Goal: Communication & Community: Answer question/provide support

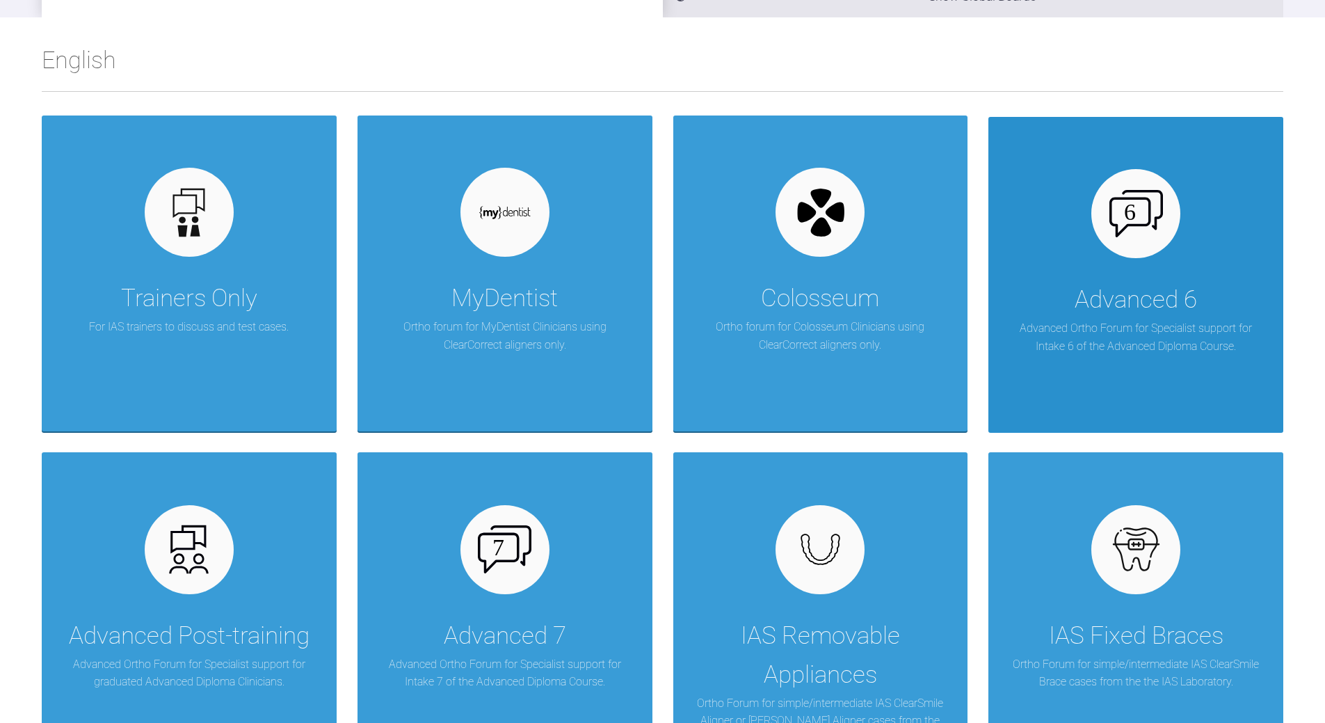
scroll to position [209, 0]
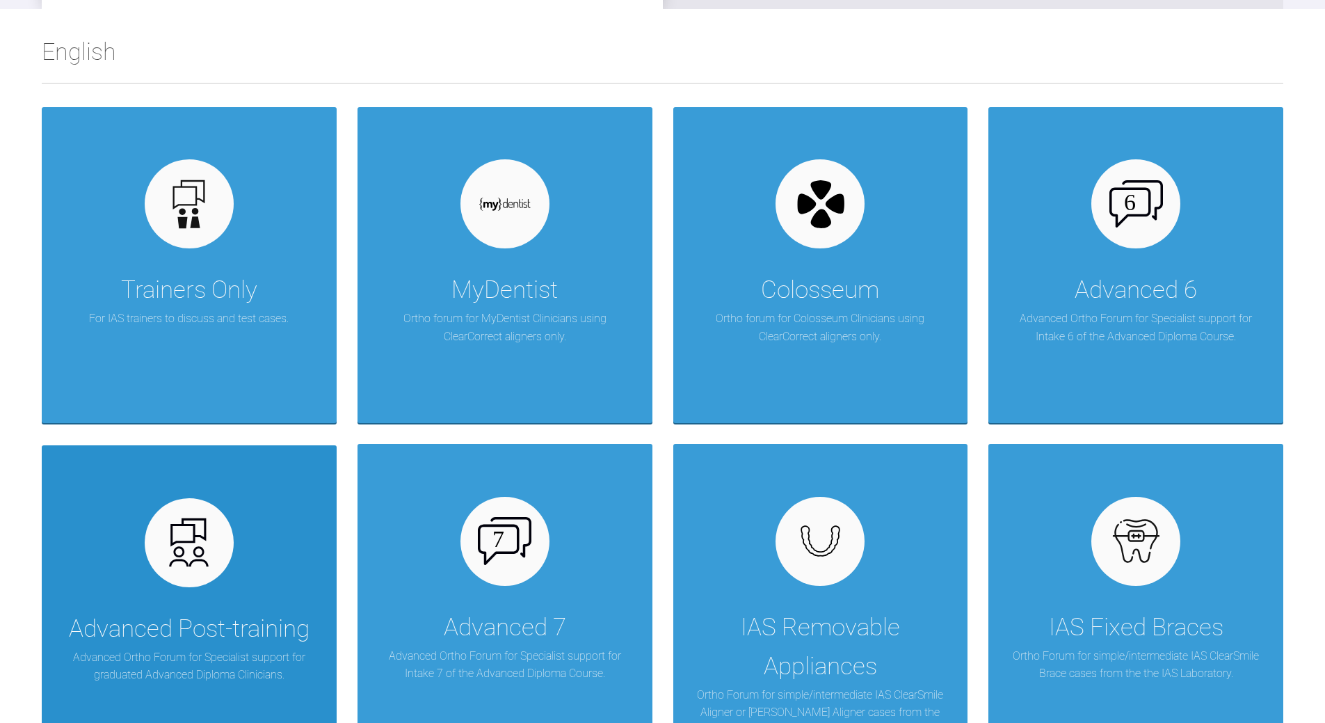
click at [274, 522] on div "Advanced Post-training Advanced Ortho Forum for Specialist support for graduate…" at bounding box center [189, 603] width 295 height 316
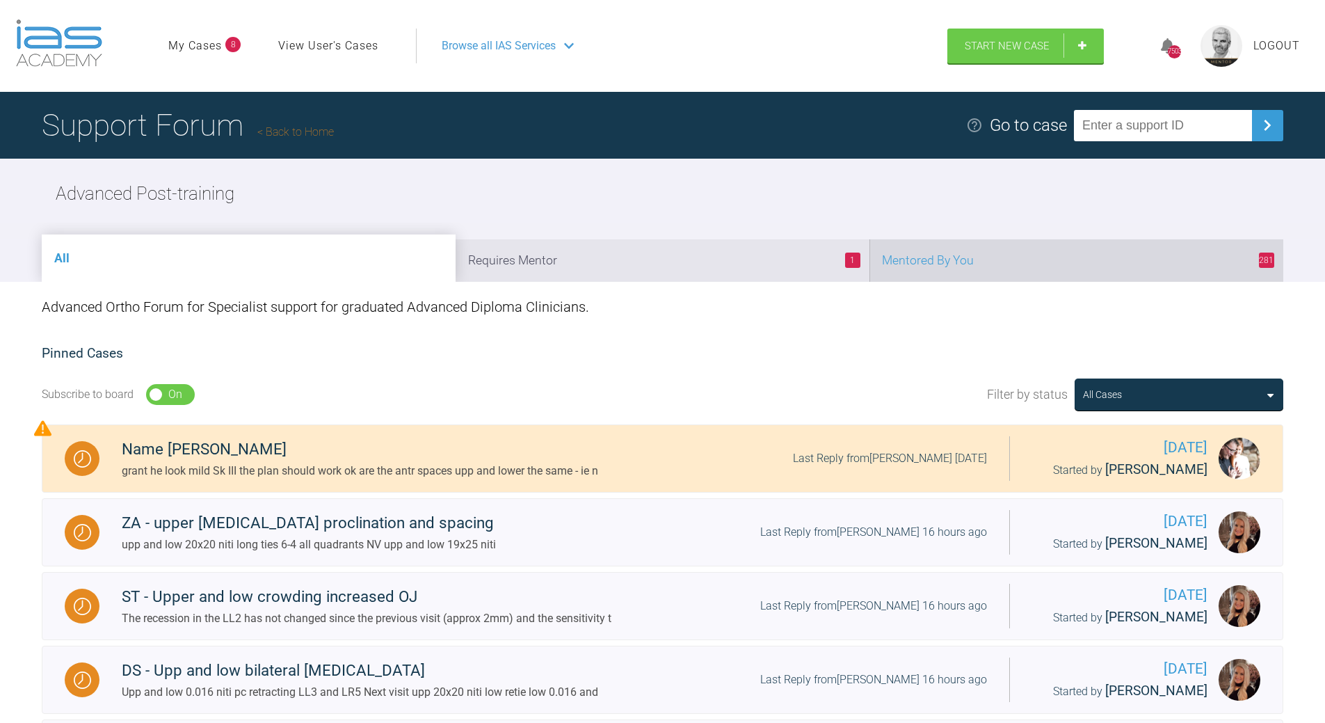
click at [911, 259] on li "281 Mentored By You" at bounding box center [1076, 260] width 414 height 42
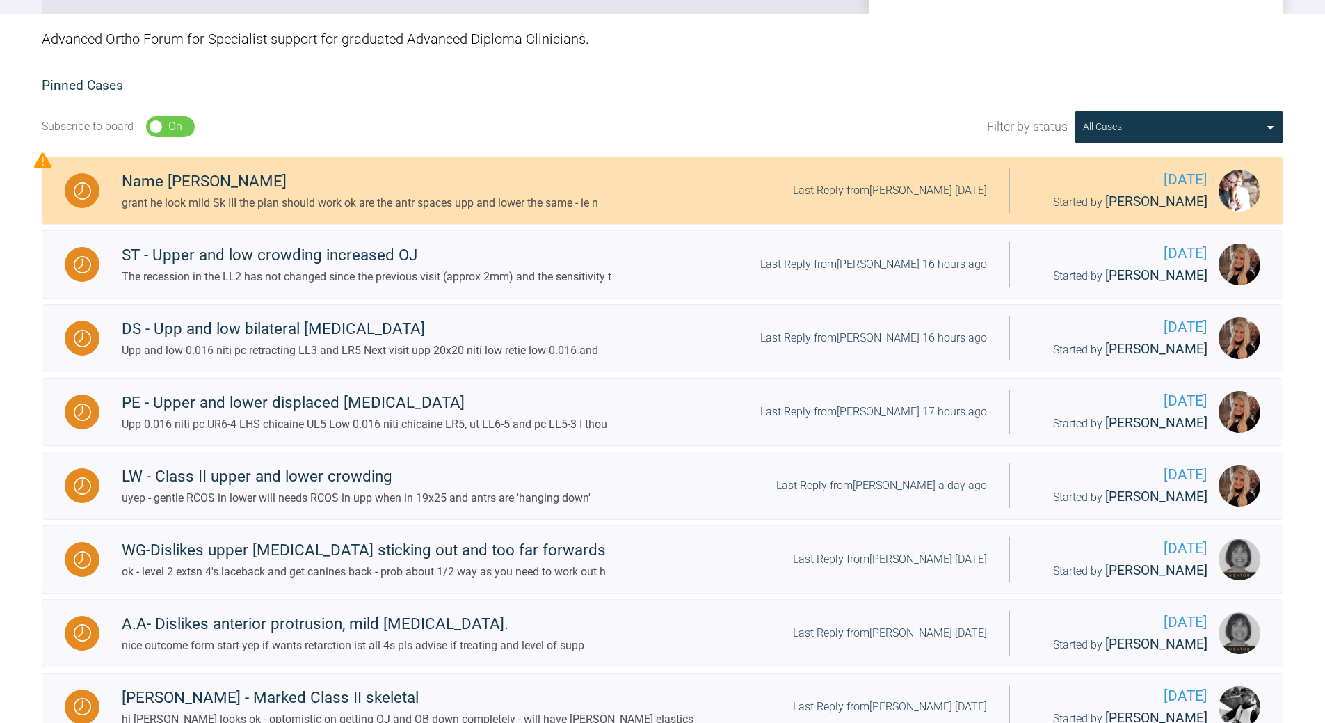
scroll to position [348, 0]
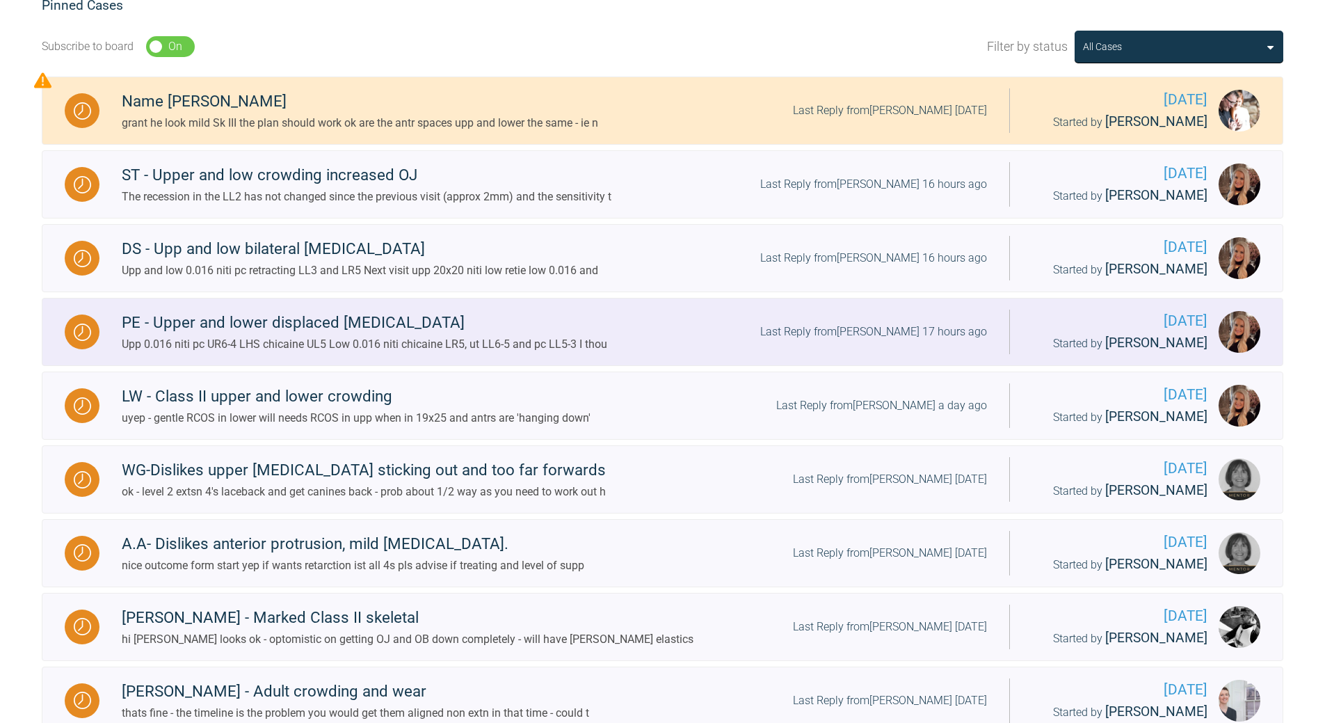
click at [897, 324] on div "Last Reply from [PERSON_NAME] 17 hours ago" at bounding box center [873, 332] width 227 height 18
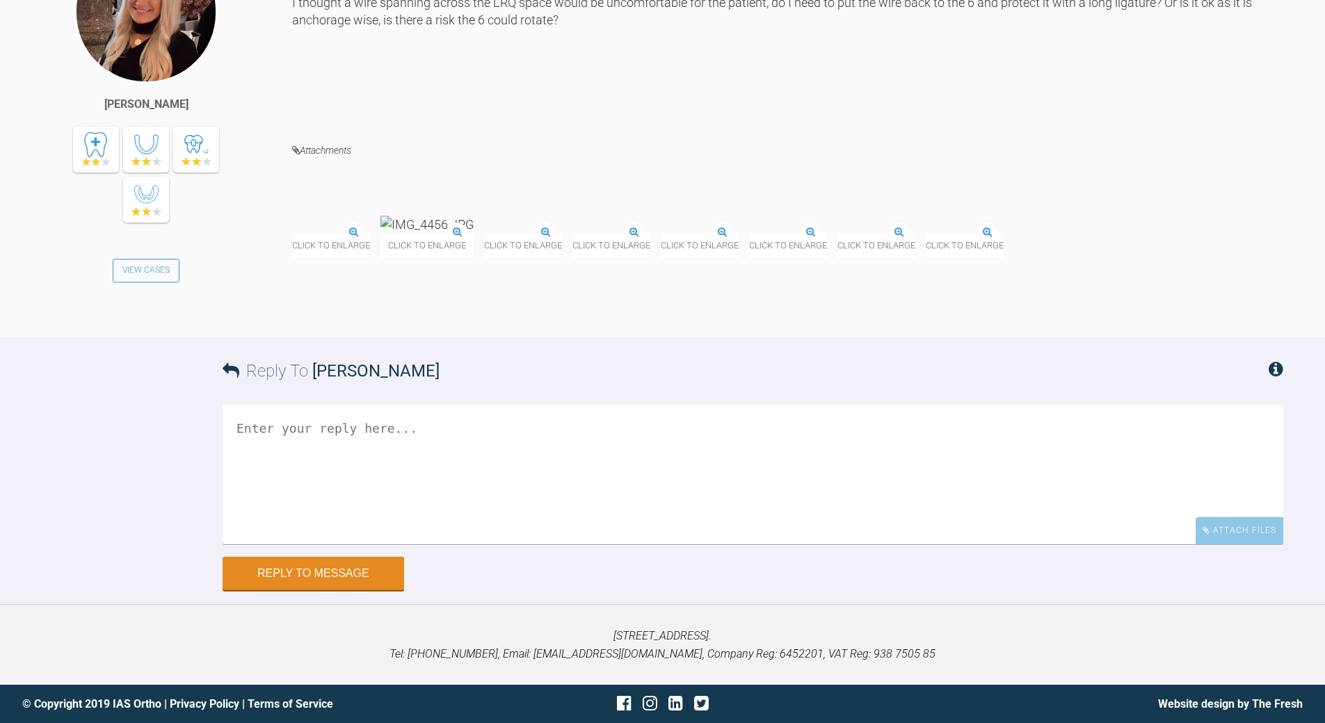
scroll to position [7437, 0]
click at [292, 234] on img at bounding box center [292, 234] width 0 height 0
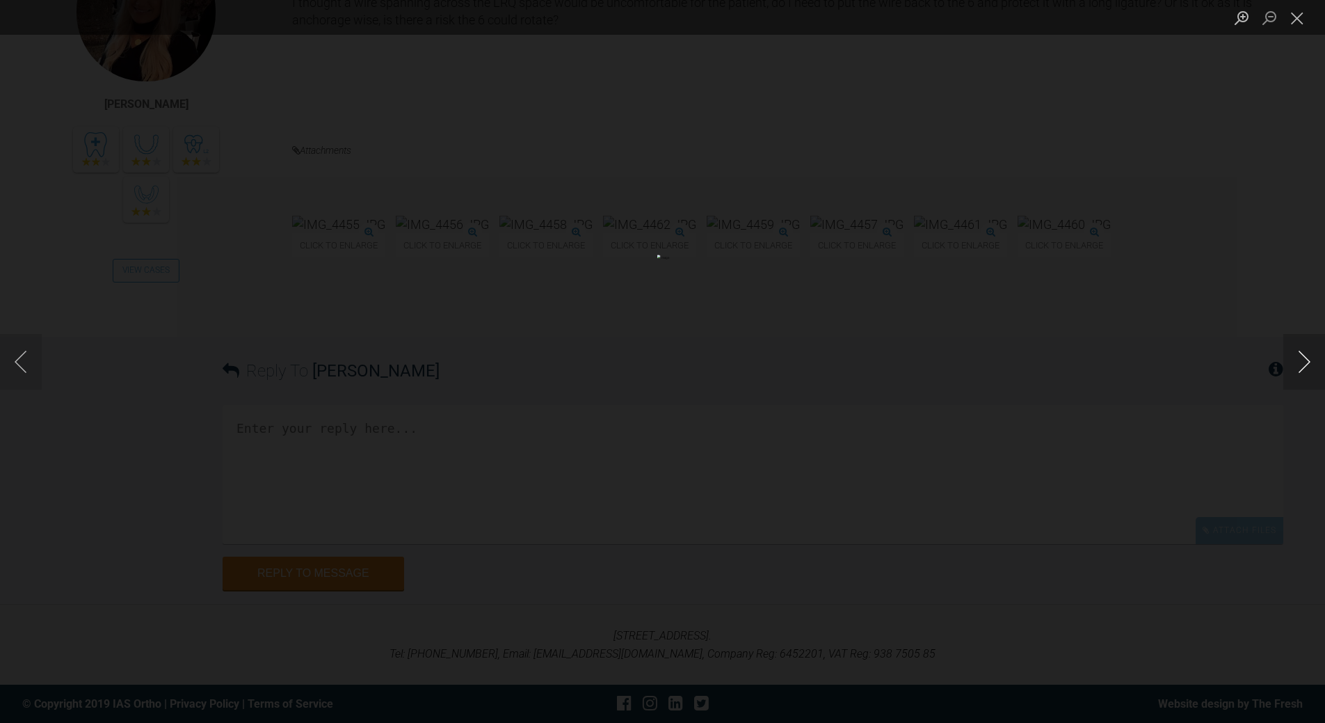
click at [911, 359] on button "Next image" at bounding box center [1304, 362] width 42 height 56
click at [911, 360] on button "Next image" at bounding box center [1304, 362] width 42 height 56
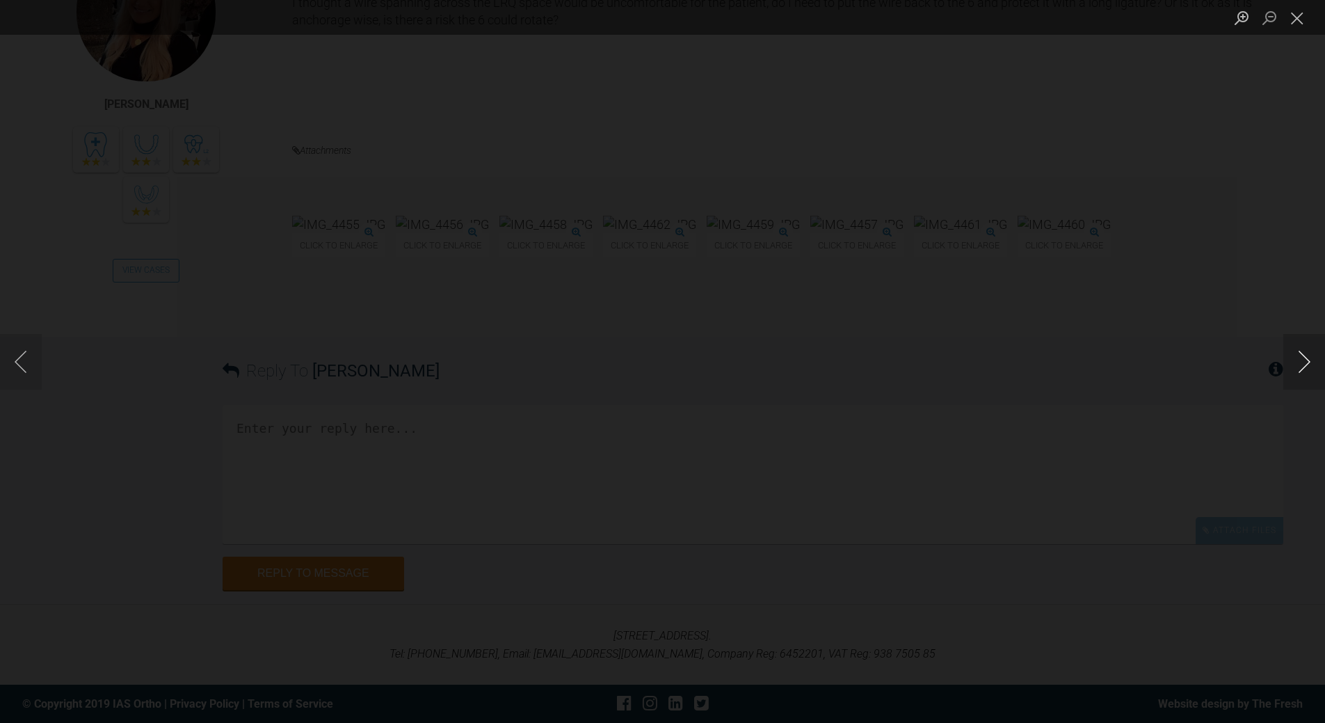
click at [911, 360] on button "Next image" at bounding box center [1304, 362] width 42 height 56
click at [911, 361] on button "Next image" at bounding box center [1304, 362] width 42 height 56
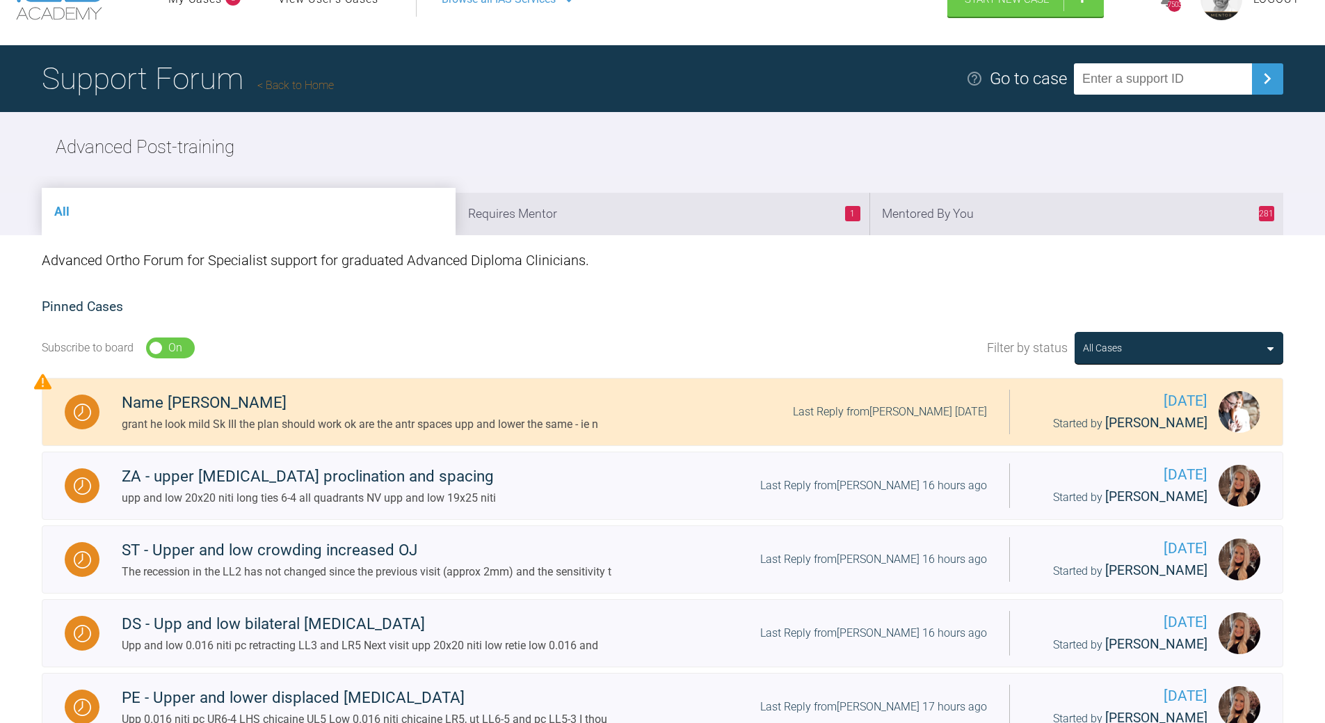
scroll to position [38, 0]
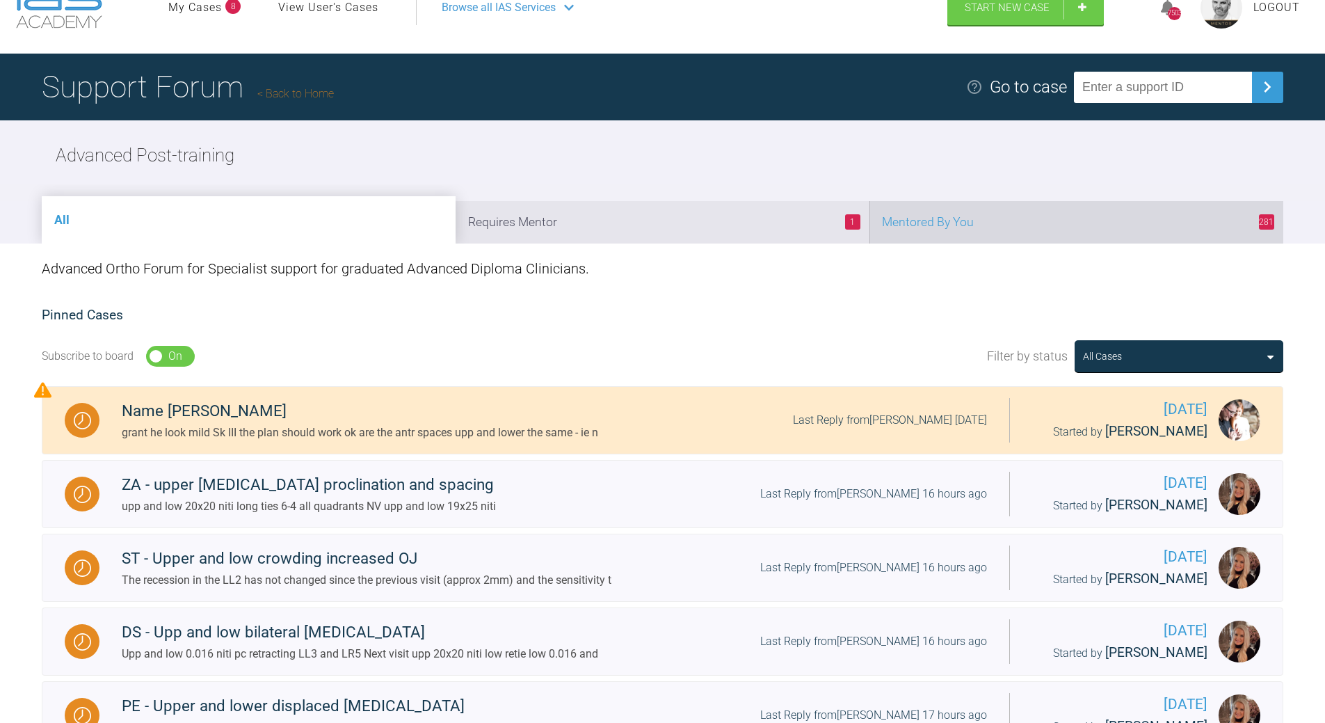
click at [911, 229] on li "281 Mentored By You" at bounding box center [1076, 222] width 414 height 42
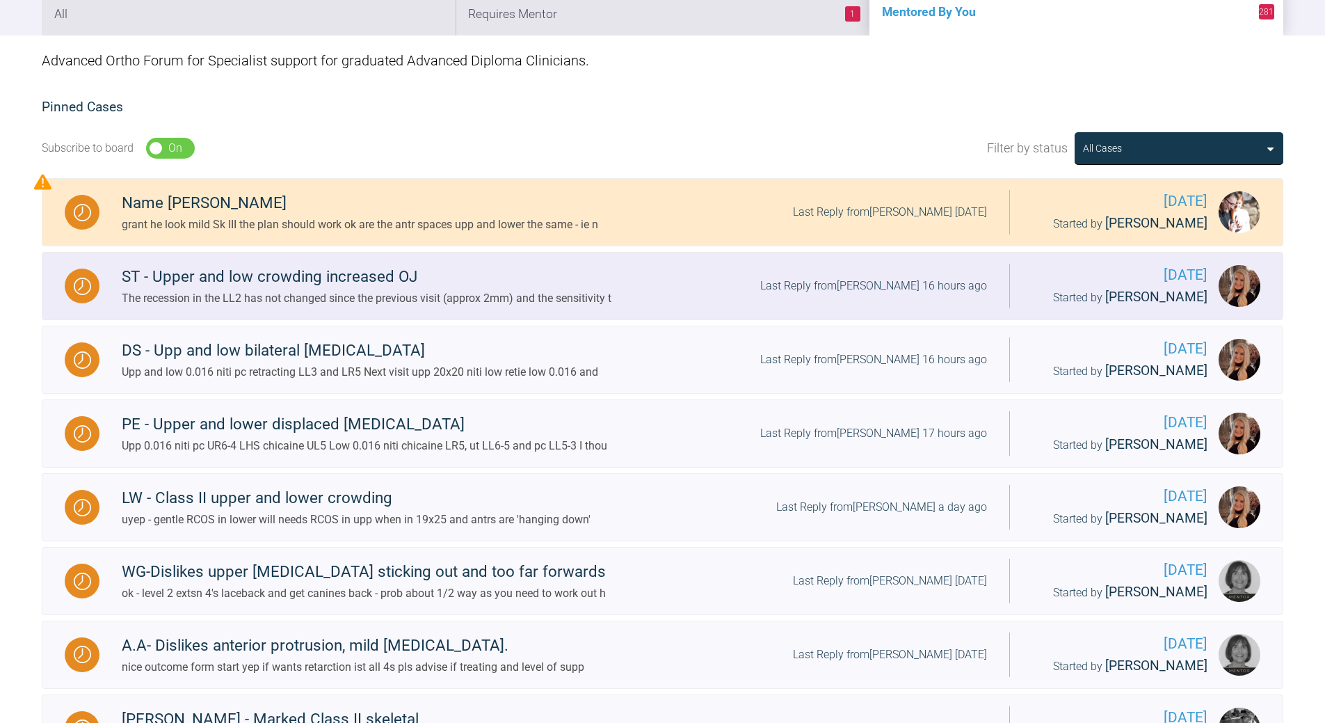
scroll to position [247, 0]
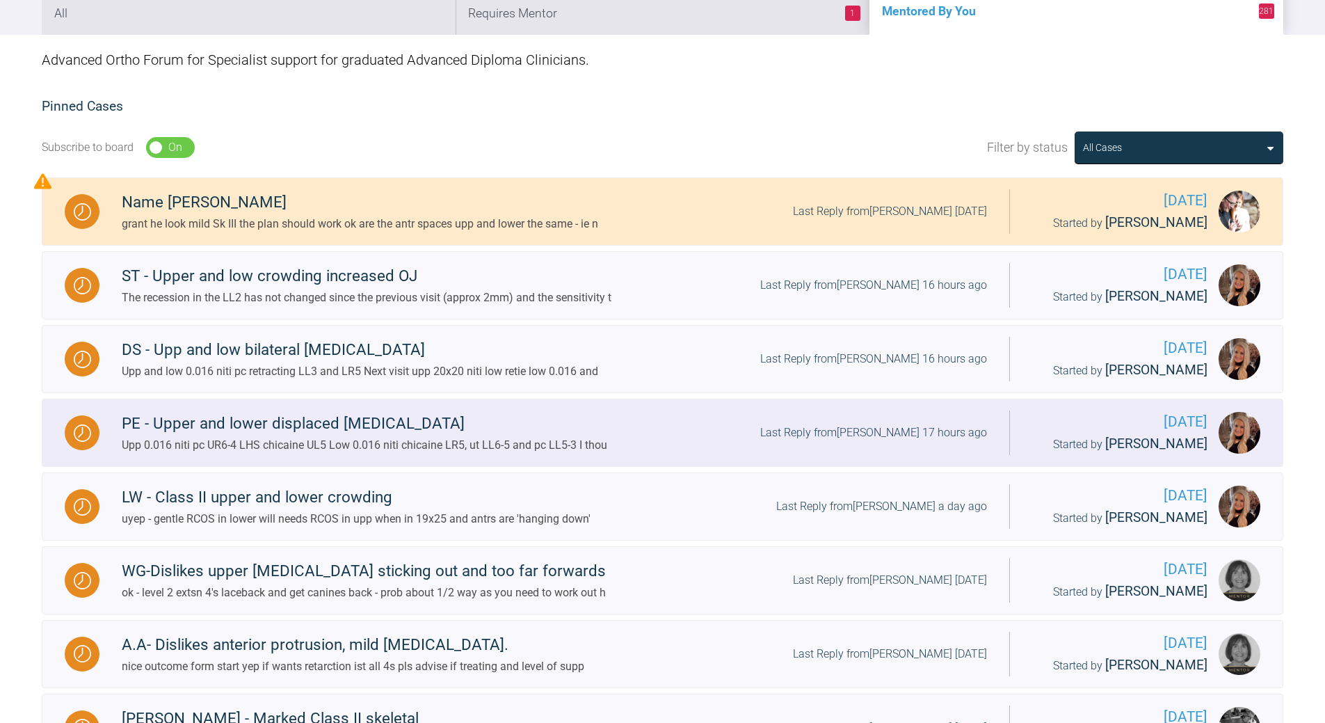
click at [906, 431] on div "Last Reply from [PERSON_NAME] 17 hours ago" at bounding box center [873, 433] width 227 height 18
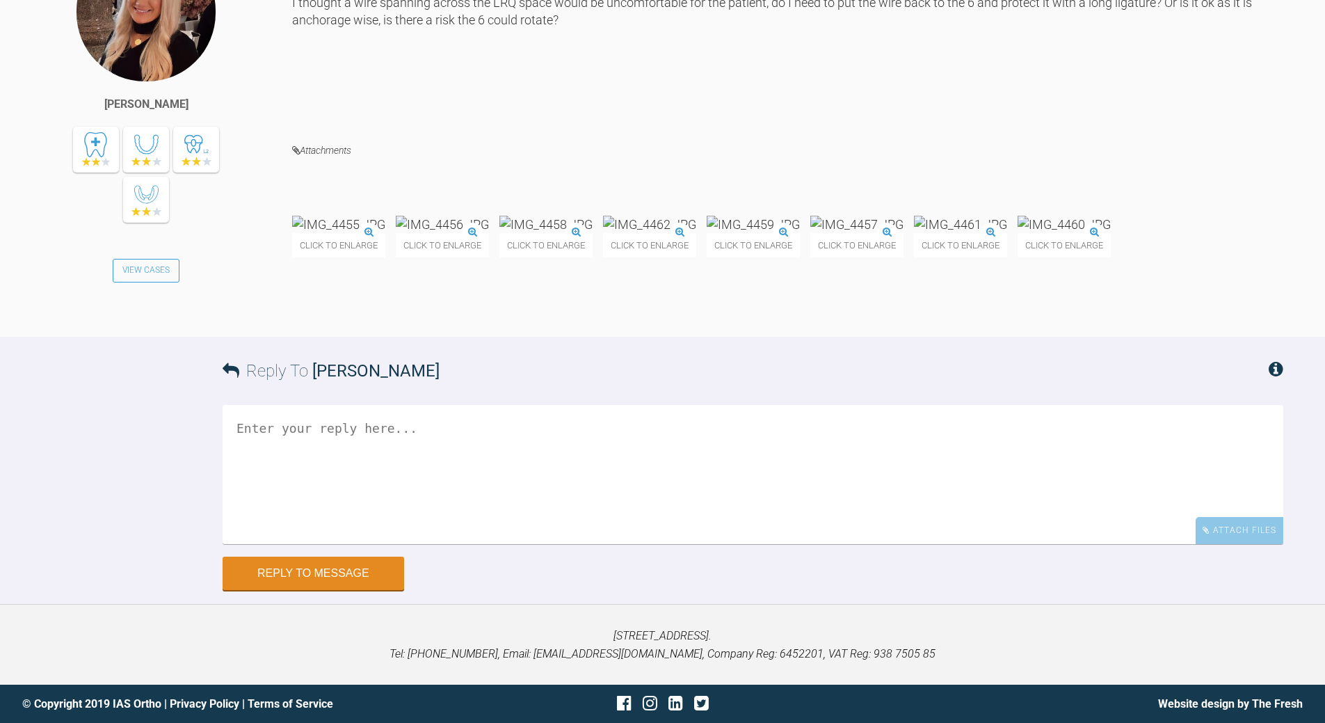
scroll to position [7480, 0]
click at [696, 216] on img at bounding box center [649, 224] width 93 height 17
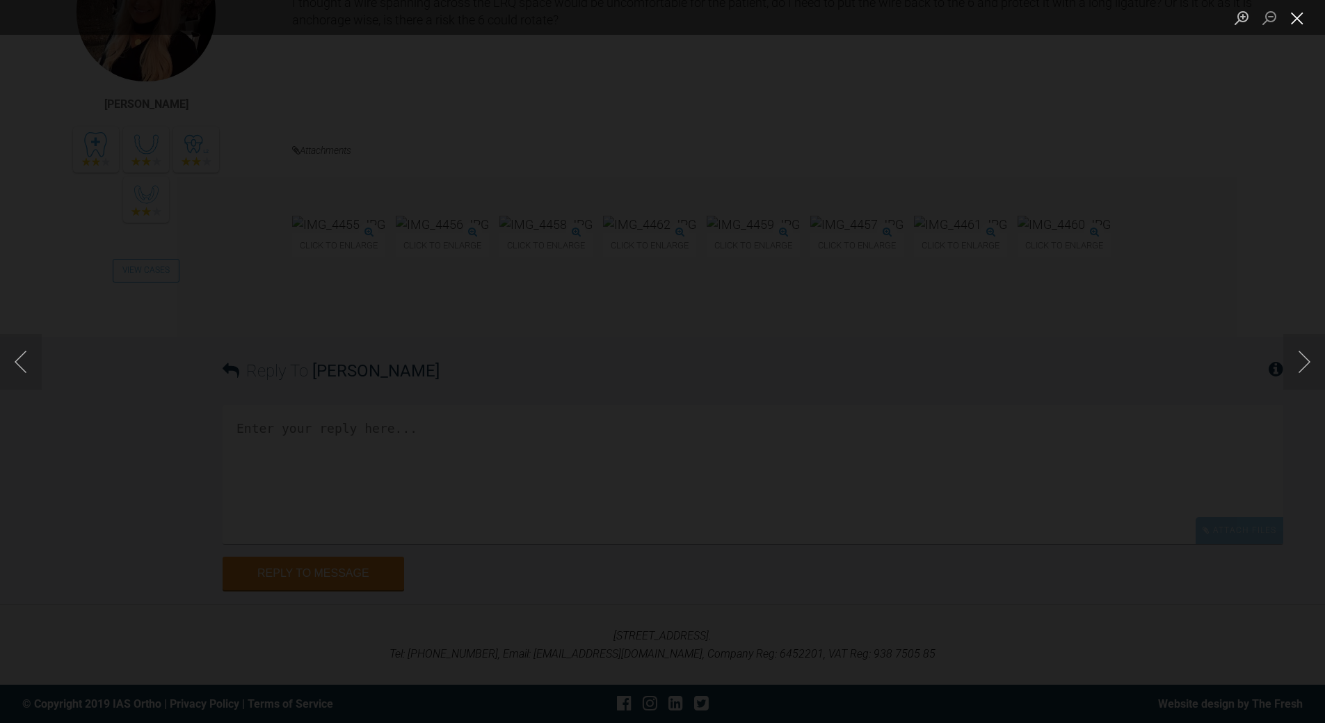
click at [911, 16] on button "Close lightbox" at bounding box center [1297, 18] width 28 height 24
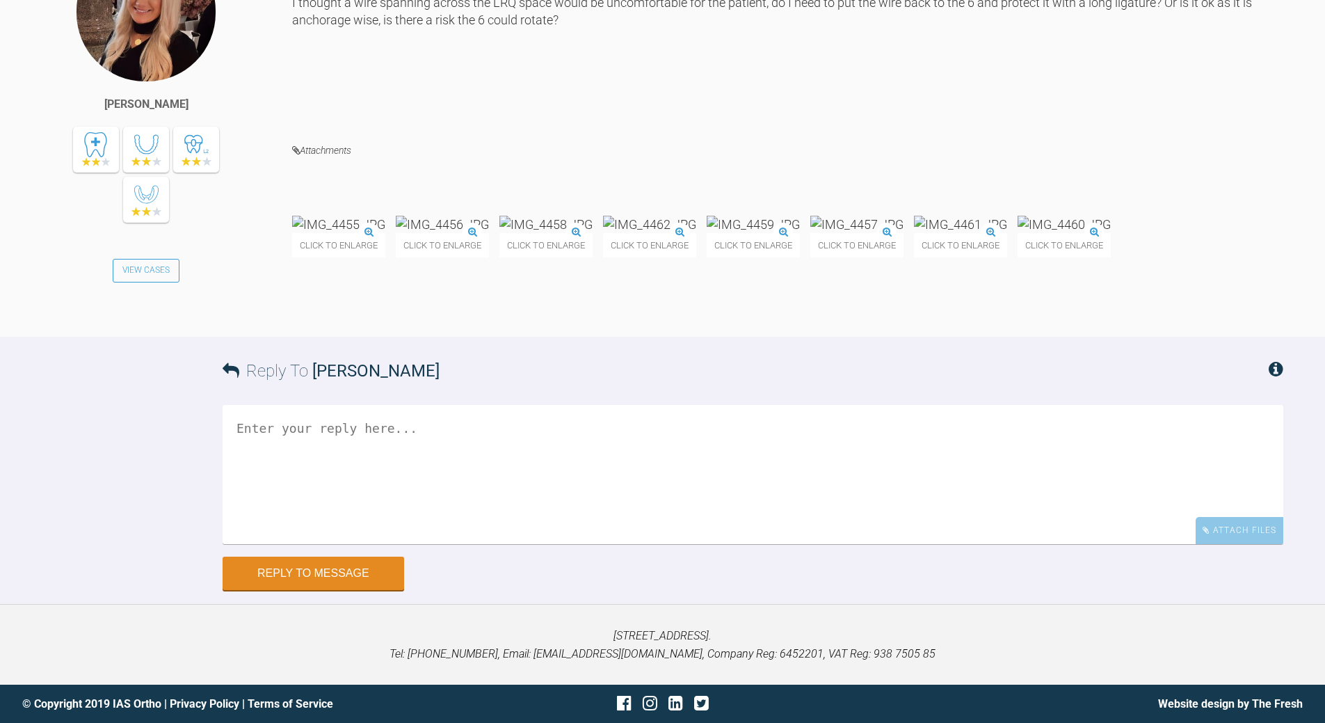
click at [452, 522] on textarea at bounding box center [753, 474] width 1061 height 139
click at [798, 522] on textarea "shoudl be [PERSON_NAME] to get a 20x20 in low /n with close coil over it and ch…" at bounding box center [753, 474] width 1061 height 139
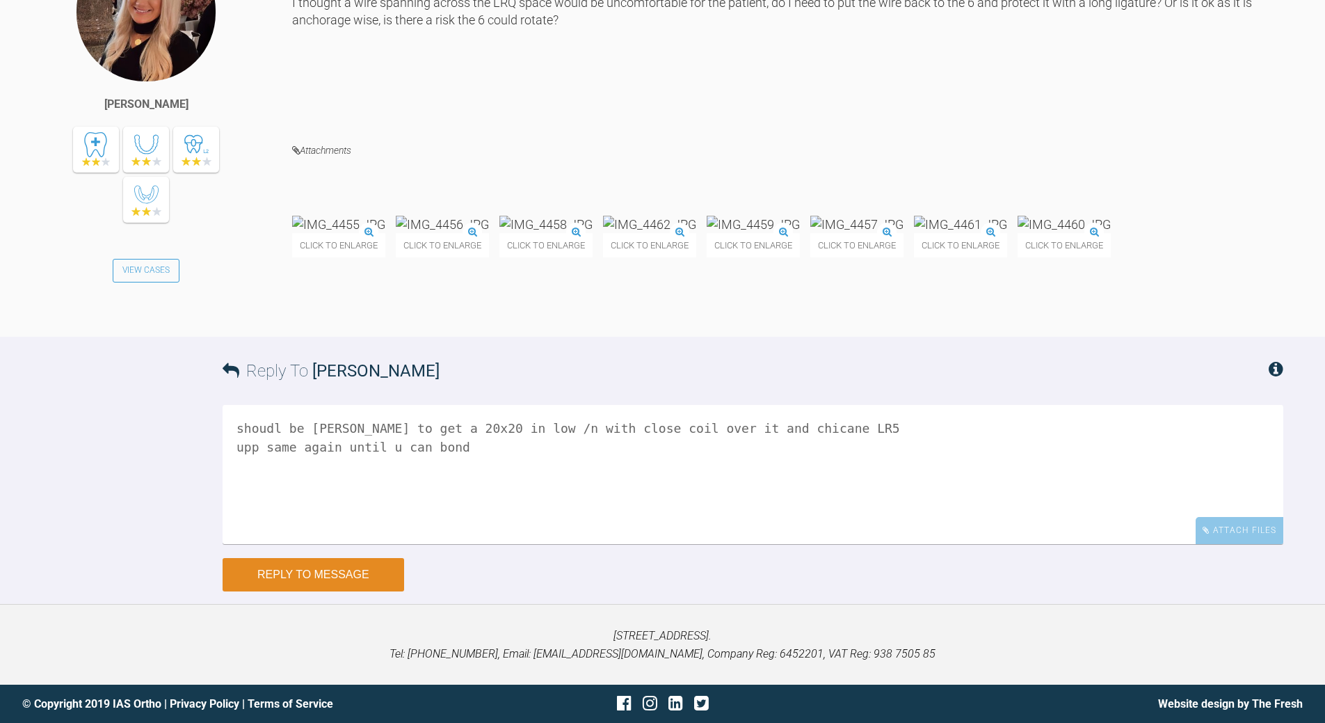
type textarea "shoudl be [PERSON_NAME] to get a 20x20 in low /n with close coil over it and ch…"
click at [362, 522] on button "Reply to Message" at bounding box center [314, 574] width 182 height 33
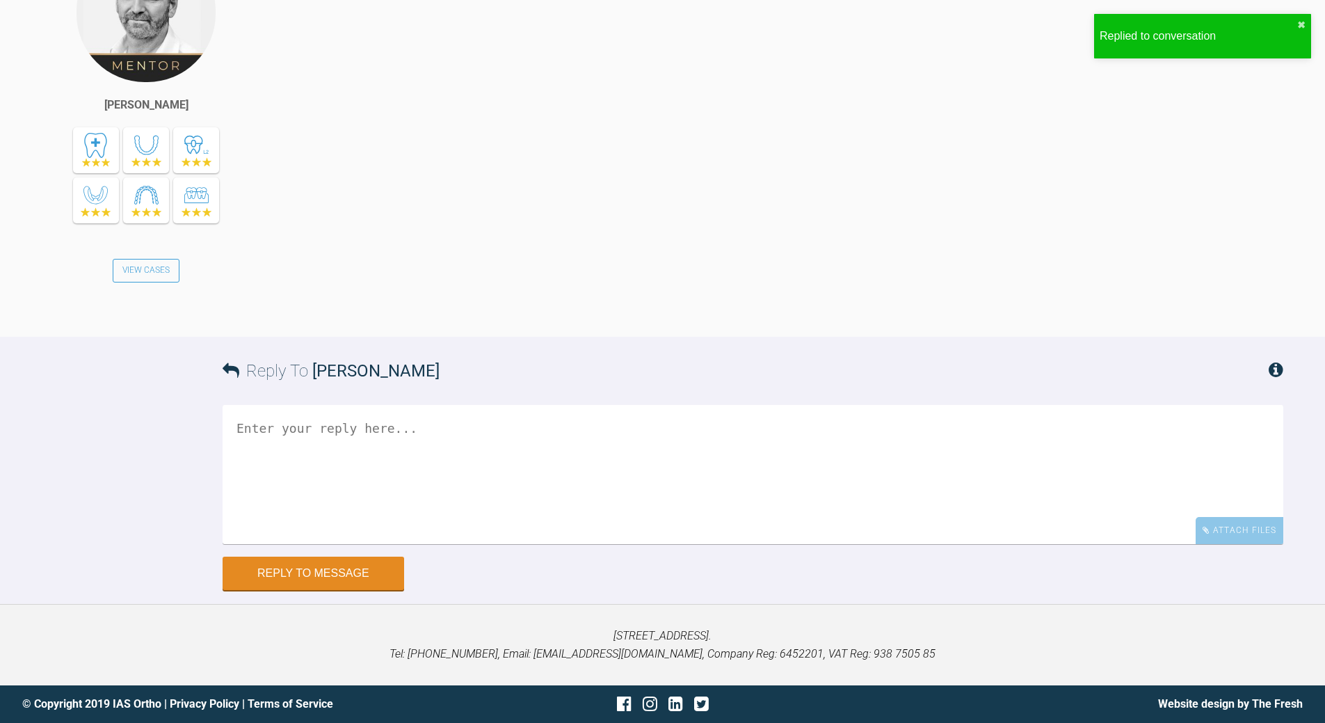
scroll to position [8103, 0]
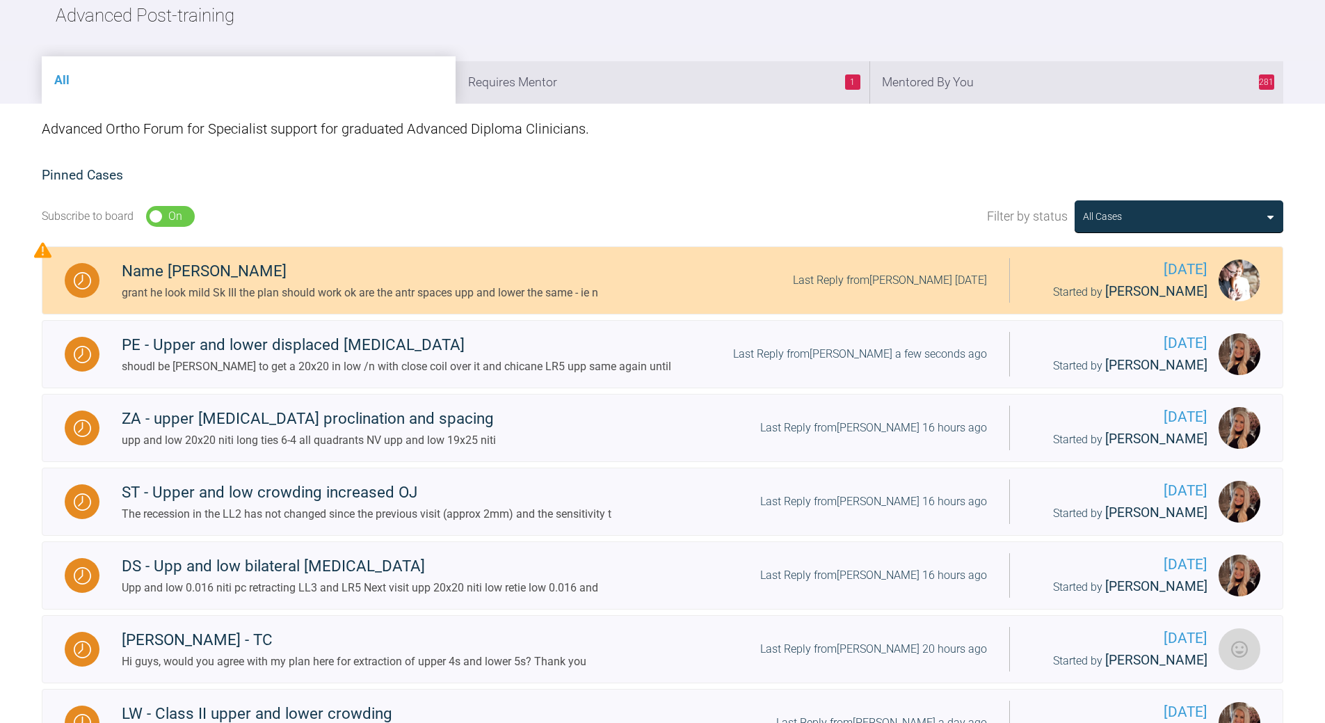
scroll to position [177, 0]
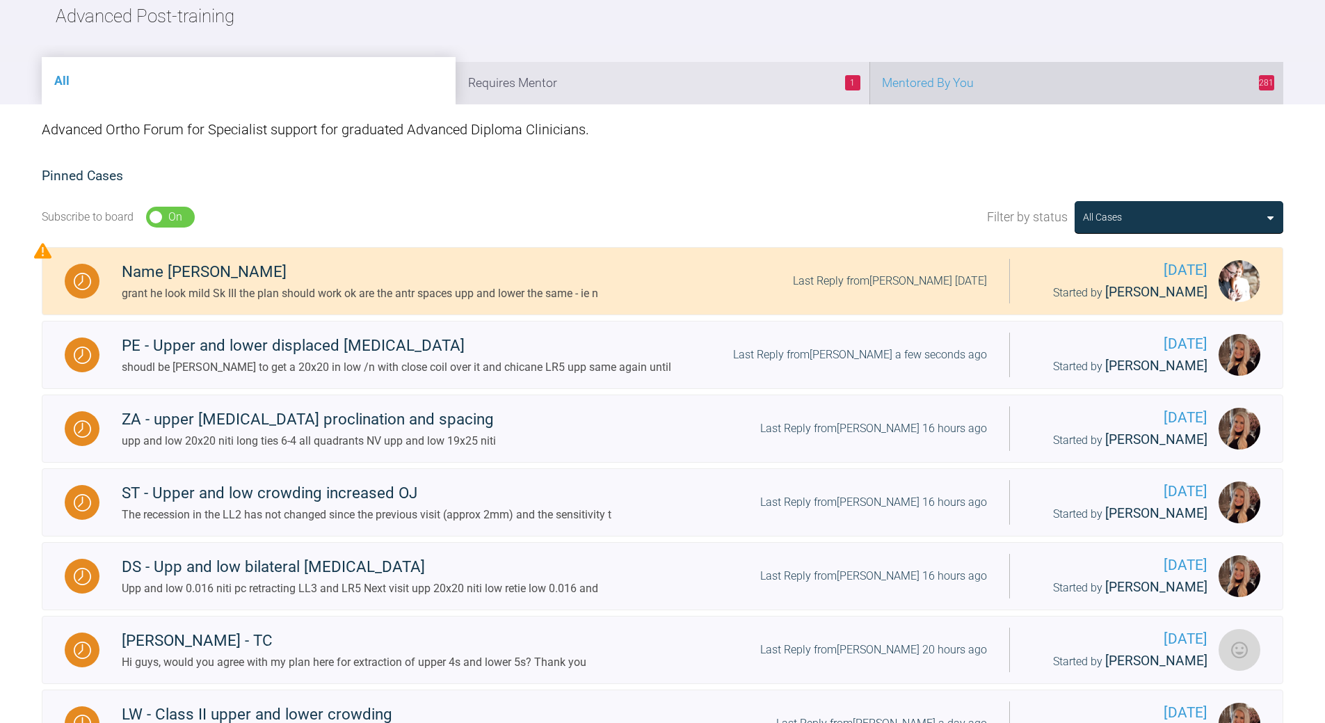
click at [911, 90] on li "281 Mentored By You" at bounding box center [1076, 83] width 414 height 42
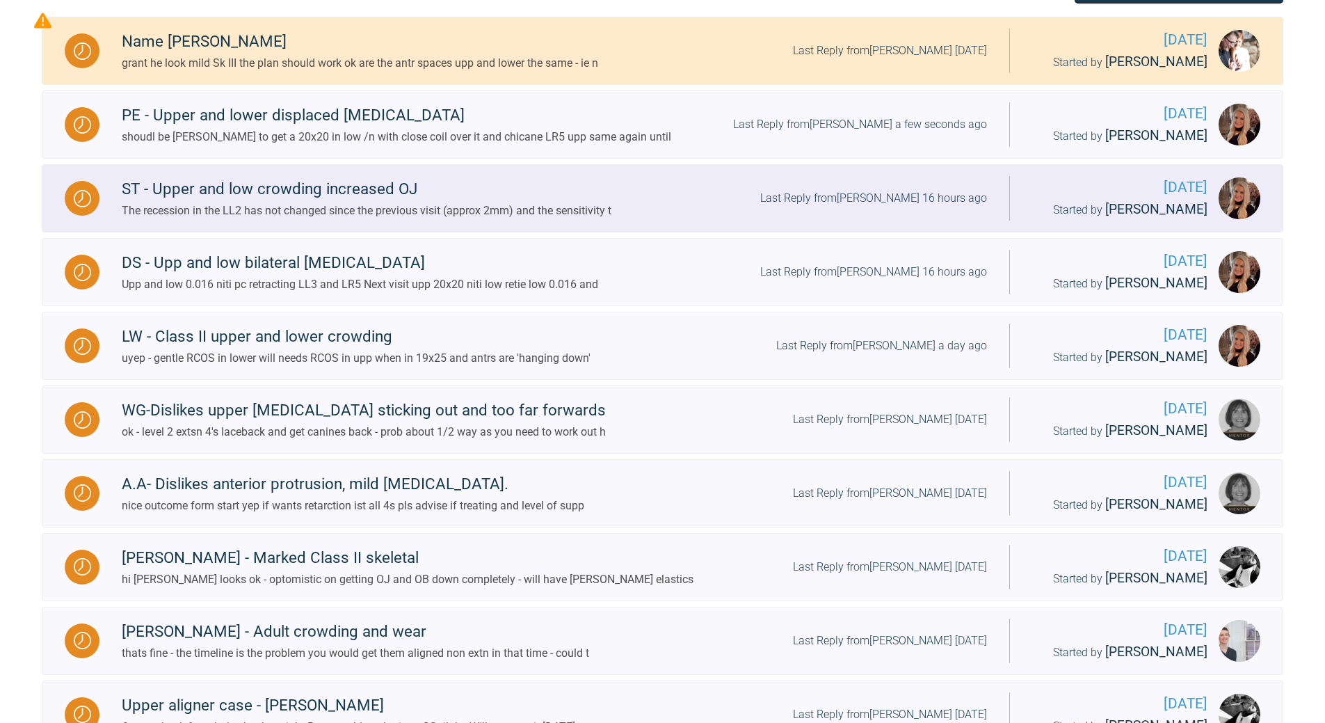
scroll to position [456, 0]
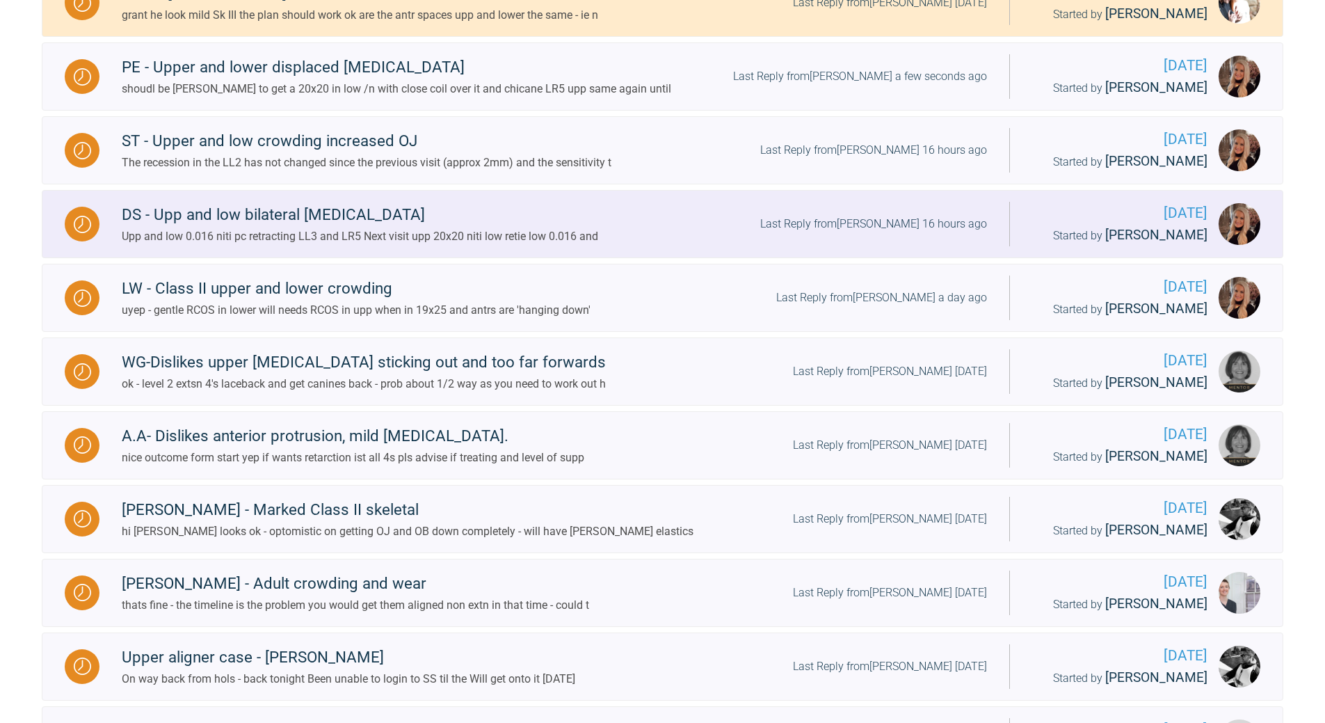
click at [908, 220] on div "Last Reply from [PERSON_NAME] 16 hours ago" at bounding box center [873, 224] width 227 height 18
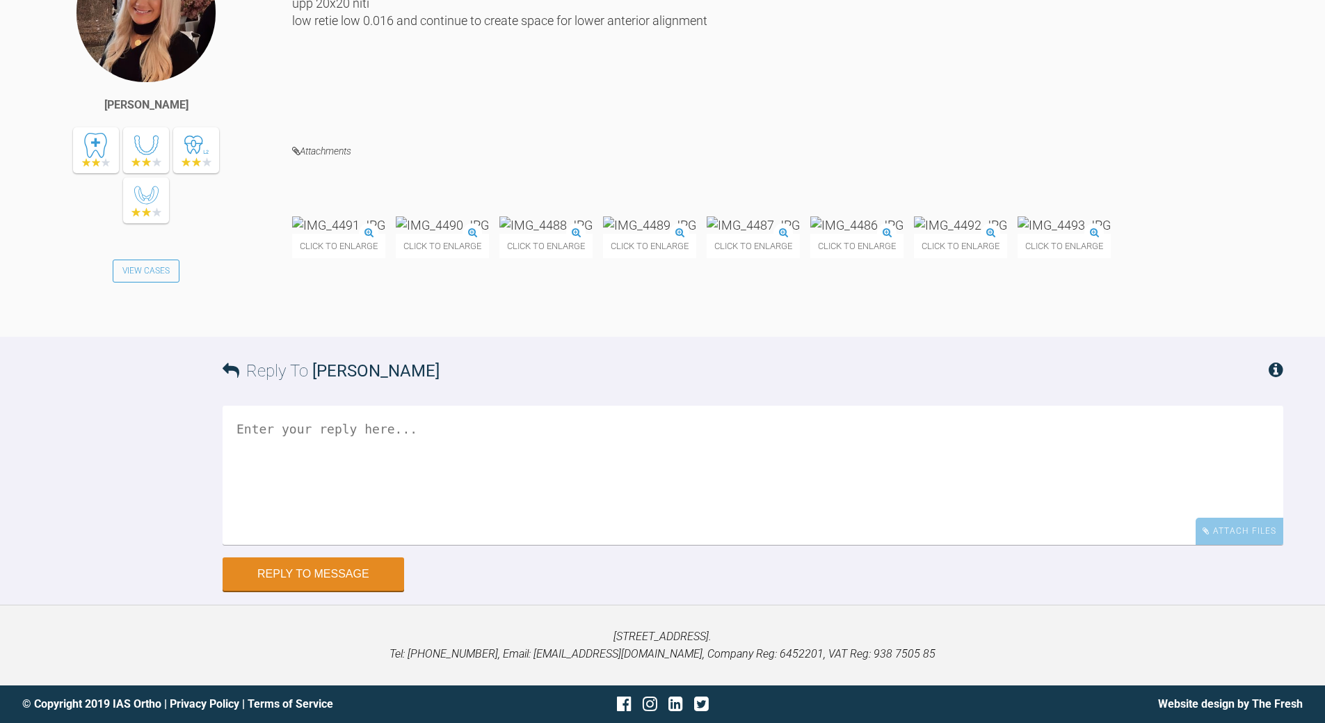
scroll to position [9433, 0]
click at [422, 522] on textarea at bounding box center [753, 474] width 1061 height 139
type textarea "yep - all good - crack on"
click at [353, 522] on button "Reply to Message" at bounding box center [314, 575] width 182 height 33
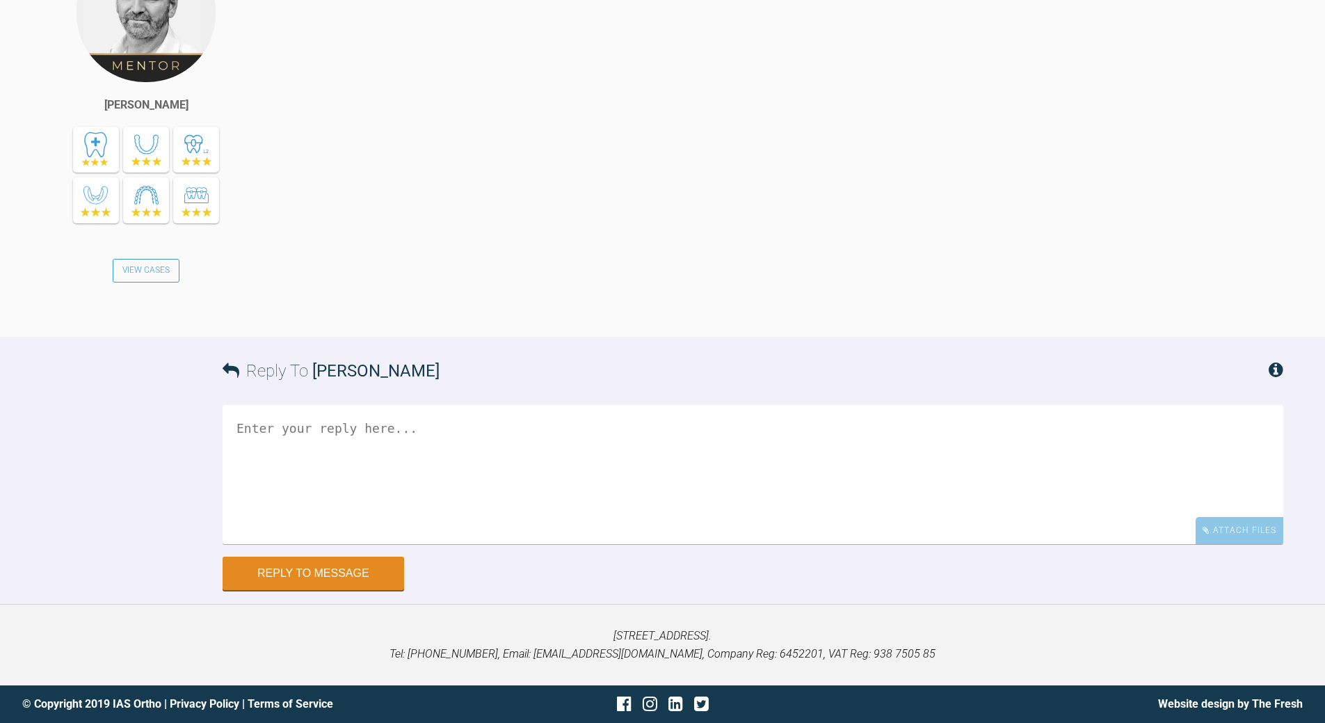
scroll to position [10169, 0]
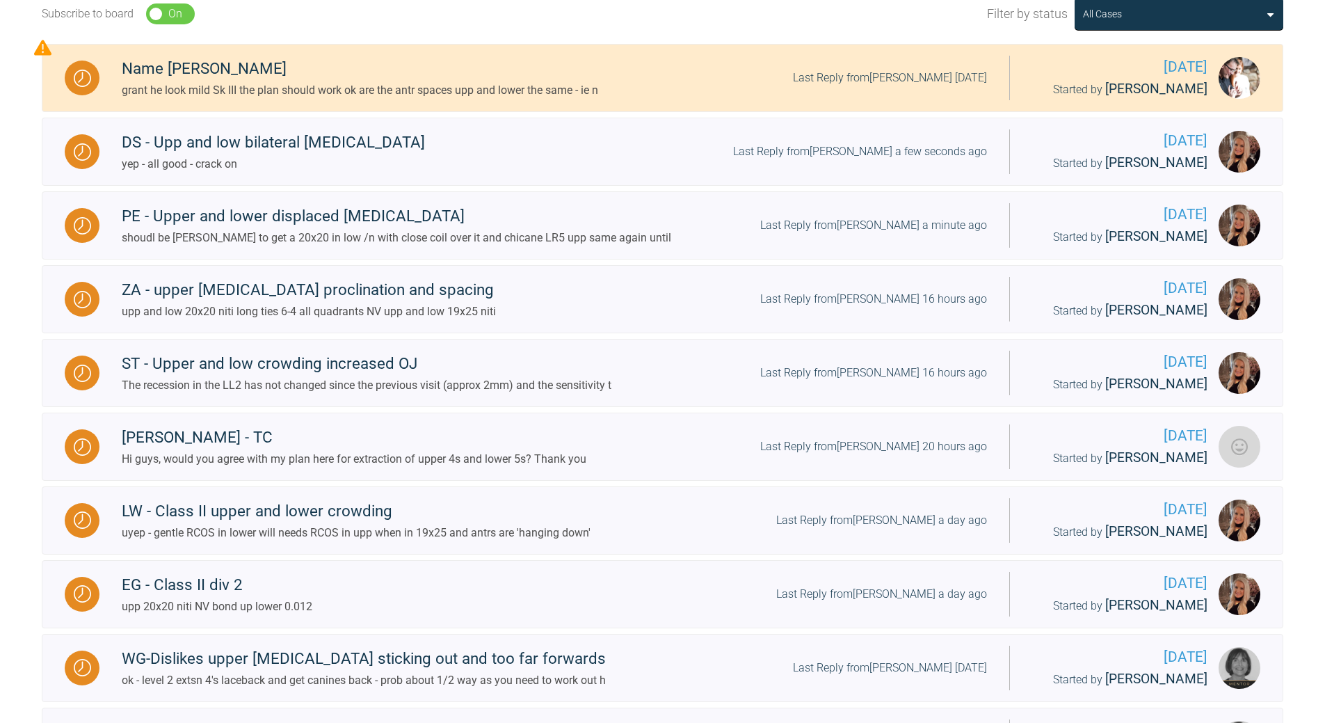
scroll to position [108, 0]
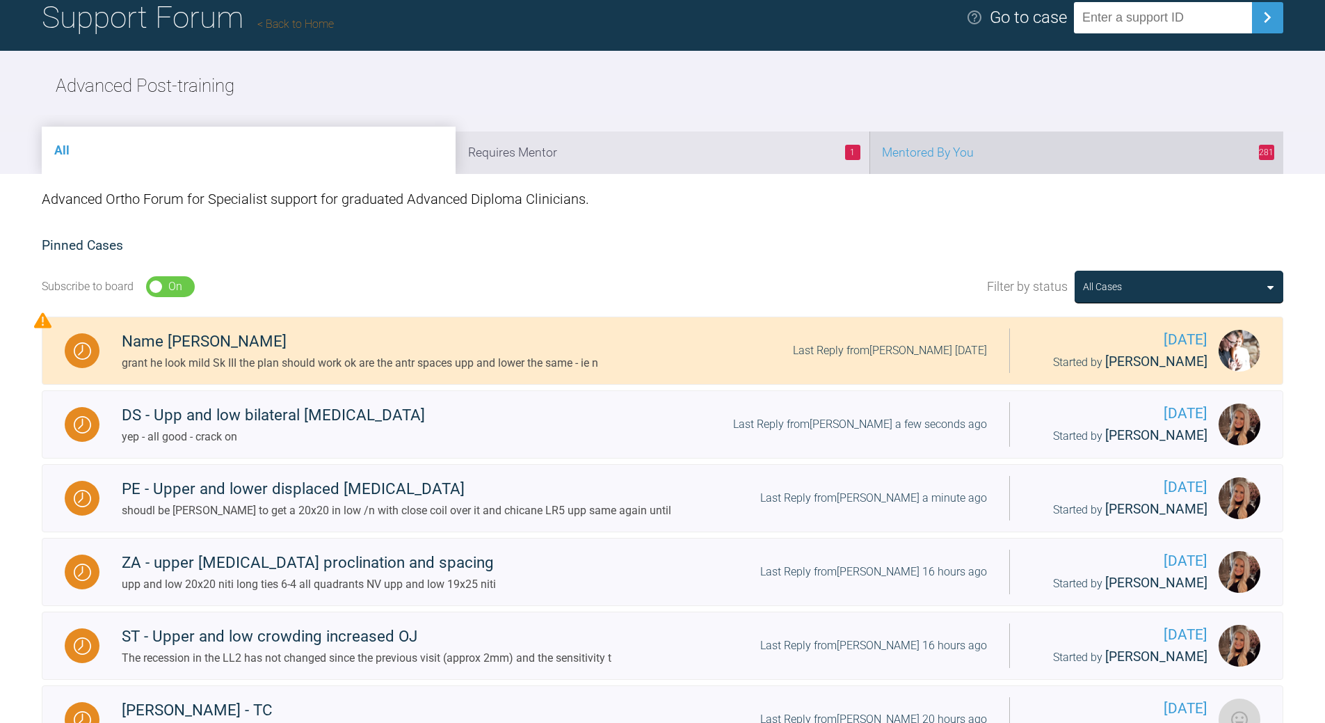
click at [911, 160] on li "281 Mentored By You" at bounding box center [1076, 152] width 414 height 42
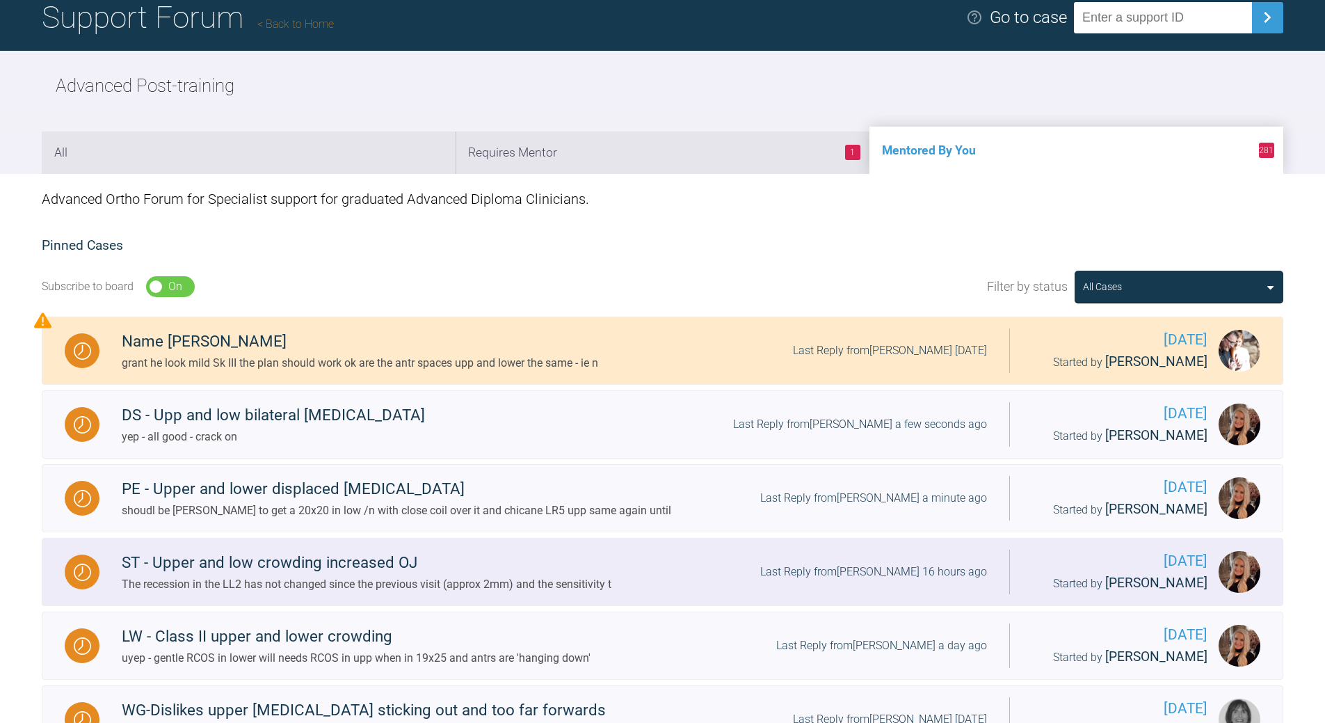
click at [911, 522] on div "Last Reply from [PERSON_NAME] 16 hours ago" at bounding box center [873, 572] width 227 height 18
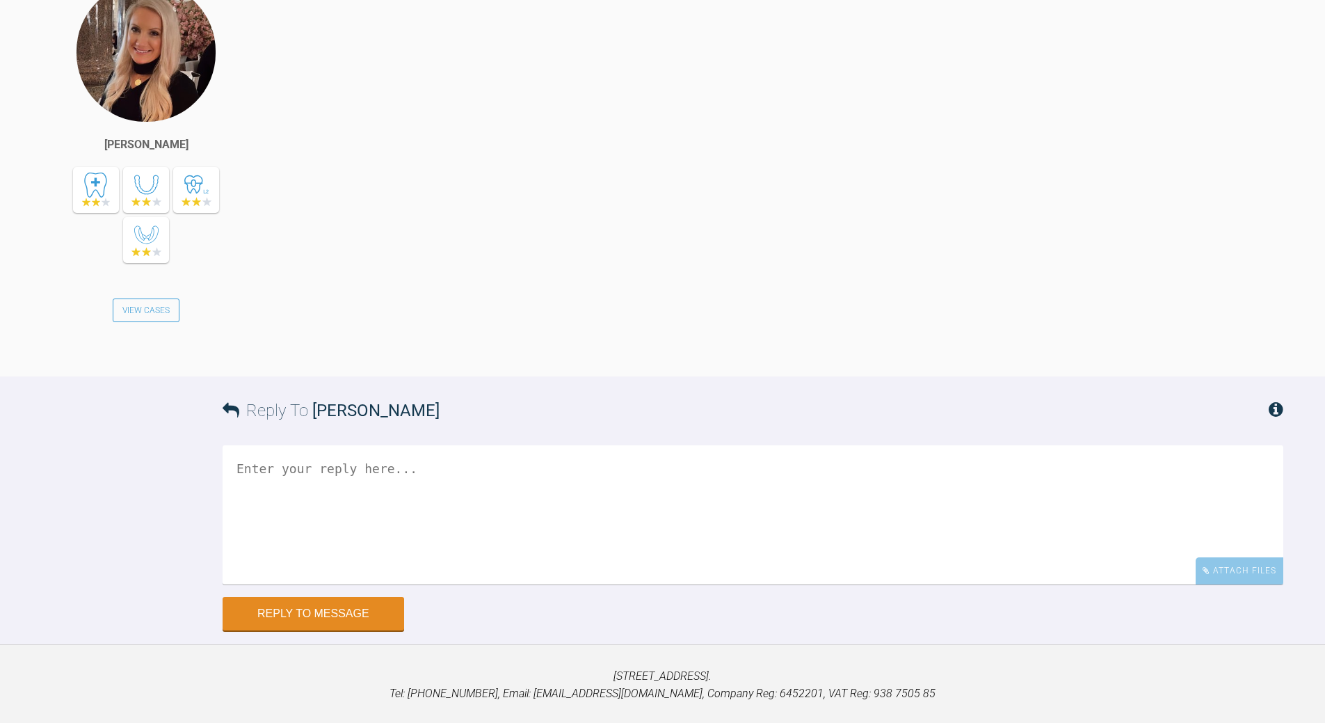
scroll to position [10502, 0]
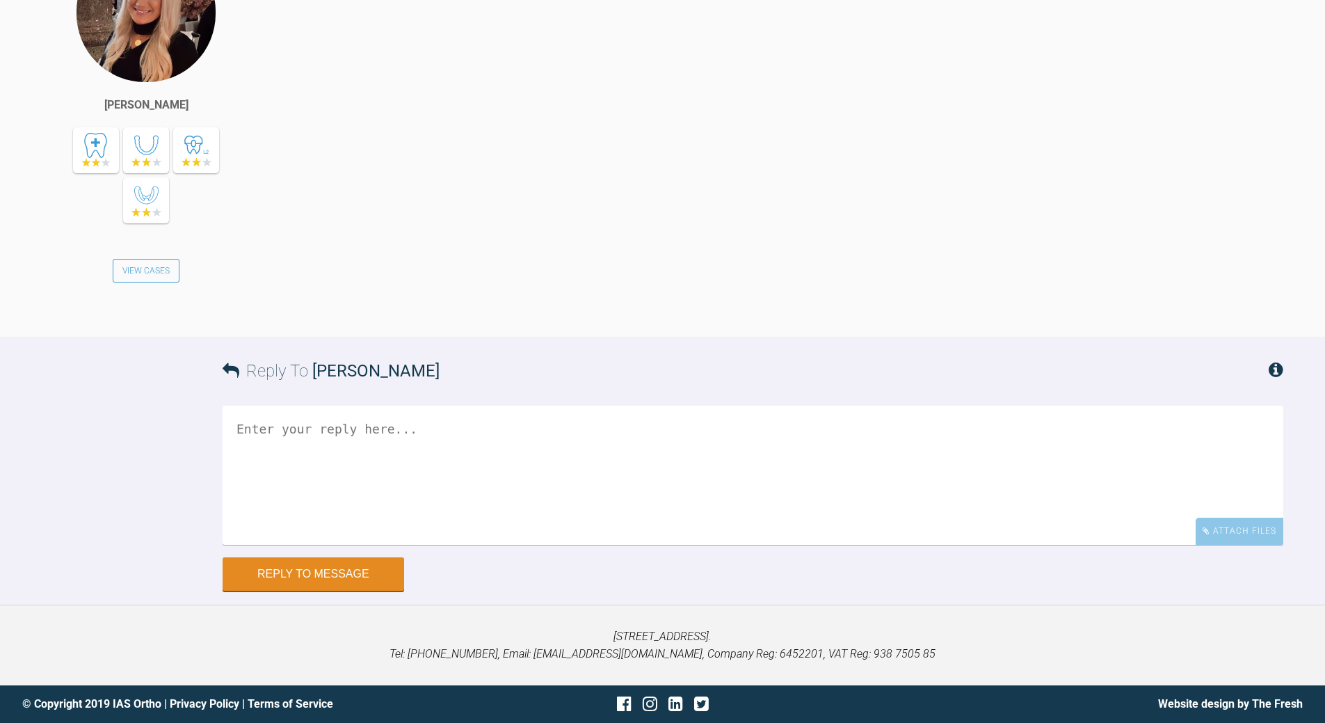
click at [448, 522] on textarea at bounding box center [753, 474] width 1061 height 139
click at [259, 433] on textarea "ok - crack on as planned" at bounding box center [753, 474] width 1061 height 139
type textarea "ok ; thats good news- crack on as planned"
click at [352, 522] on button "Reply to Message" at bounding box center [314, 575] width 182 height 33
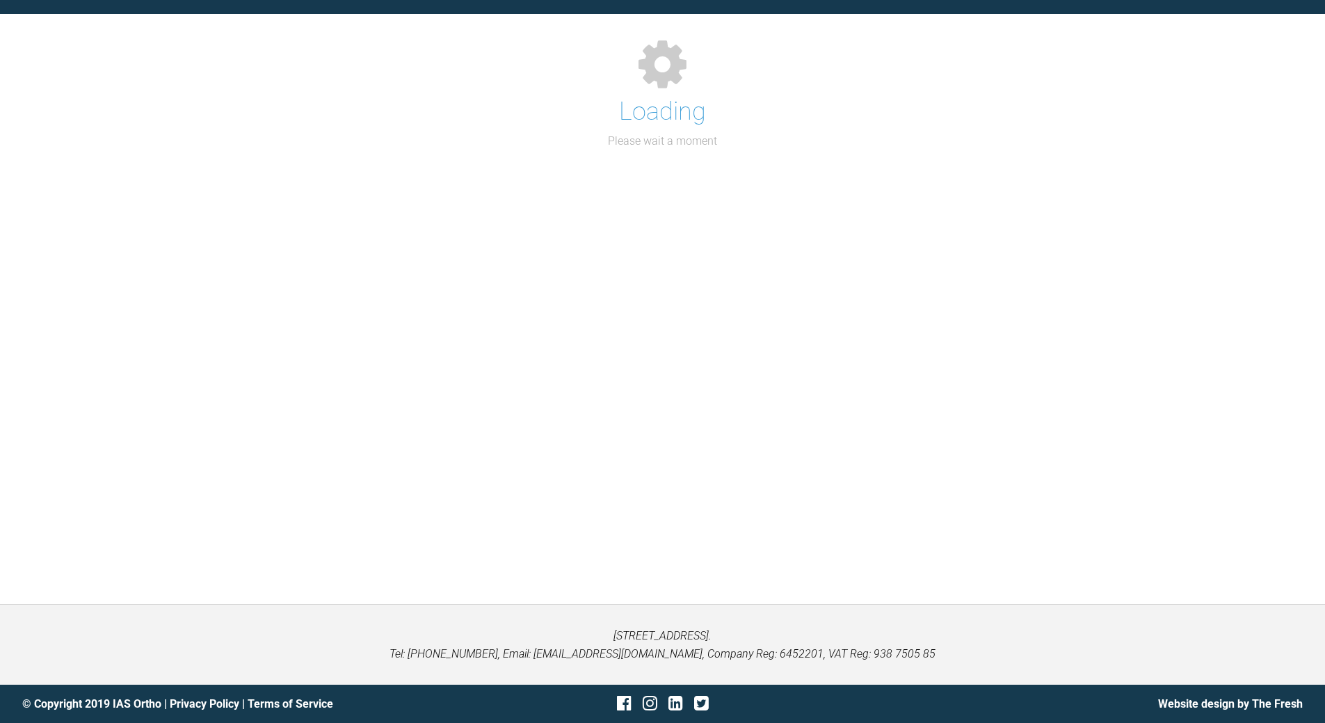
scroll to position [108, 0]
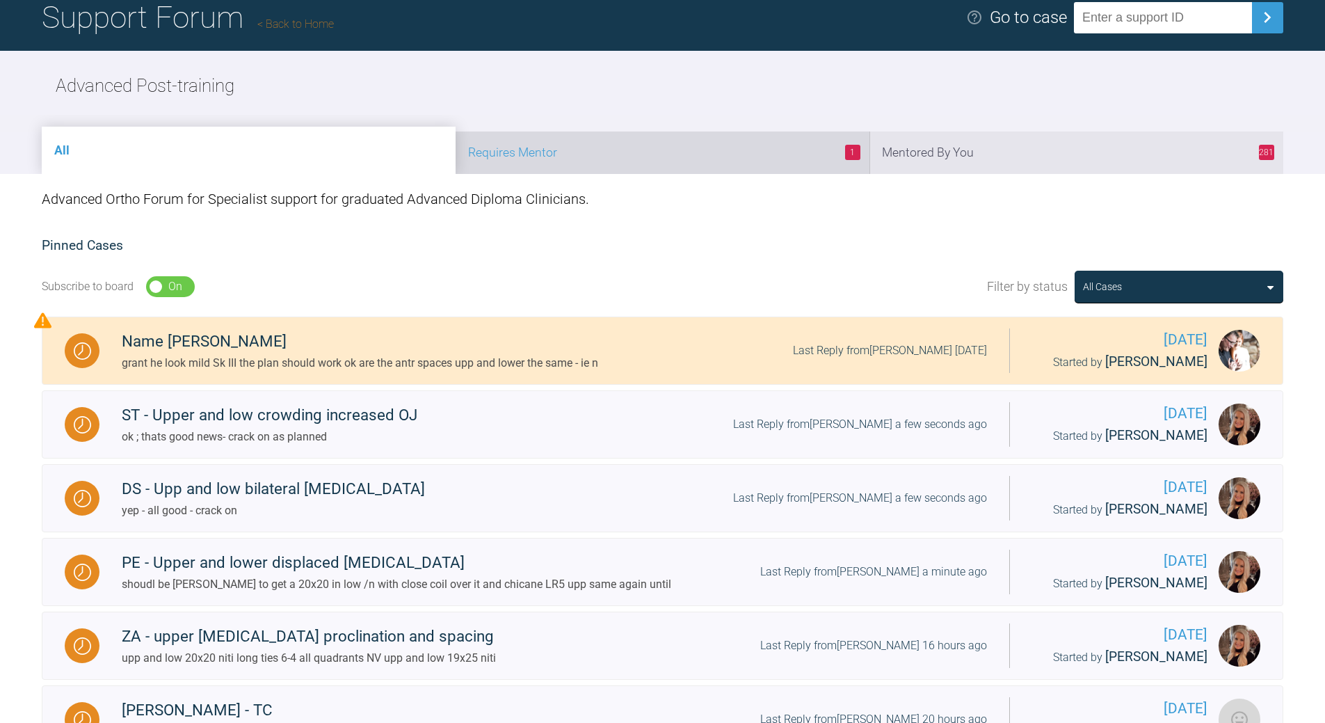
click at [694, 160] on li "1 Requires Mentor" at bounding box center [663, 152] width 414 height 42
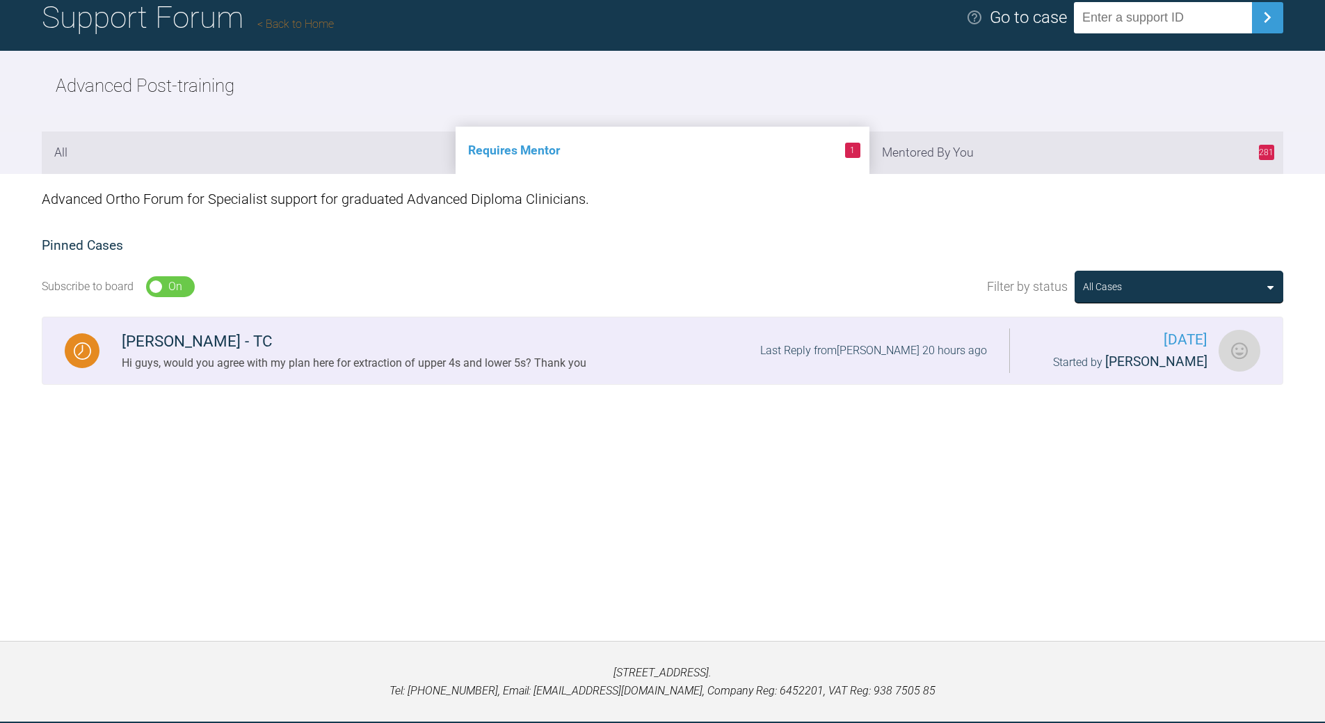
click at [421, 362] on div "Hi guys, would you agree with my plan here for extraction of upper 4s and lower…" at bounding box center [354, 363] width 465 height 18
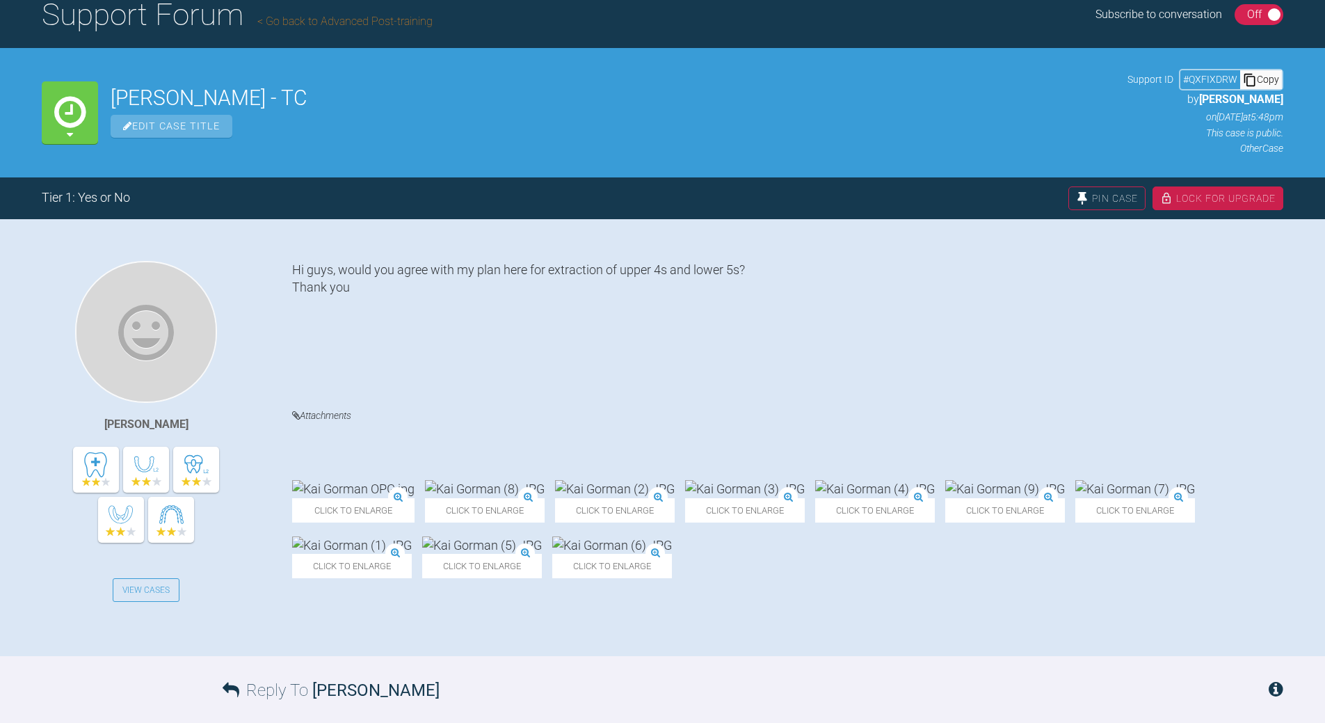
scroll to position [9, 0]
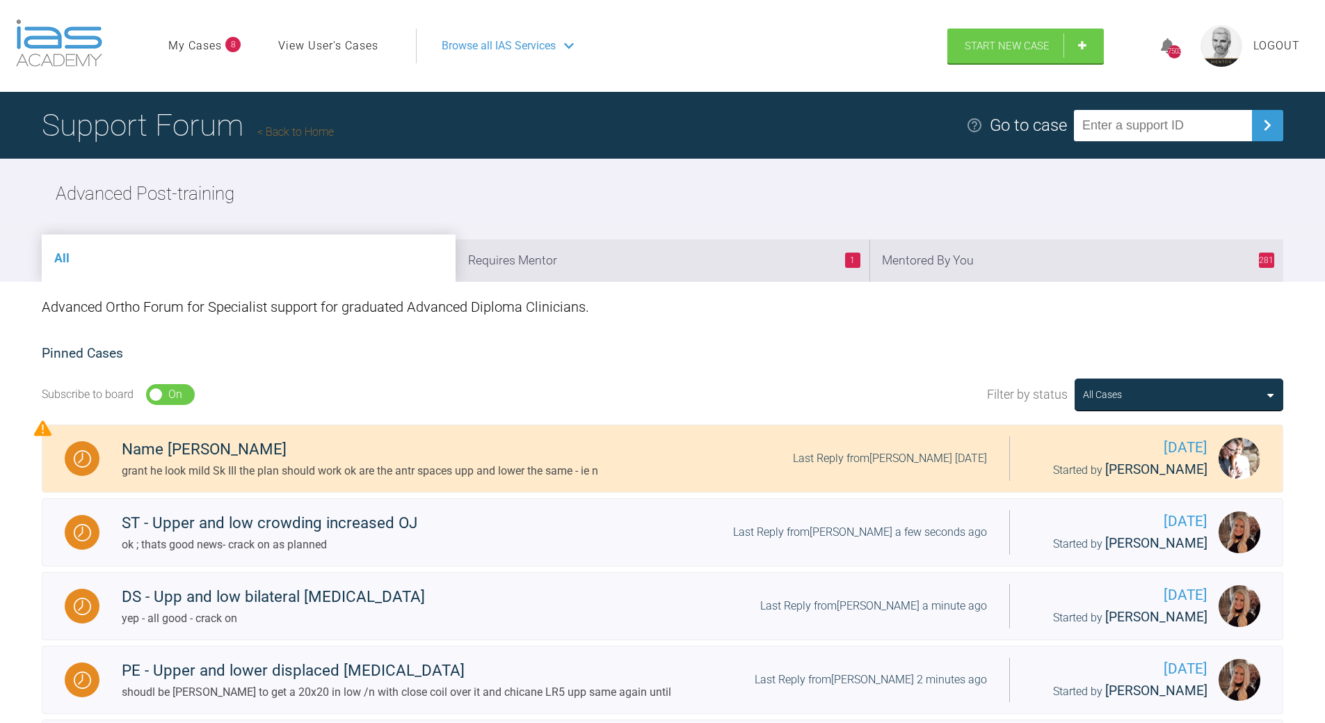
click at [312, 129] on link "Back to Home" at bounding box center [295, 131] width 77 height 13
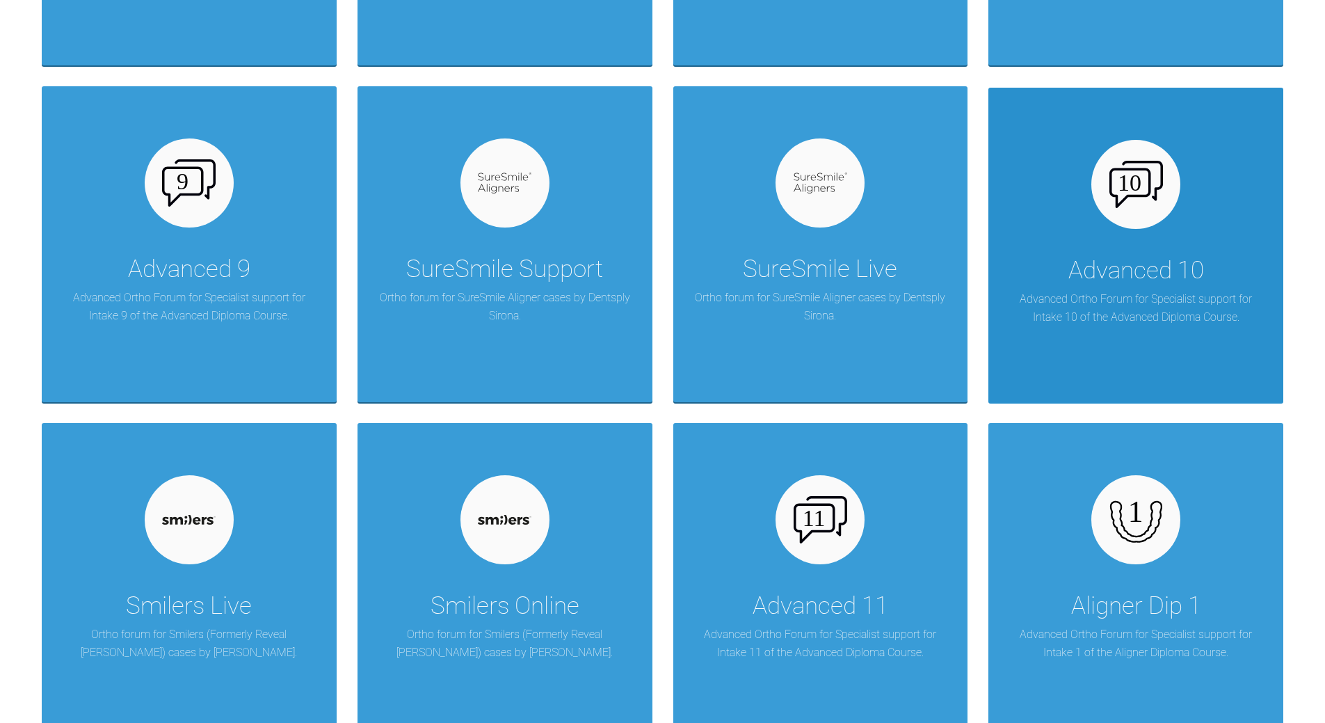
scroll to position [1252, 0]
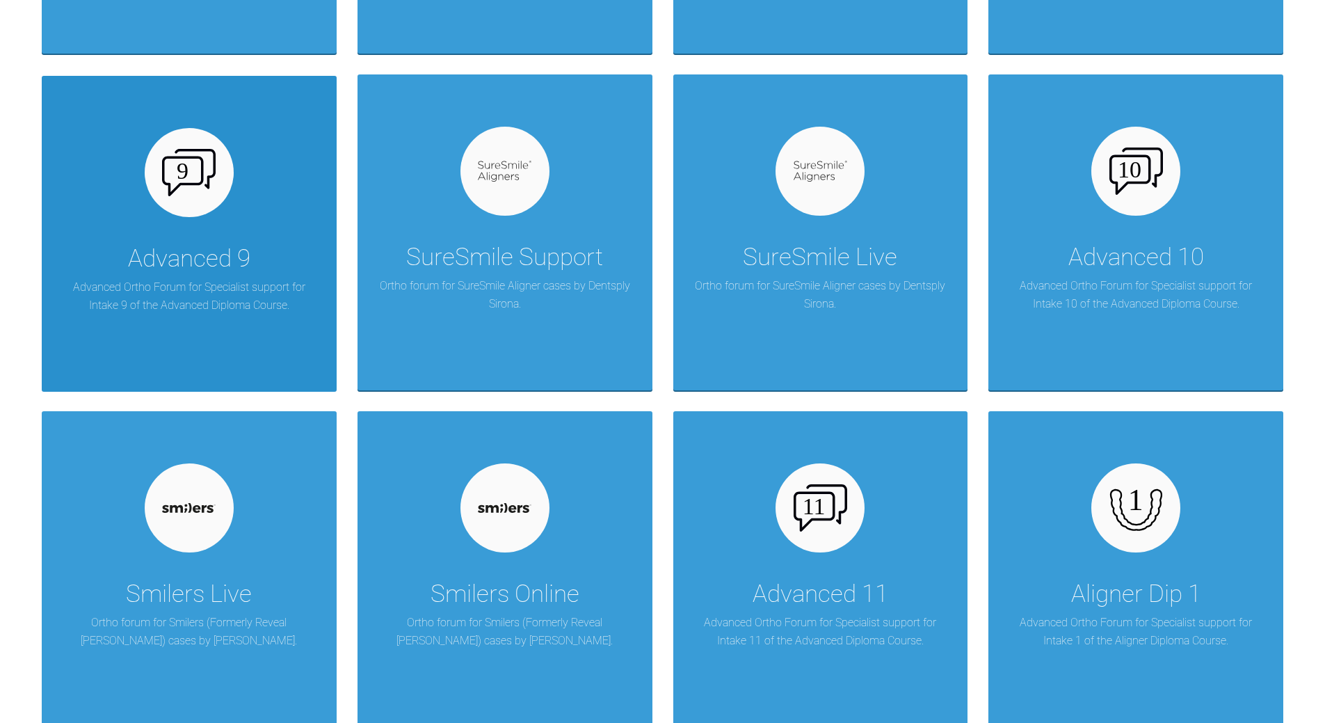
click at [216, 207] on div at bounding box center [189, 172] width 89 height 89
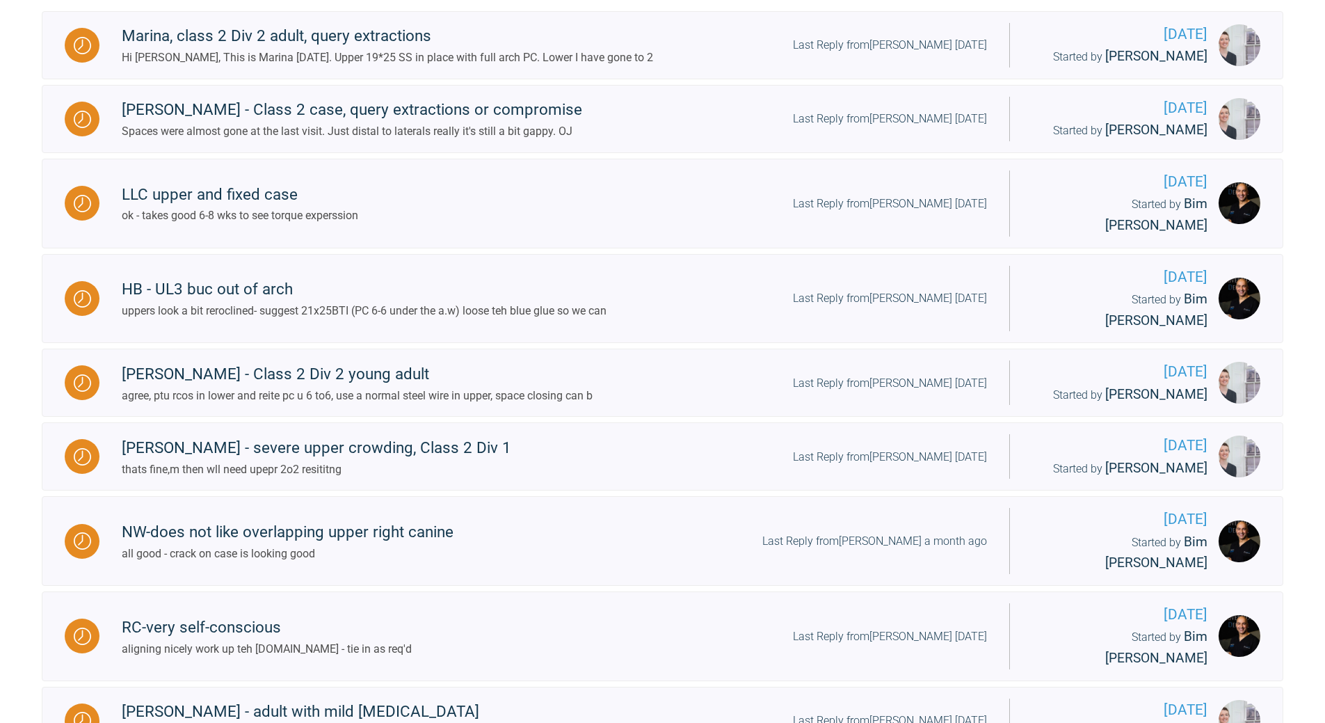
scroll to position [417, 0]
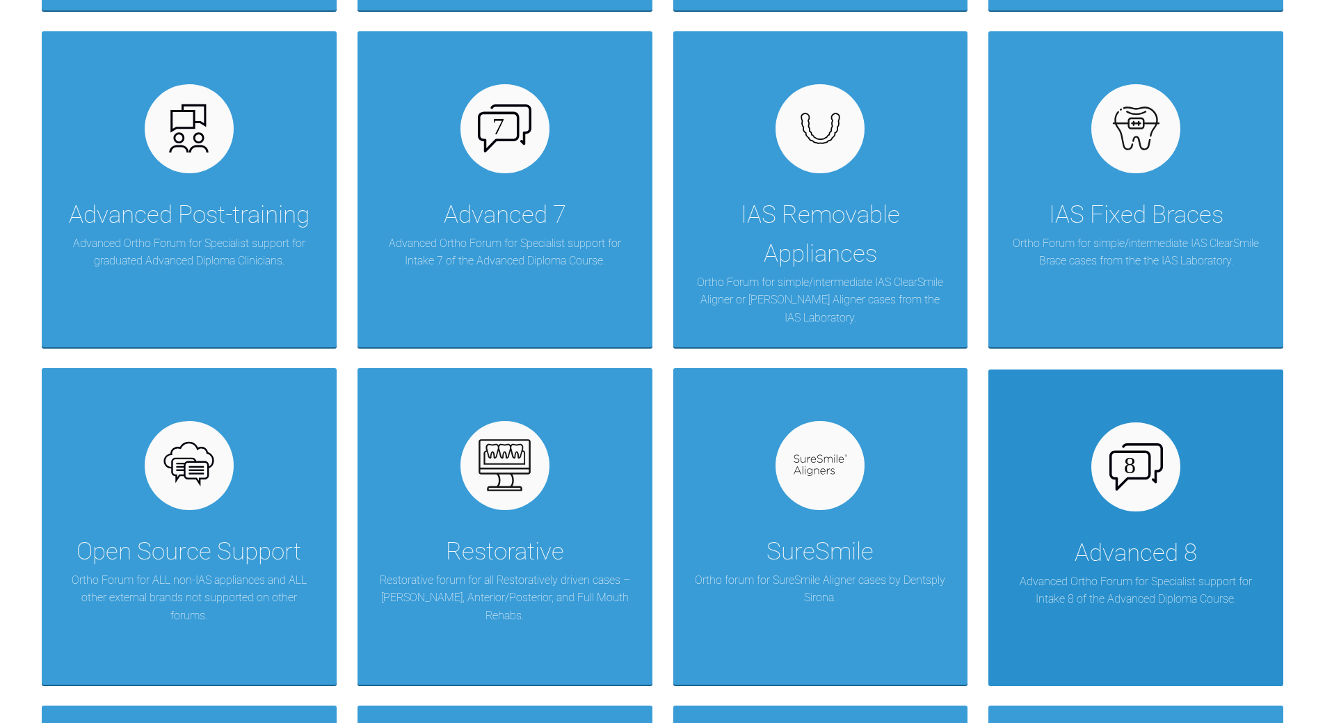
scroll to position [765, 0]
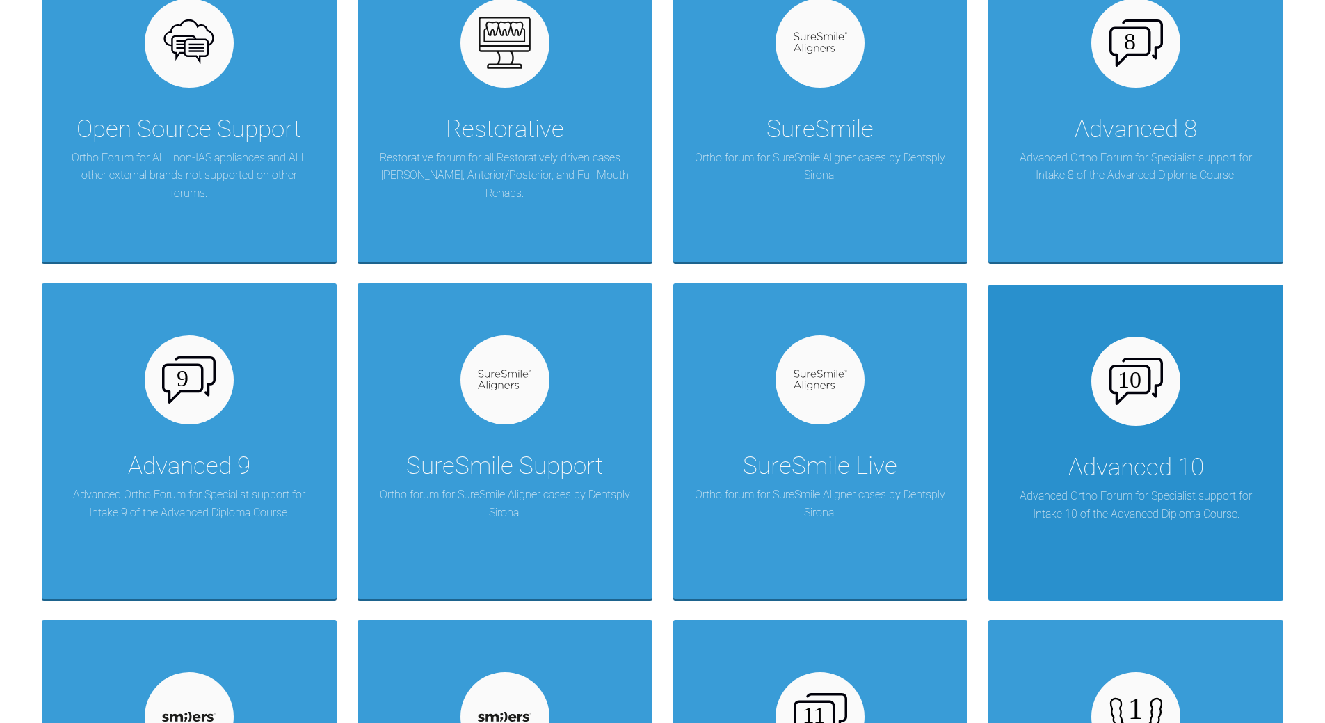
click at [911, 465] on div "Advanced 10" at bounding box center [1136, 467] width 136 height 39
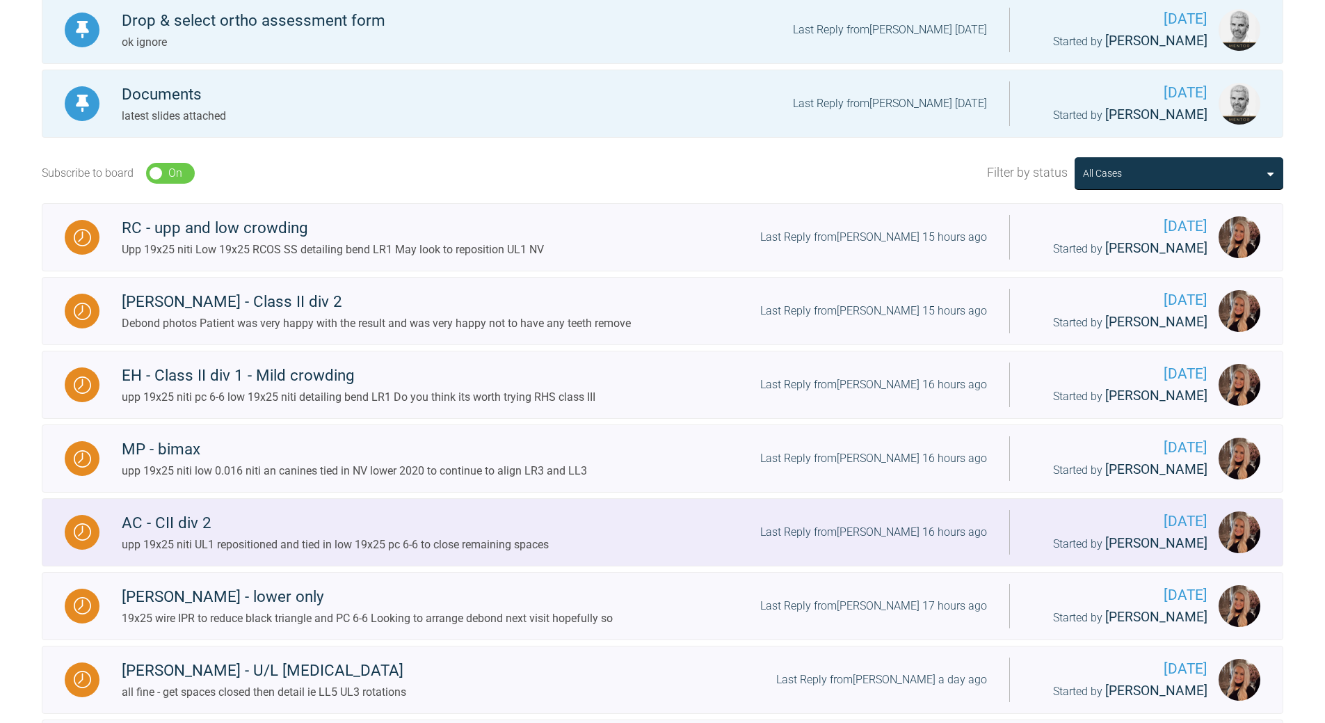
scroll to position [556, 0]
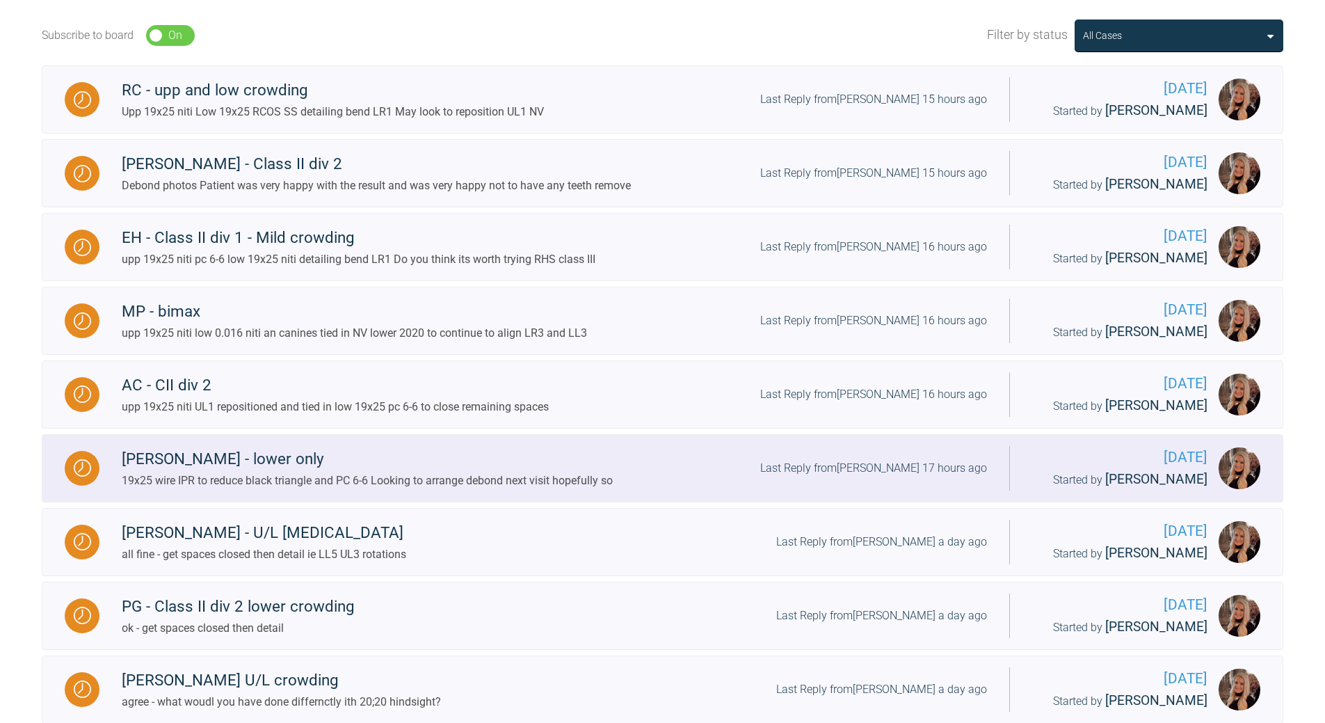
click at [911, 465] on div "Last Reply from [PERSON_NAME] 17 hours ago" at bounding box center [873, 468] width 227 height 18
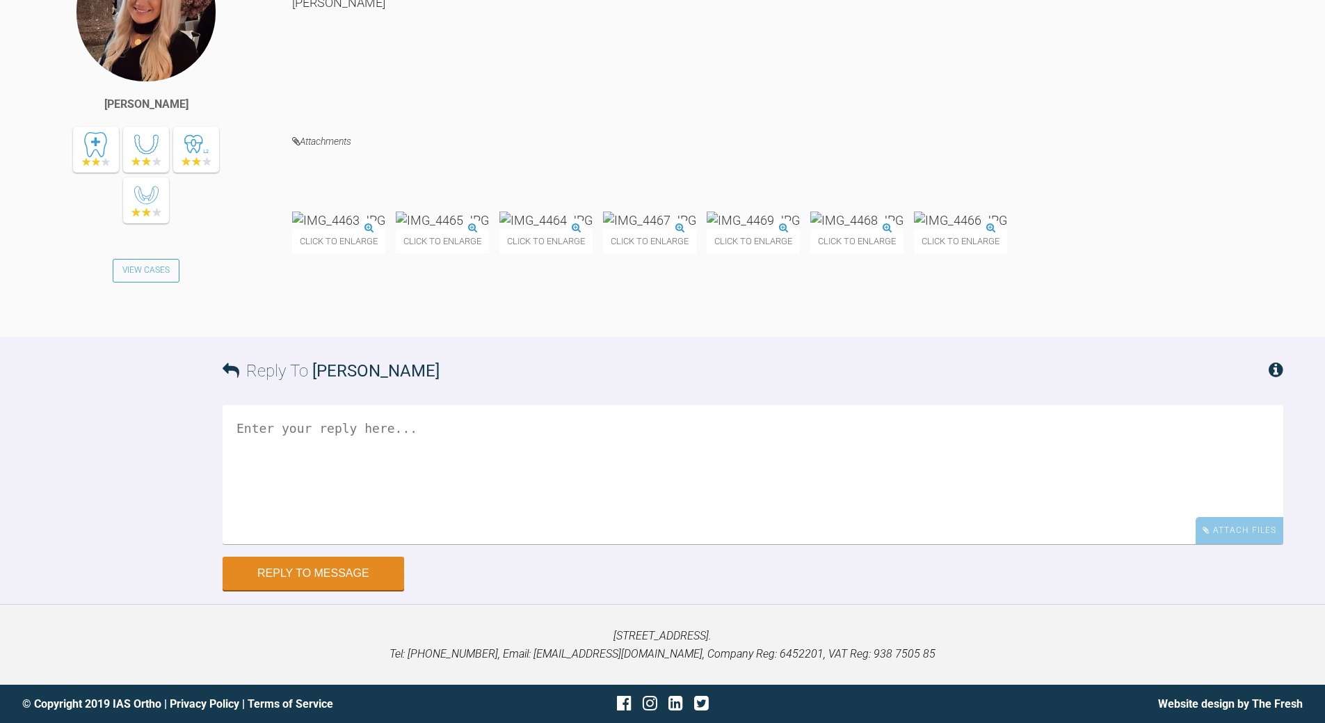
scroll to position [16261, 0]
click at [513, 522] on textarea at bounding box center [753, 474] width 1061 height 139
type textarea "all good - crack on as planned looking nice"
click at [348, 522] on button "Reply to Message" at bounding box center [314, 574] width 182 height 33
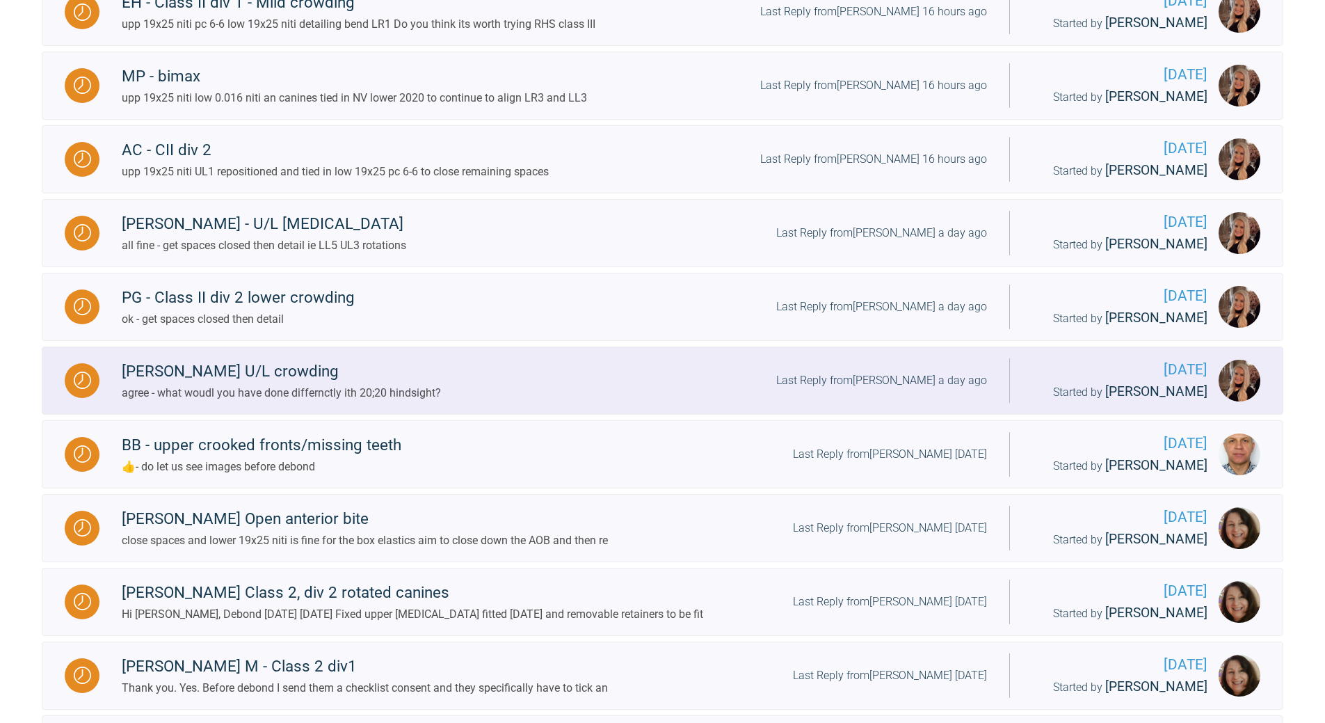
scroll to position [714, 0]
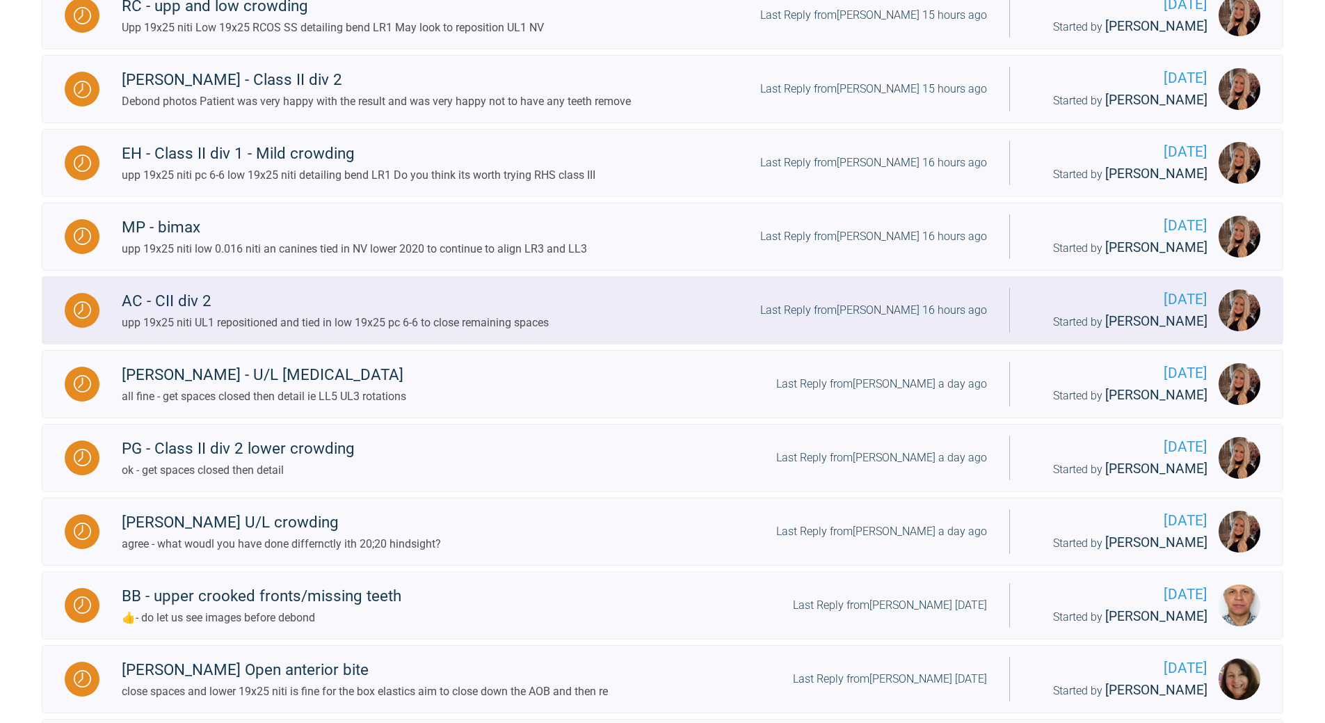
click at [911, 309] on div "Last Reply from [PERSON_NAME] 16 hours ago" at bounding box center [873, 310] width 227 height 18
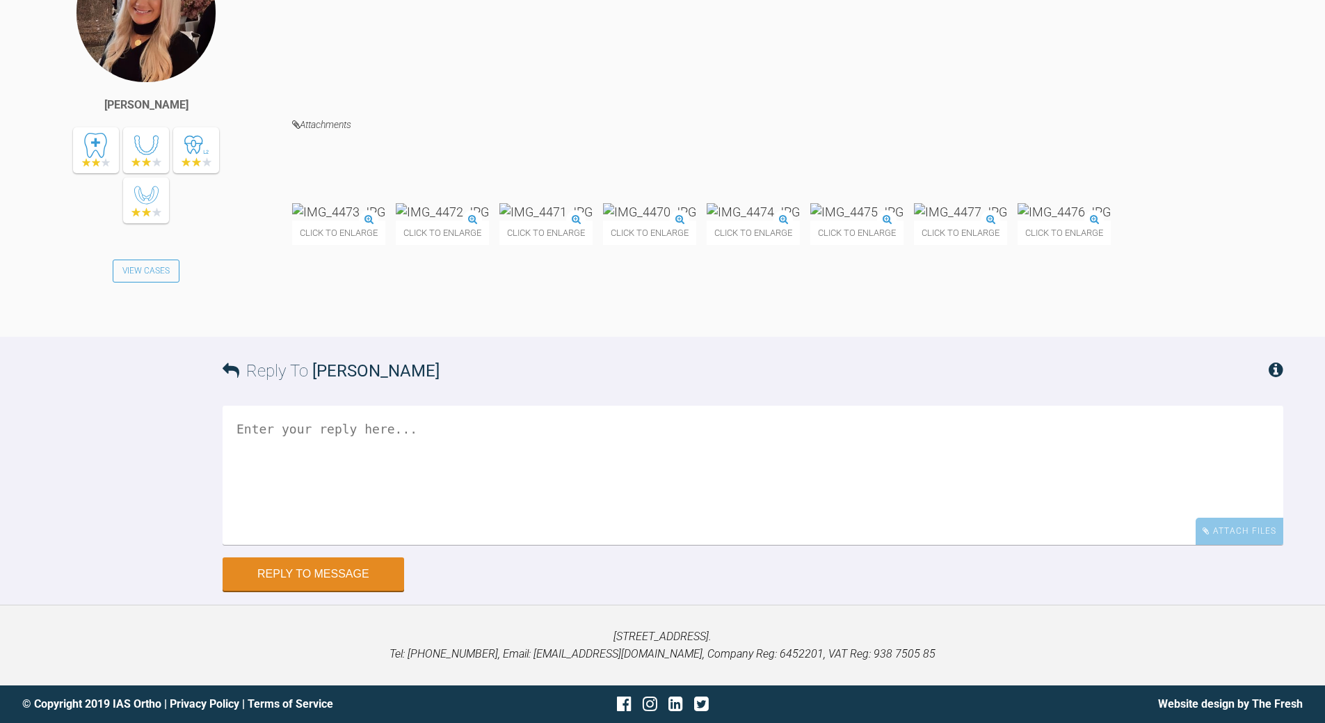
scroll to position [13786, 0]
click at [518, 522] on textarea at bounding box center [753, 474] width 1061 height 139
click at [392, 428] on textarea "cont [PERSON_NAME] f/time once everyone is happy - debond" at bounding box center [753, 474] width 1061 height 139
click at [240, 449] on textarea "cont [PERSON_NAME] f/time, idally til buccal seg is Cl I once everyone is happy…" at bounding box center [753, 474] width 1061 height 139
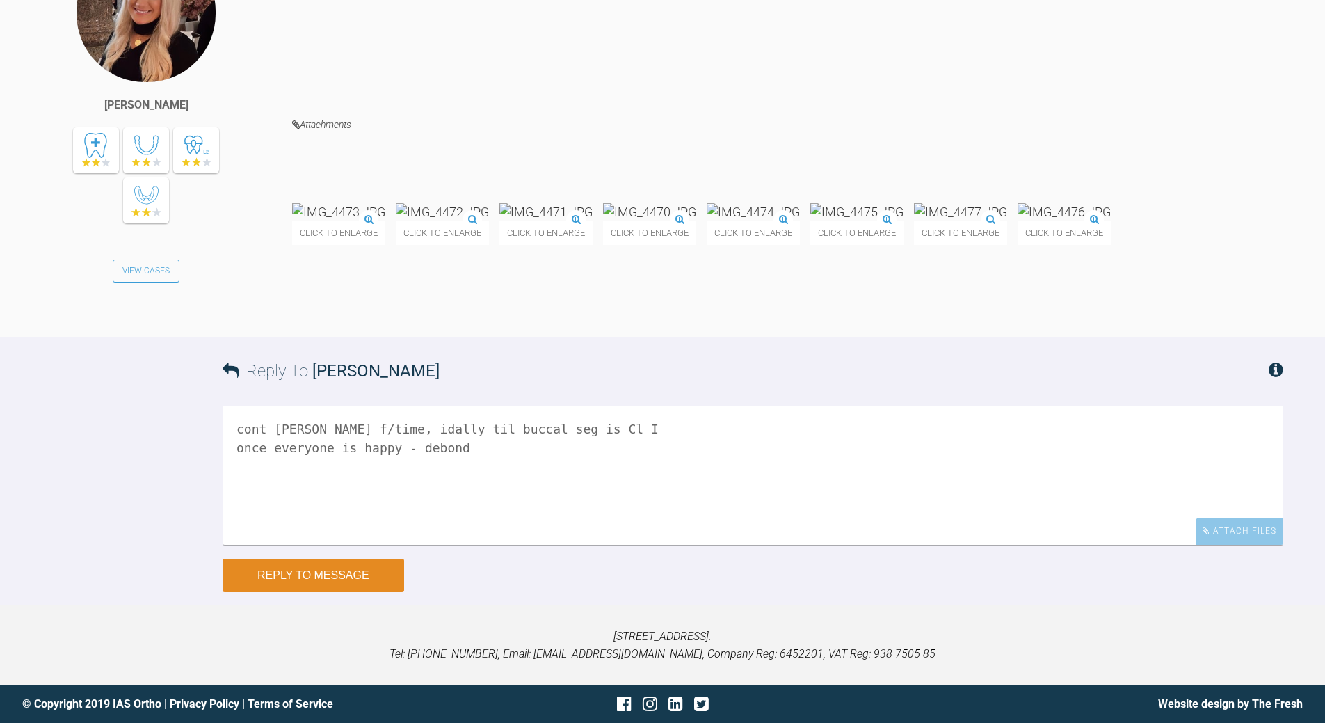
type textarea "cont [PERSON_NAME] f/time, idally til buccal seg is Cl I once everyone is happy…"
click at [328, 522] on button "Reply to Message" at bounding box center [314, 575] width 182 height 33
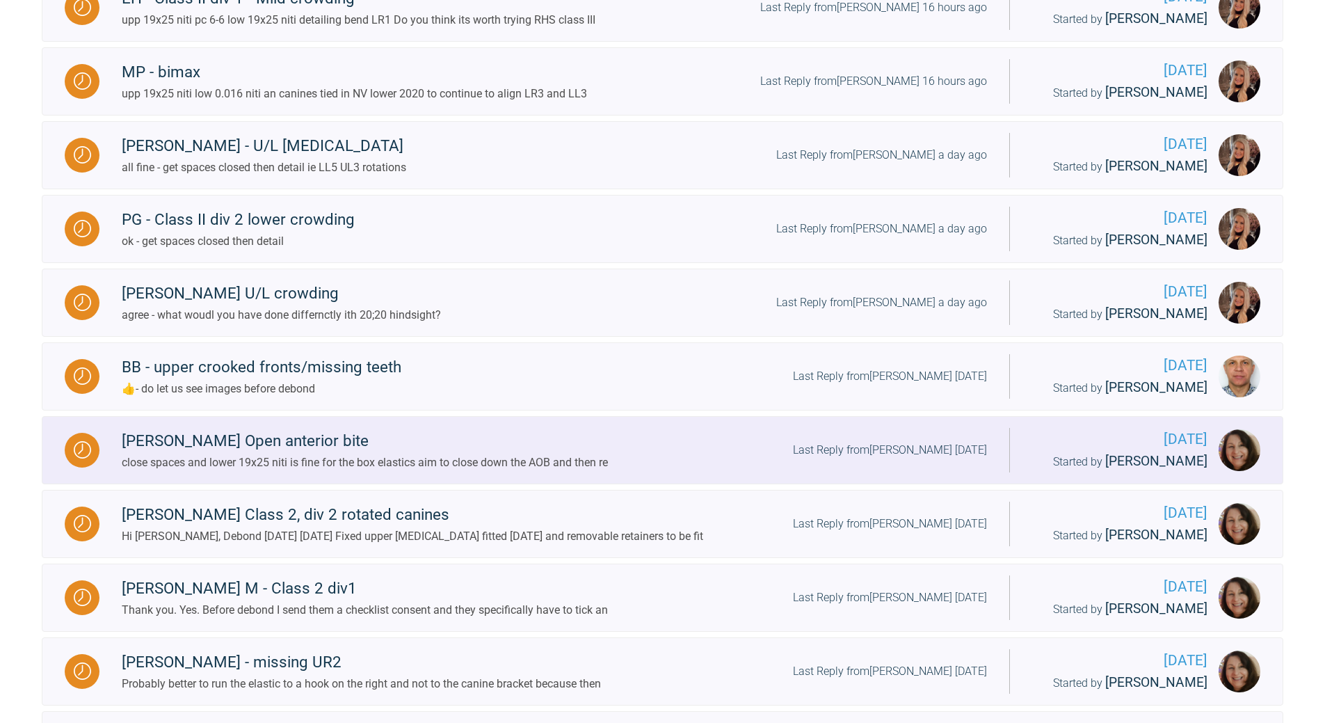
scroll to position [784, 0]
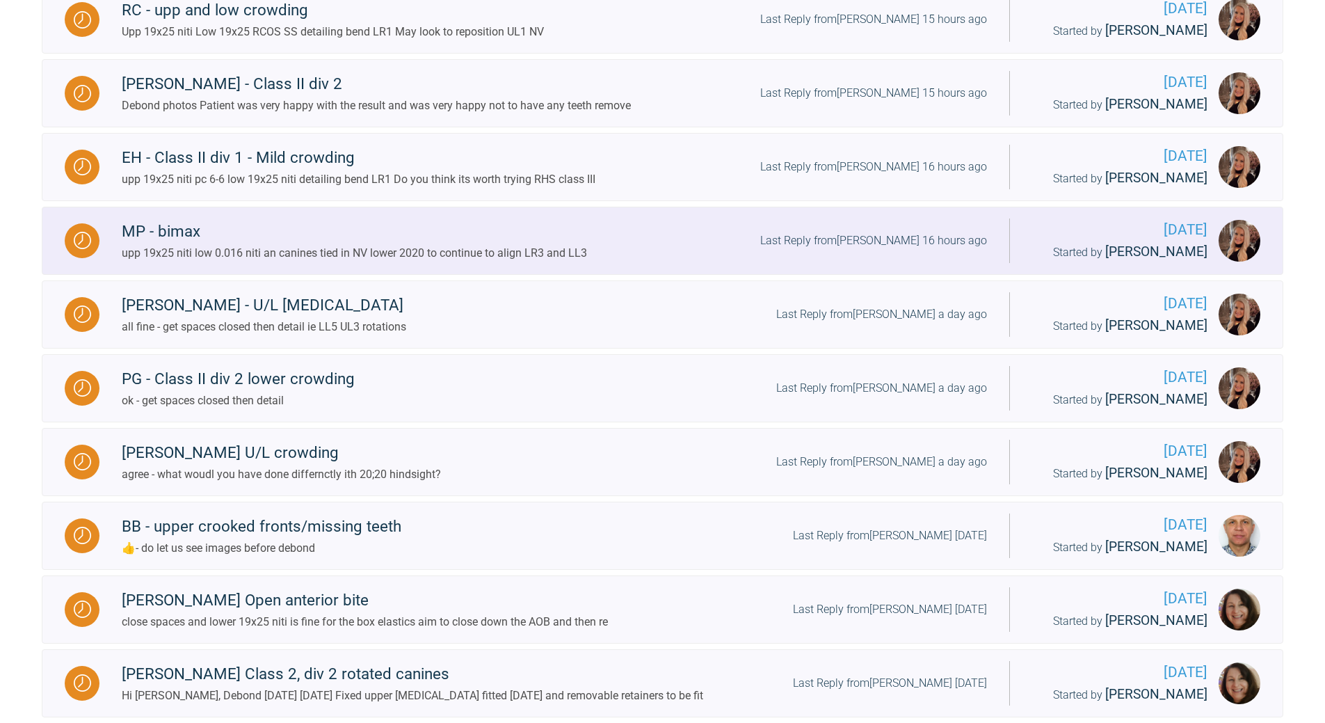
click at [910, 239] on div "Last Reply from [PERSON_NAME] 16 hours ago" at bounding box center [873, 241] width 227 height 18
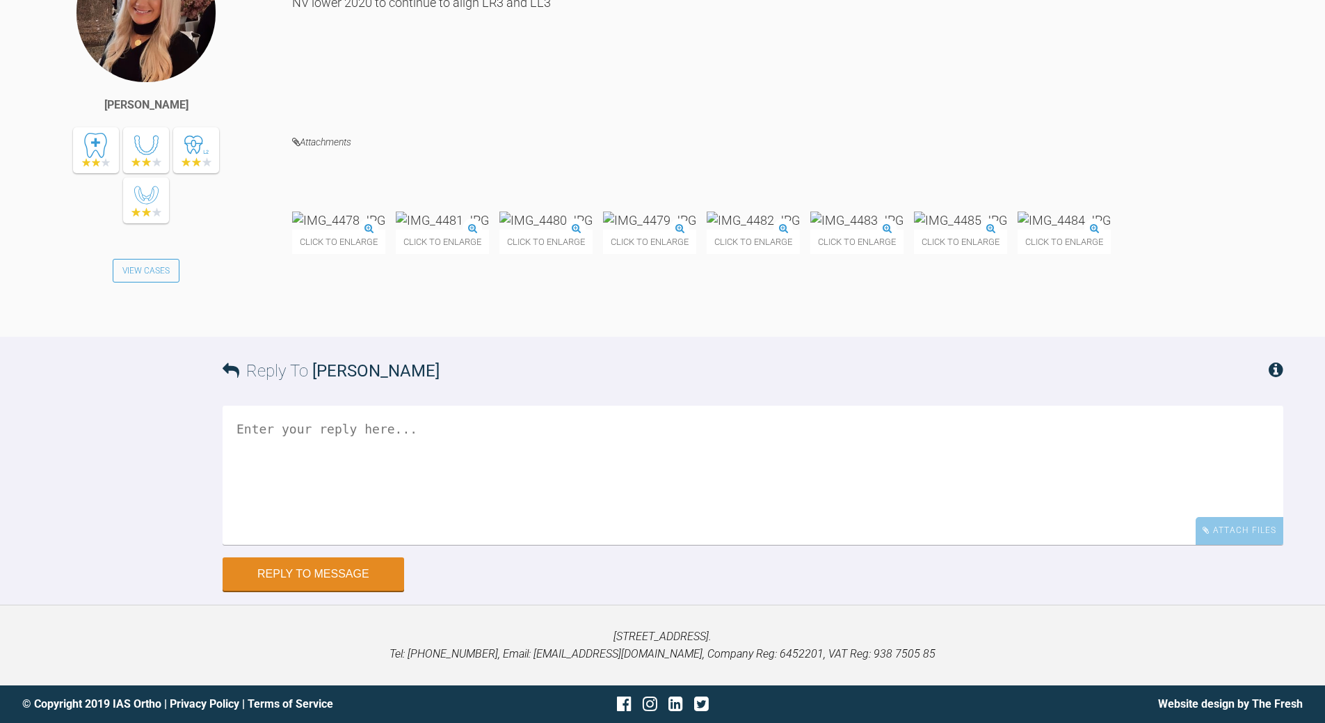
scroll to position [20363, 0]
click at [476, 522] on textarea at bounding box center [753, 474] width 1061 height 139
type textarea "all good - crack on"
click at [324, 522] on button "Reply to Message" at bounding box center [314, 575] width 182 height 33
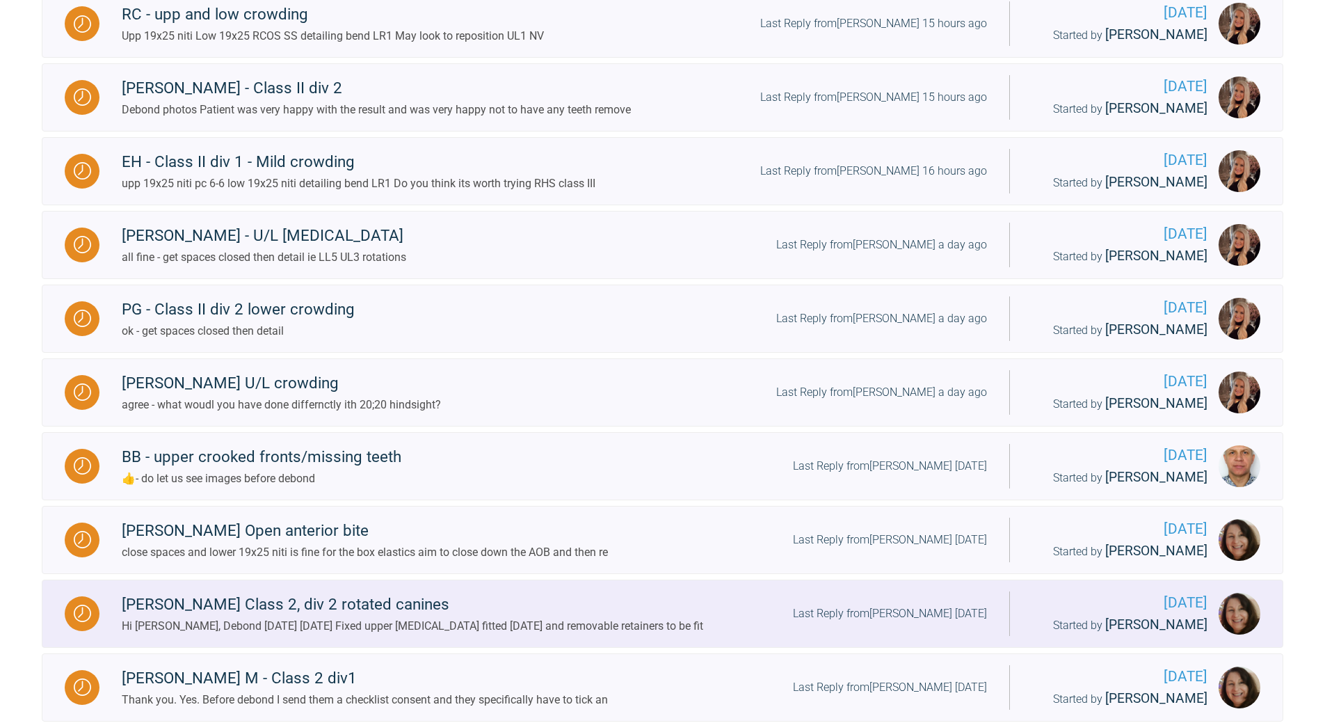
scroll to position [645, 0]
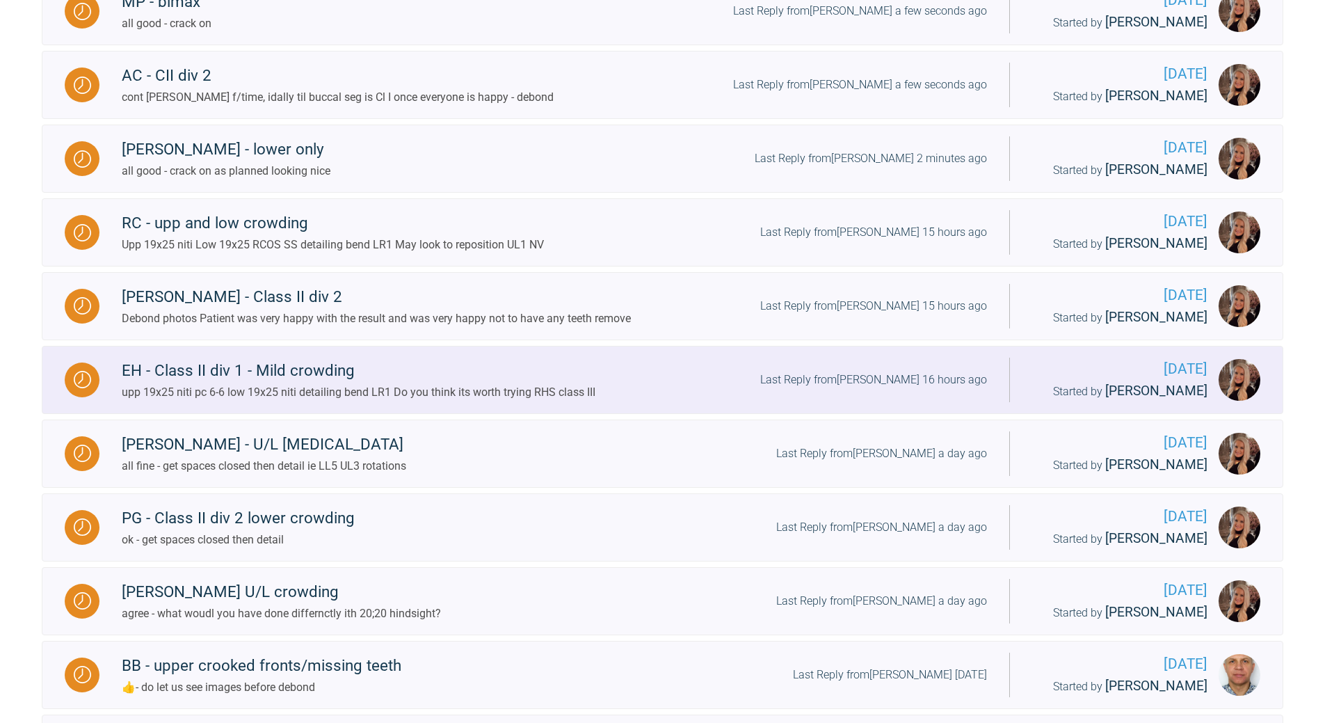
click at [895, 373] on div "Last Reply from [PERSON_NAME] 16 hours ago" at bounding box center [873, 380] width 227 height 18
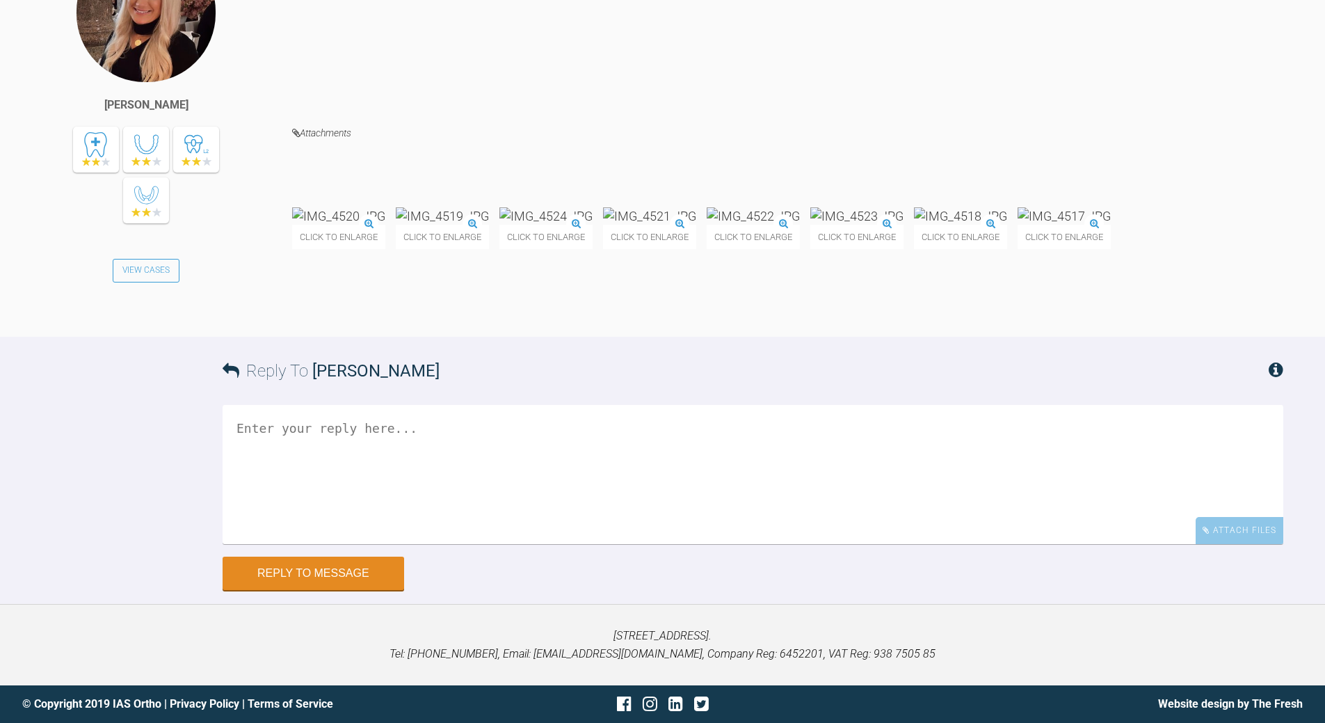
scroll to position [11130, 0]
click at [495, 522] on textarea at bounding box center [753, 474] width 1061 height 139
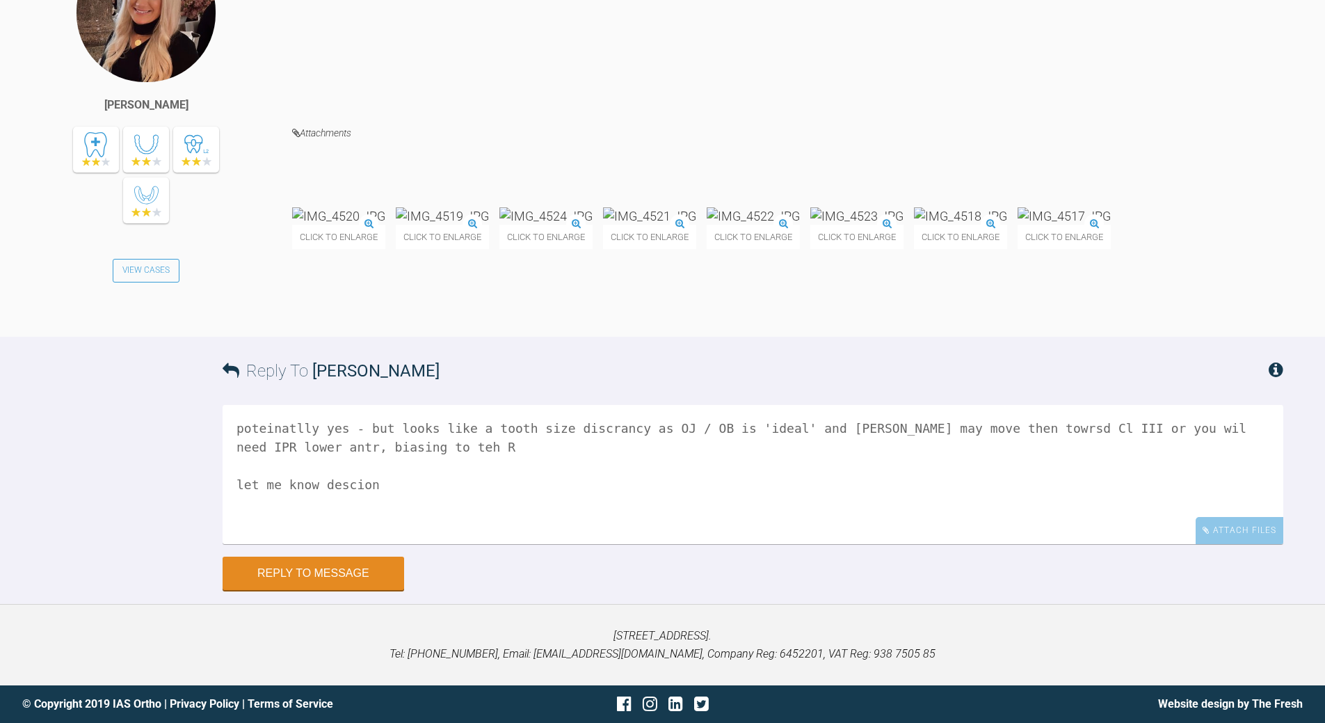
click at [273, 522] on textarea "poteinatlly yes - but looks like a tooth size discrancy as OJ / OB is 'ideal' a…" at bounding box center [753, 474] width 1061 height 139
click at [911, 522] on textarea "potentially yes - but looks like a tooth size discrancy as OJ / OB is 'ideal' a…" at bounding box center [753, 474] width 1061 height 139
drag, startPoint x: 963, startPoint y: 547, endPoint x: 969, endPoint y: 543, distance: 7.4
click at [911, 522] on textarea "potentially yes - but looks like a tooth size discrancy as OJ / OB is 'ideal' a…" at bounding box center [753, 474] width 1061 height 139
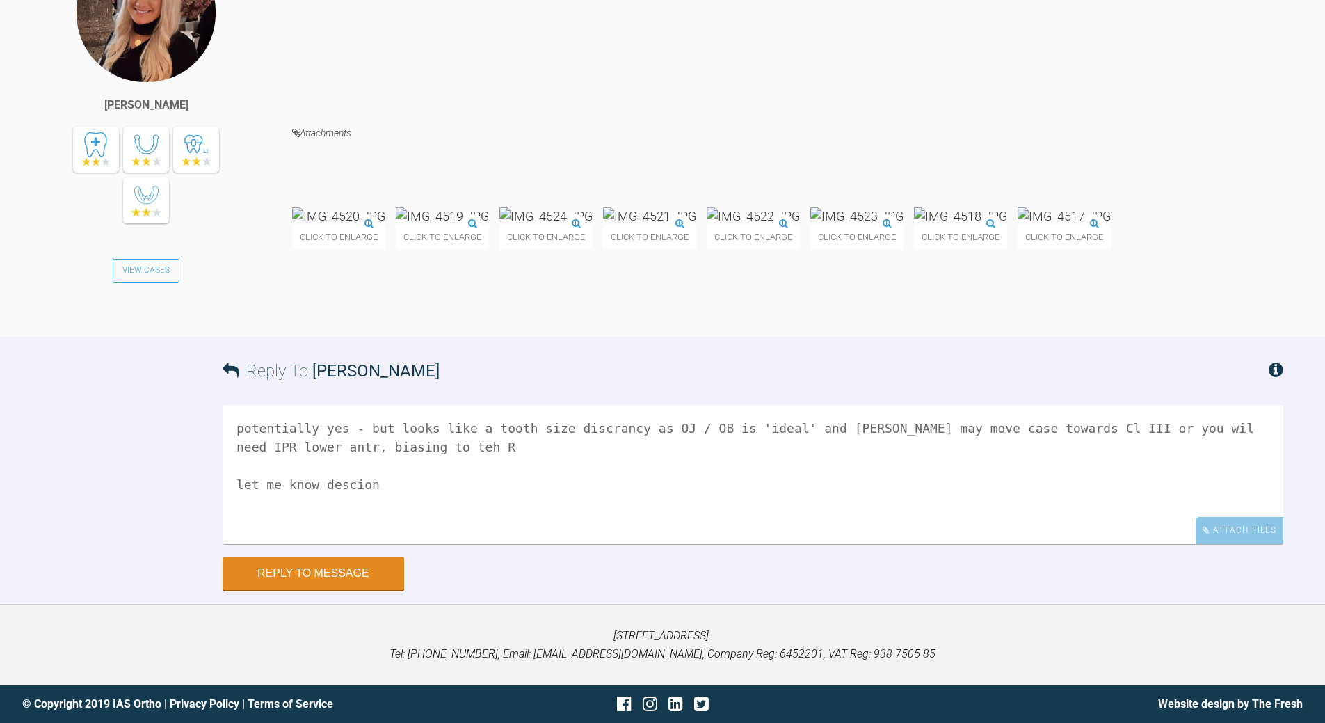
drag, startPoint x: 1040, startPoint y: 541, endPoint x: 1024, endPoint y: 524, distance: 23.1
click at [911, 522] on textarea "potentially yes - but looks like a tooth size discrancy as OJ / OB is 'ideal' a…" at bounding box center [753, 474] width 1061 height 139
drag, startPoint x: 1144, startPoint y: 538, endPoint x: 1150, endPoint y: 530, distance: 9.5
click at [911, 522] on textarea "potentially yes - but looks like a tooth size discrancy as OJ / OB is 'ideal' a…" at bounding box center [753, 474] width 1061 height 139
click at [403, 522] on textarea "potentially yes - but looks like a tooth size discrancy as OJ / OB is 'ideal' a…" at bounding box center [753, 474] width 1061 height 139
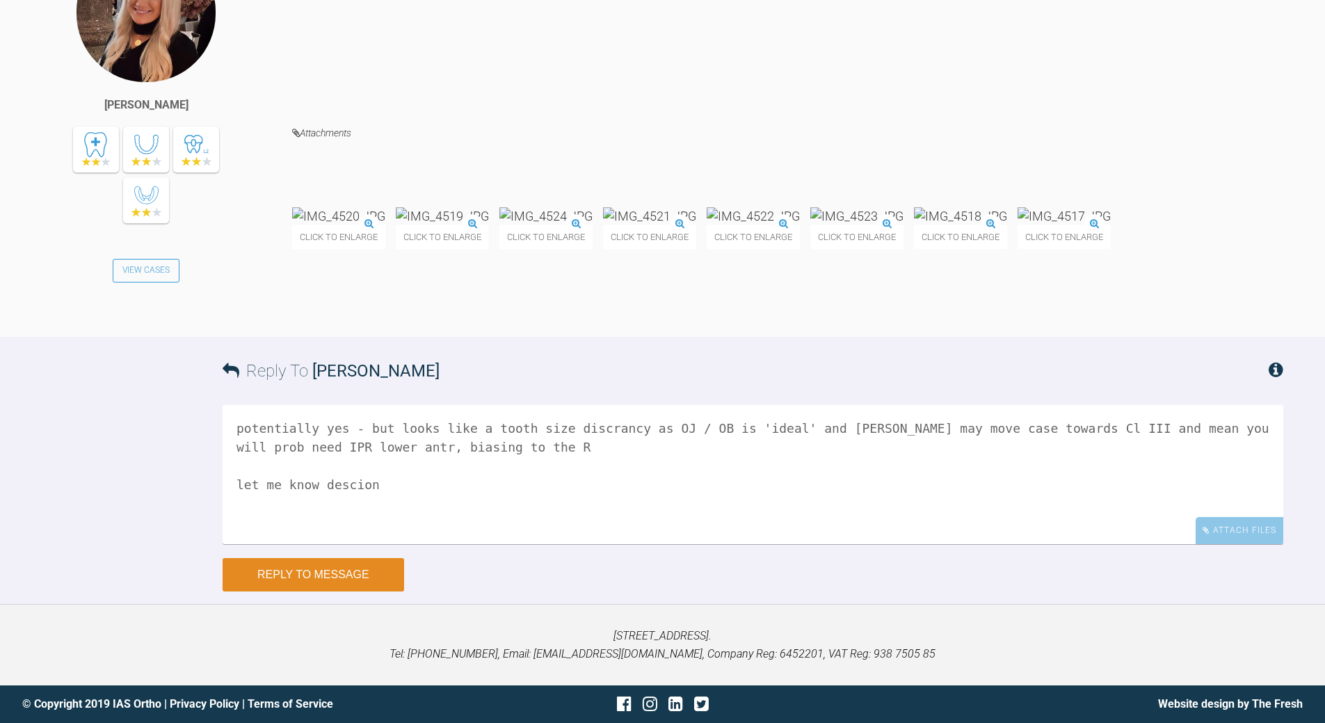
type textarea "potentially yes - but looks like a tooth size discrancy as OJ / OB is 'ideal' a…"
click at [357, 522] on button "Reply to Message" at bounding box center [314, 574] width 182 height 33
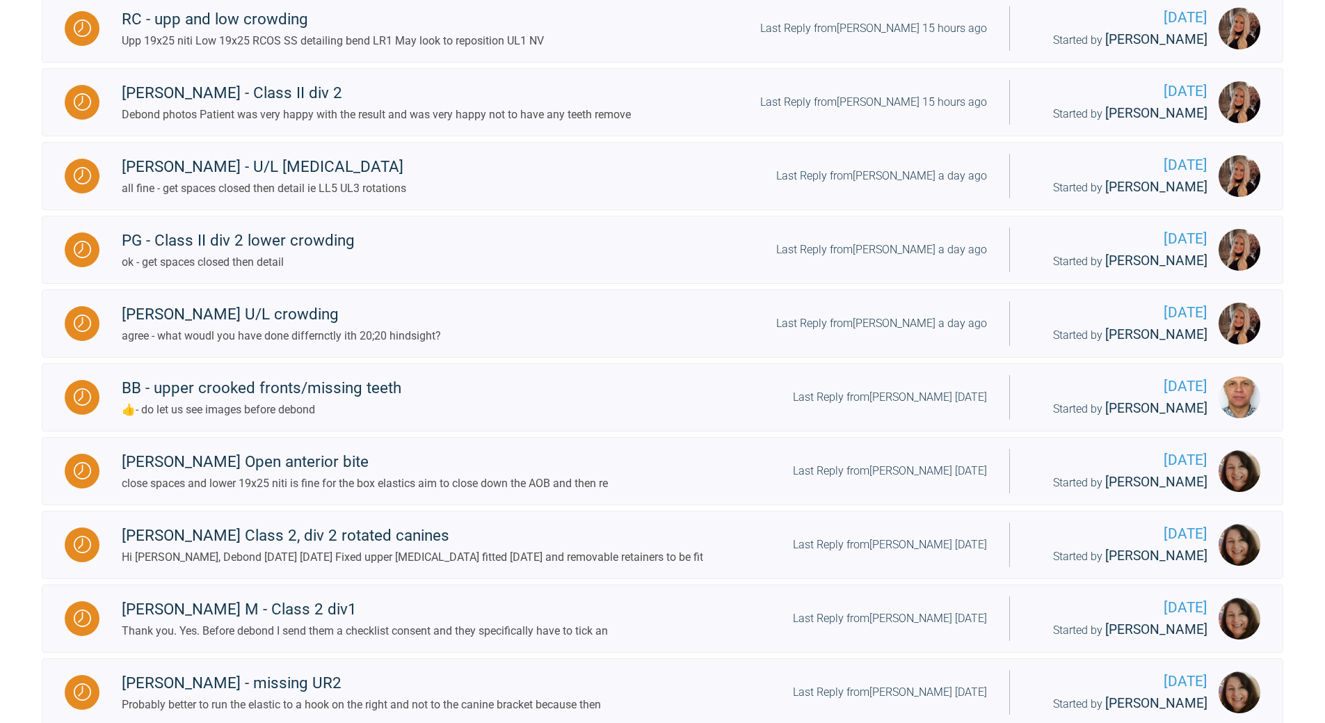
scroll to position [645, 0]
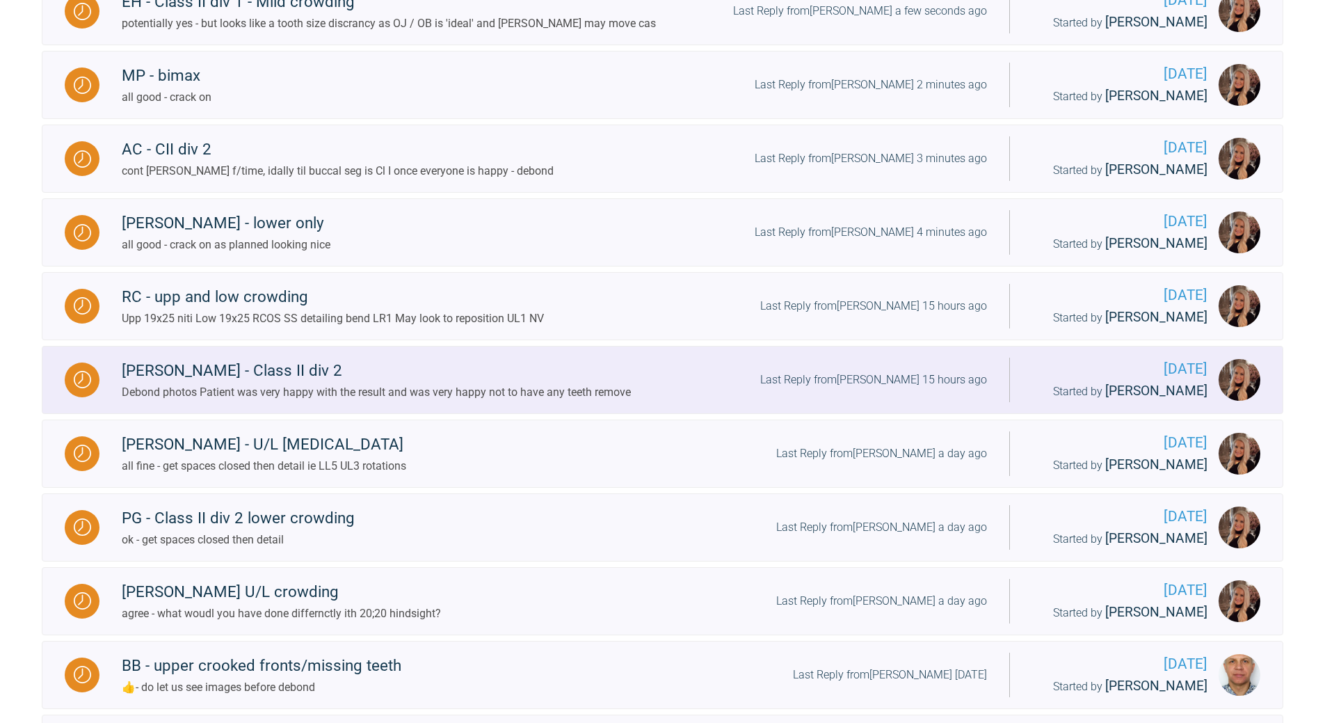
click at [911, 376] on div "Last Reply from [PERSON_NAME] 15 hours ago" at bounding box center [873, 380] width 227 height 18
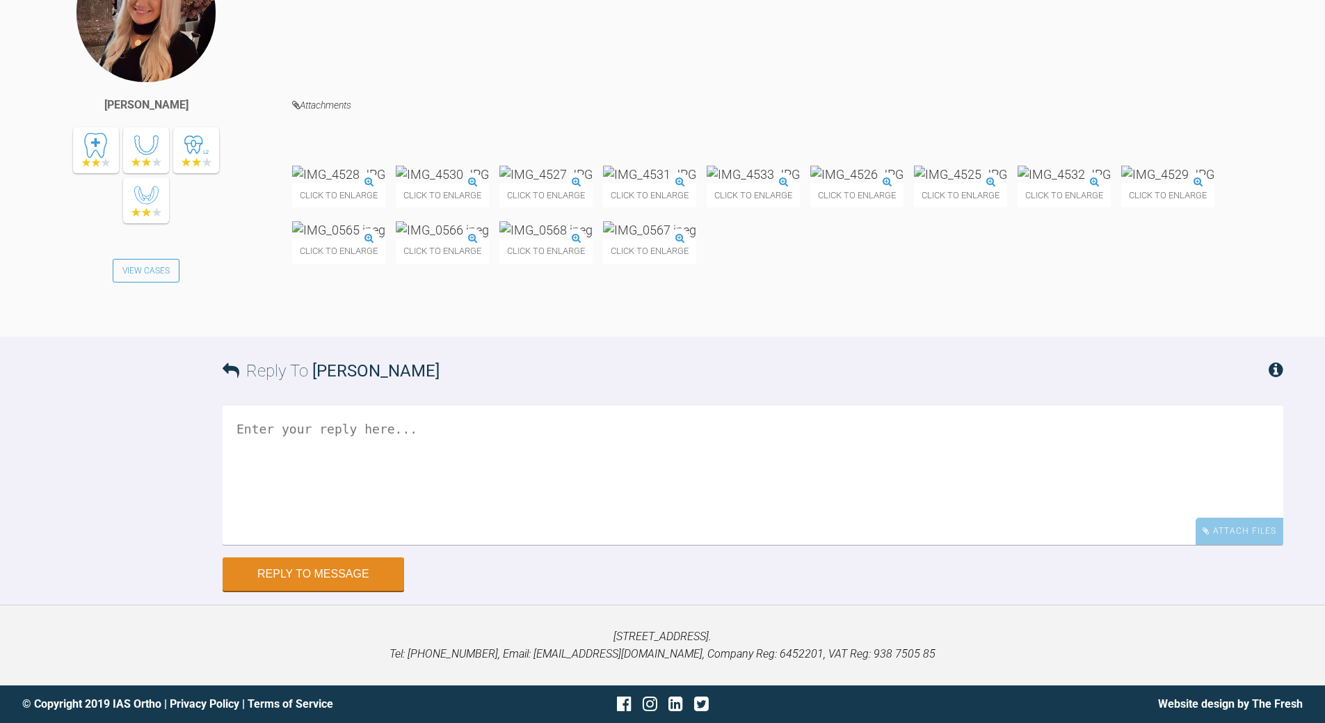
scroll to position [16224, 0]
click at [467, 522] on textarea at bounding box center [753, 474] width 1061 height 139
type textarea "o"
click at [287, 476] on textarea "what would do if treating again? wahst ws final OJ (looks a bit increased)" at bounding box center [753, 474] width 1061 height 139
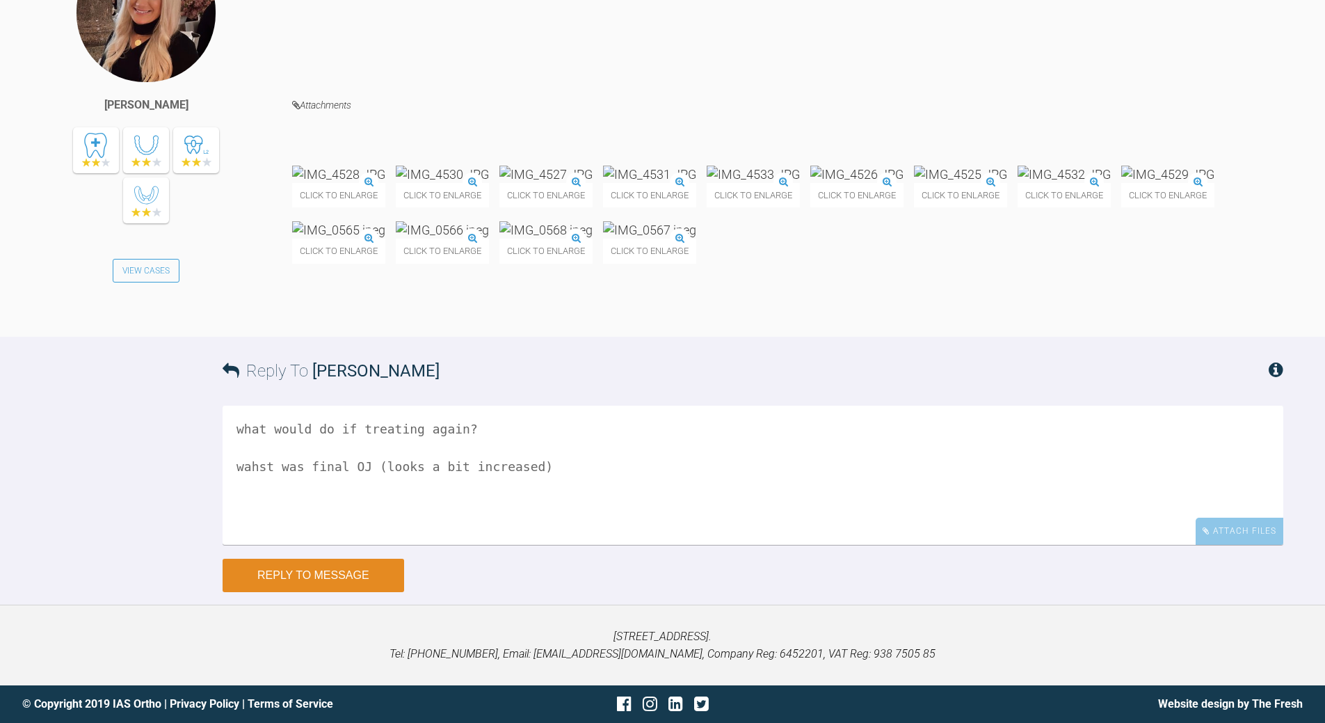
type textarea "what would do if treating again? wahst was final OJ (looks a bit increased)"
click at [328, 522] on button "Reply to Message" at bounding box center [314, 575] width 182 height 33
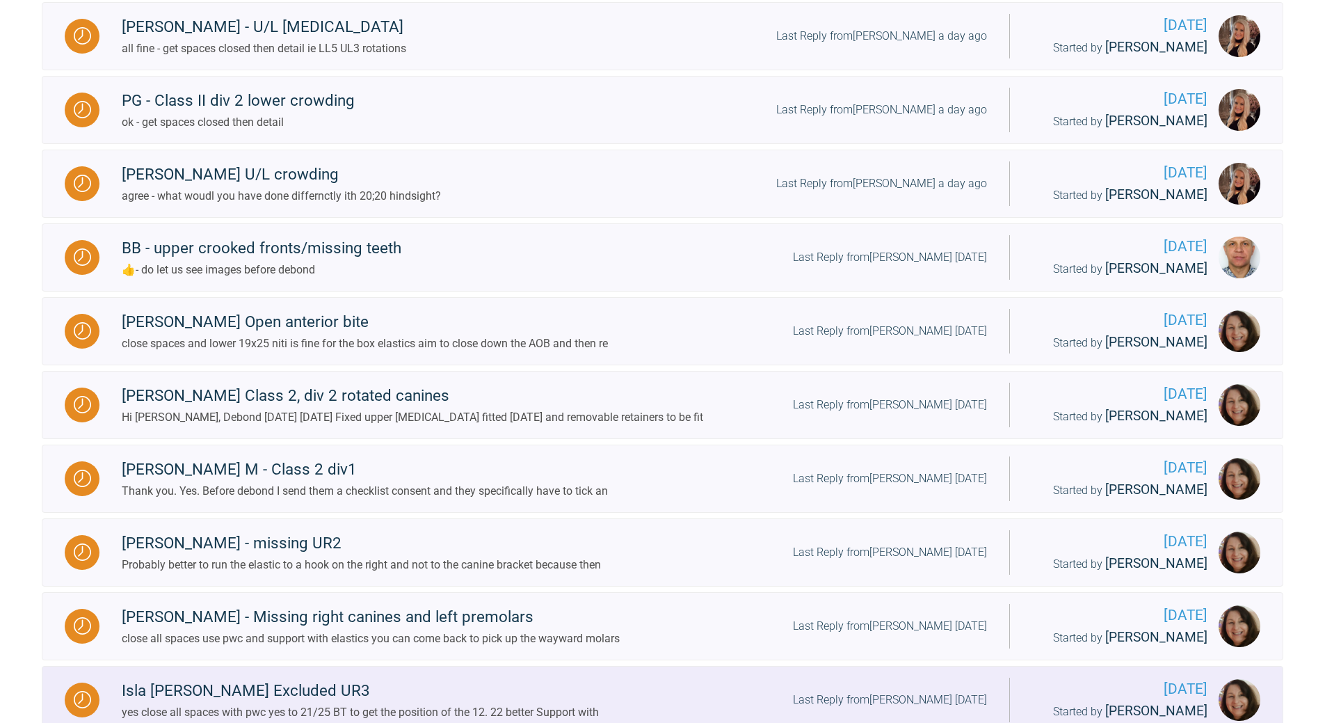
scroll to position [784, 0]
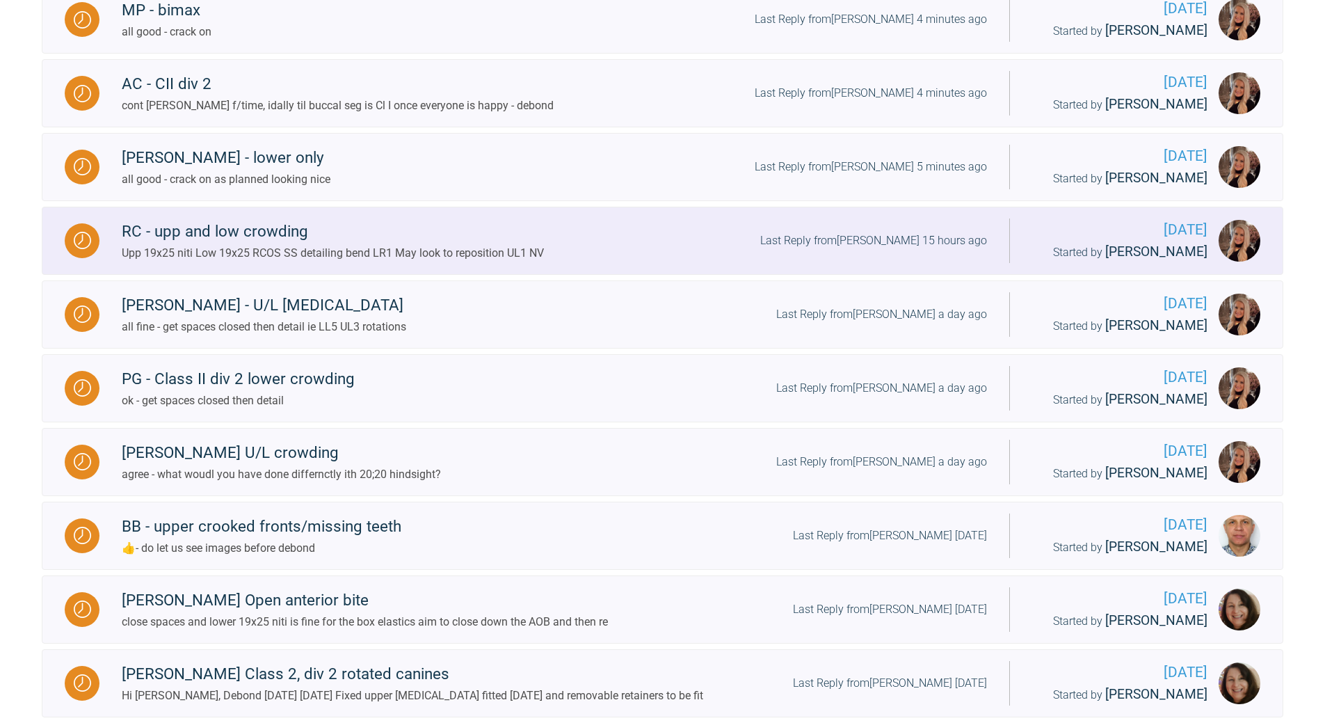
click at [911, 241] on div "Last Reply from [PERSON_NAME] 15 hours ago" at bounding box center [873, 241] width 227 height 18
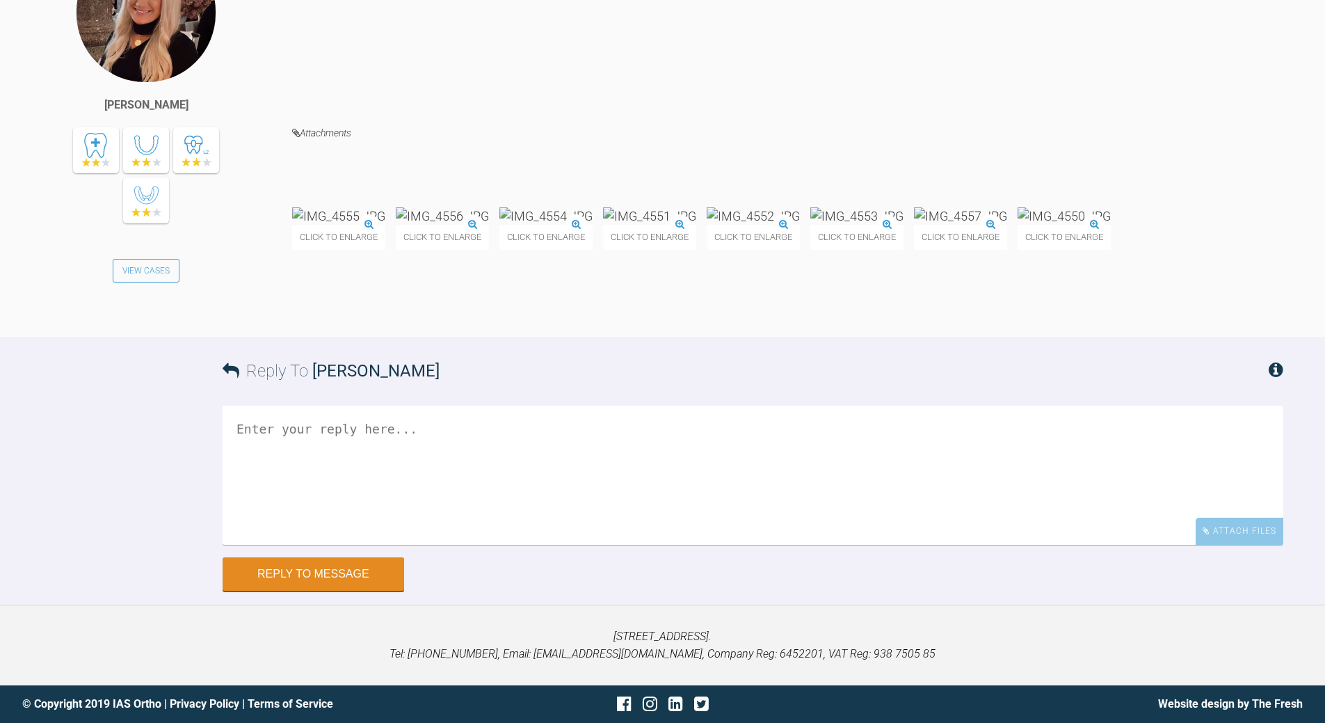
scroll to position [14820, 0]
click at [411, 522] on textarea at bounding box center [753, 474] width 1061 height 139
click at [293, 522] on textarea "- agree looking good detaisla dn when everyone is happy - debond" at bounding box center [753, 474] width 1061 height 139
type textarea "- agree looking good detaial and when everyone is happy - debond"
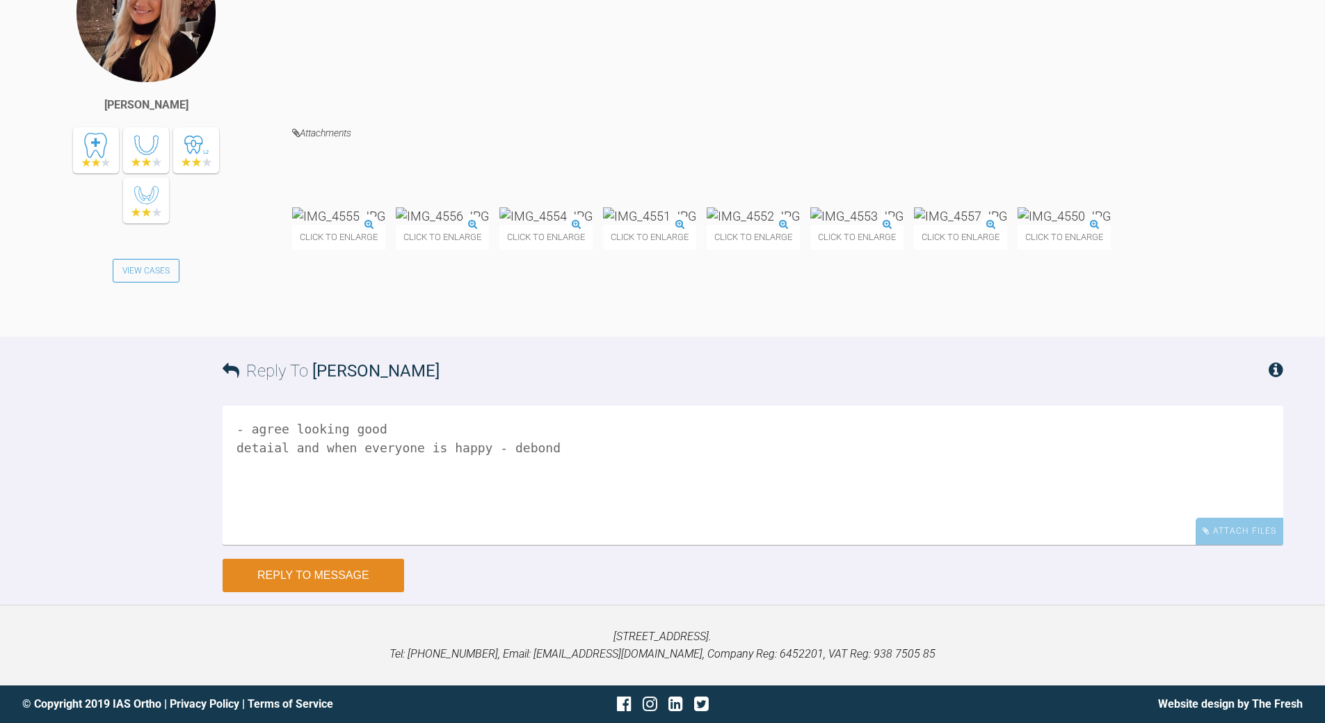
click at [312, 522] on button "Reply to Message" at bounding box center [314, 575] width 182 height 33
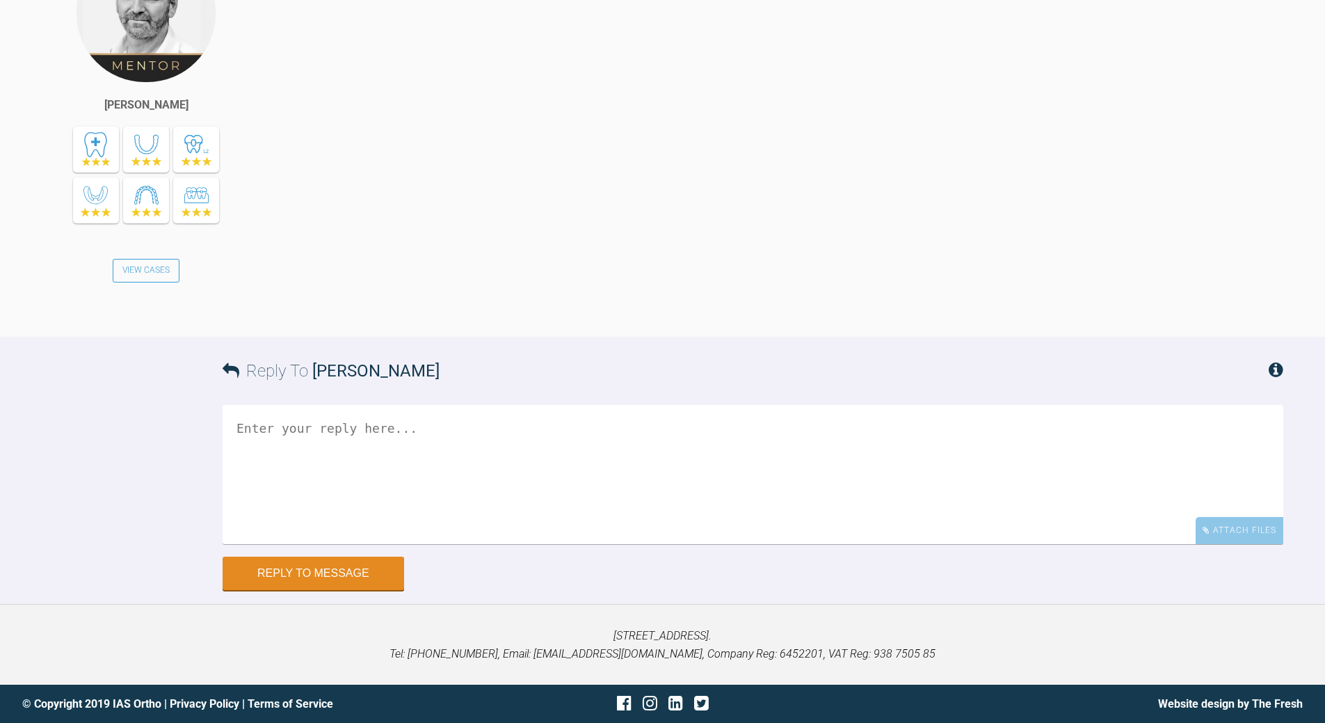
scroll to position [15306, 0]
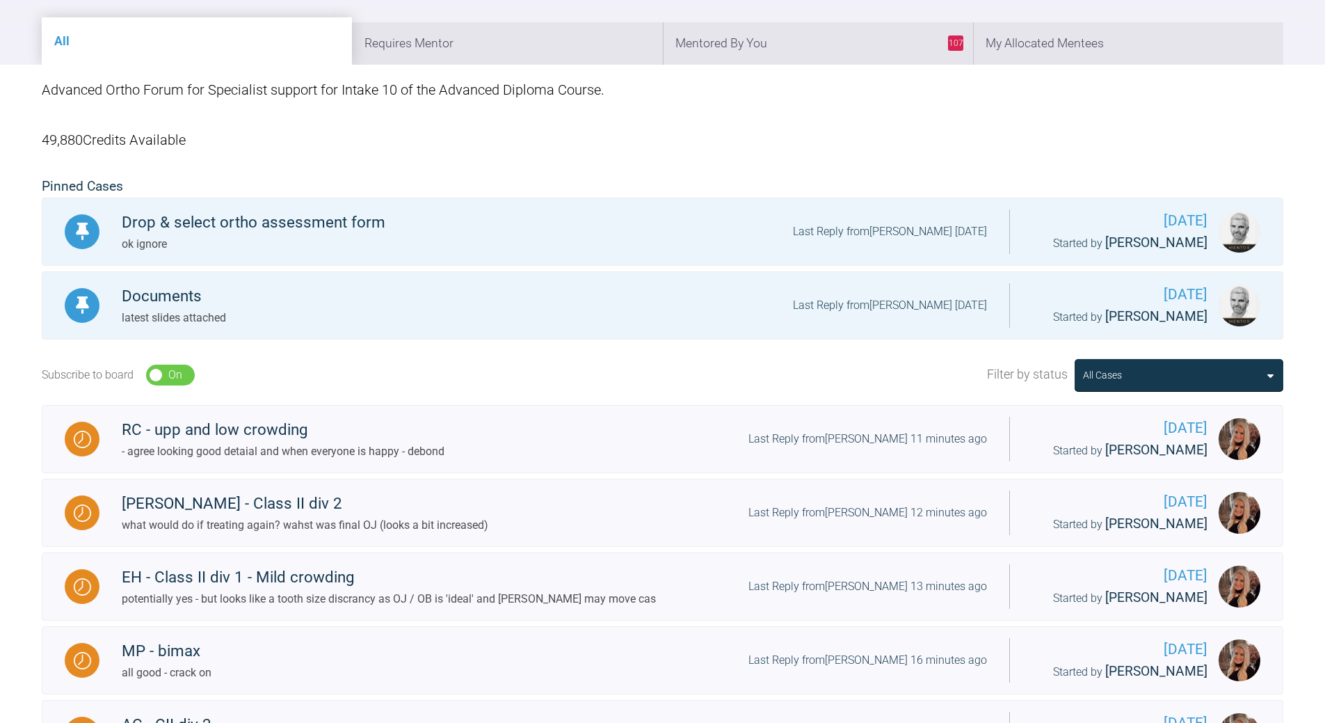
scroll to position [19, 0]
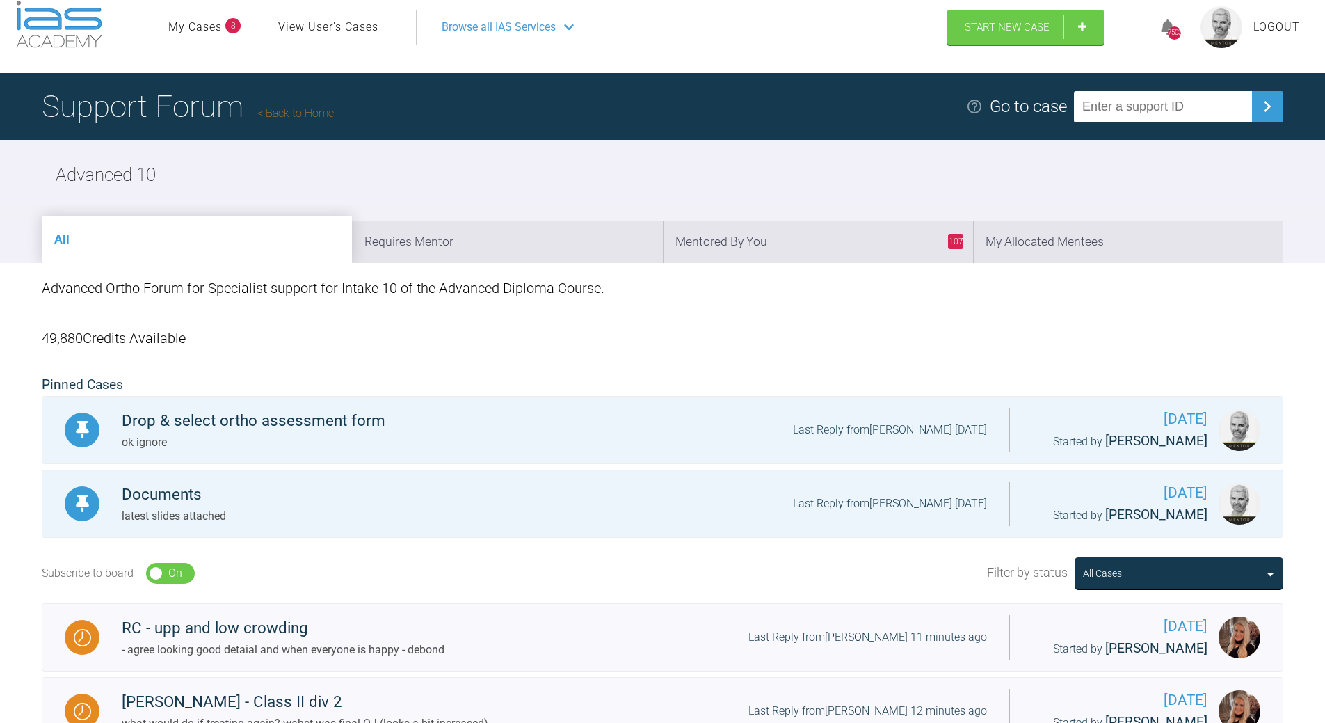
click at [294, 111] on link "Back to Home" at bounding box center [295, 112] width 77 height 13
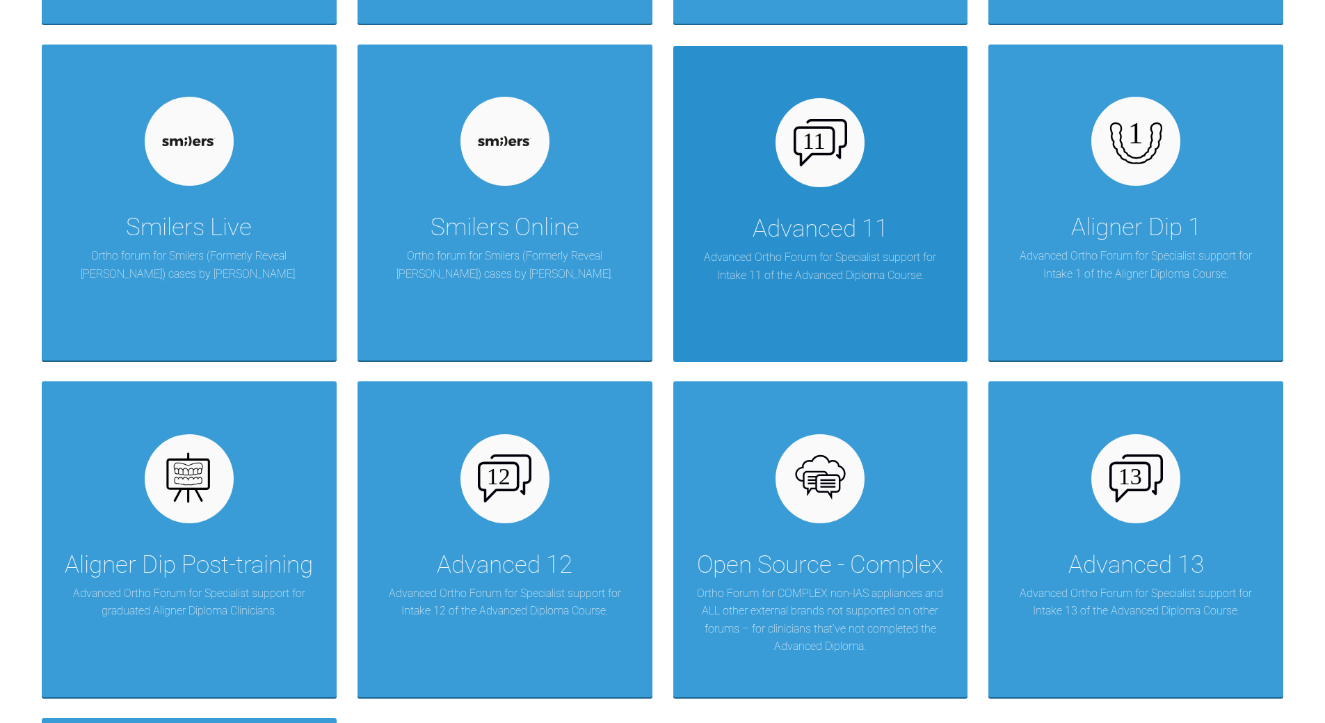
click at [867, 217] on div "Advanced 11" at bounding box center [821, 228] width 136 height 39
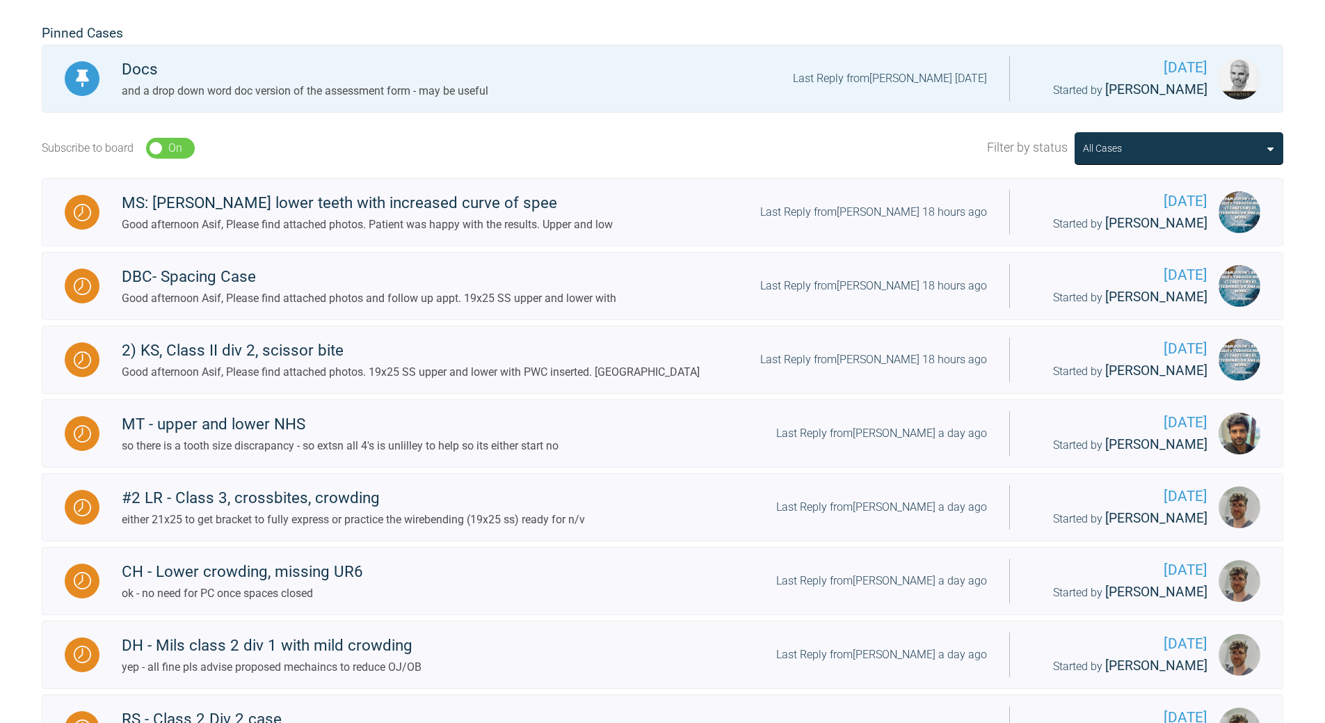
scroll to position [367, 0]
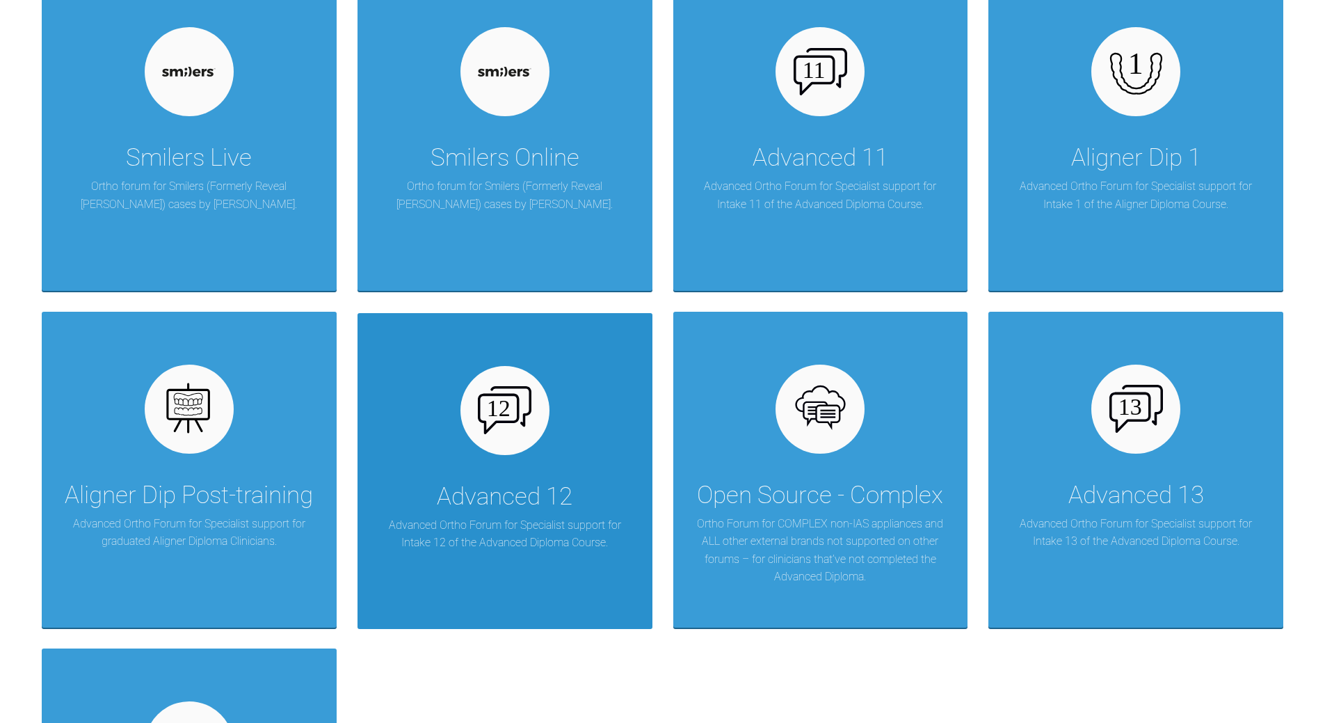
click at [546, 424] on div at bounding box center [504, 410] width 89 height 89
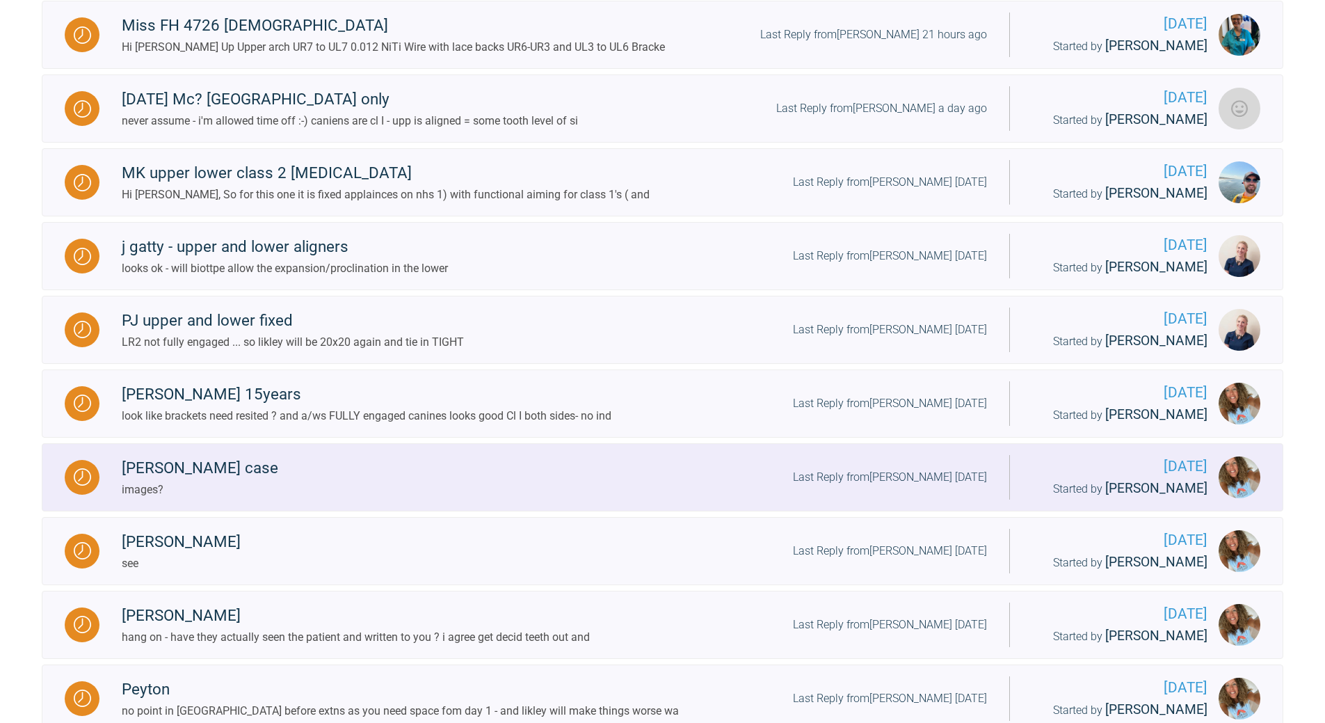
scroll to position [505, 0]
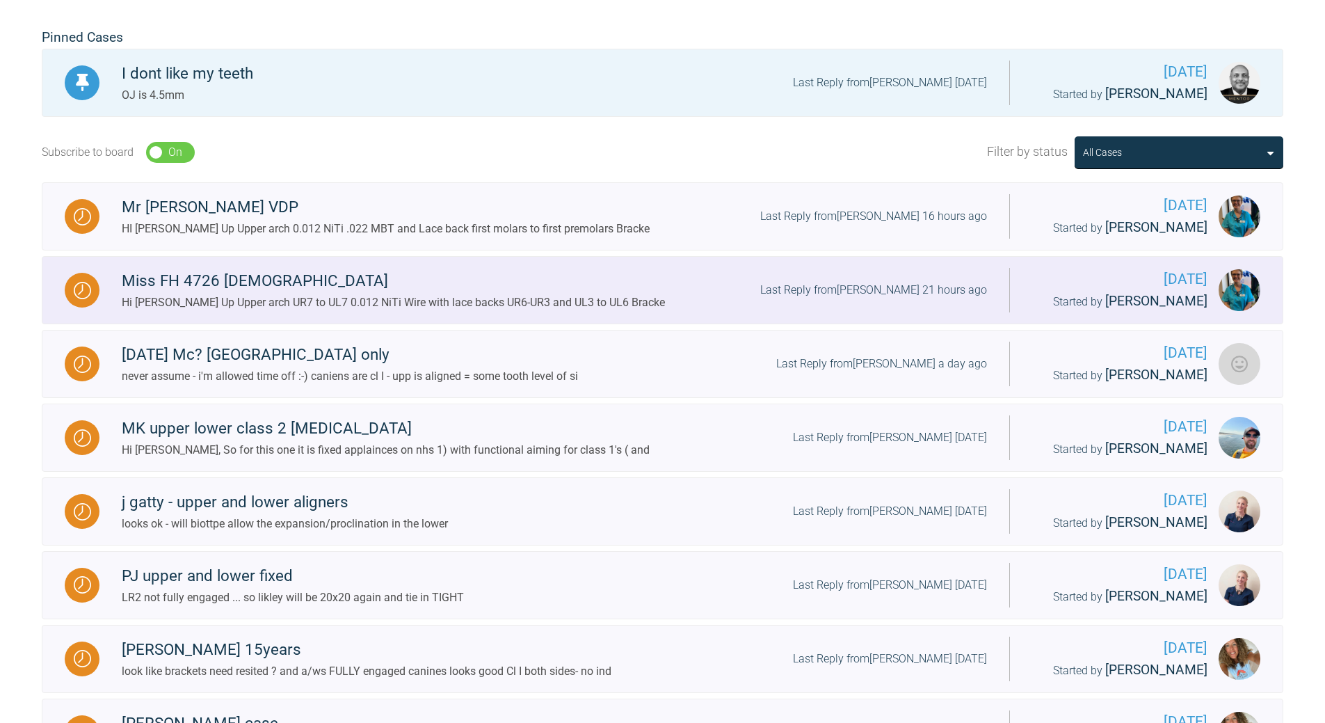
click at [769, 299] on div "Last Reply from [PERSON_NAME] 21 hours ago" at bounding box center [873, 290] width 227 height 18
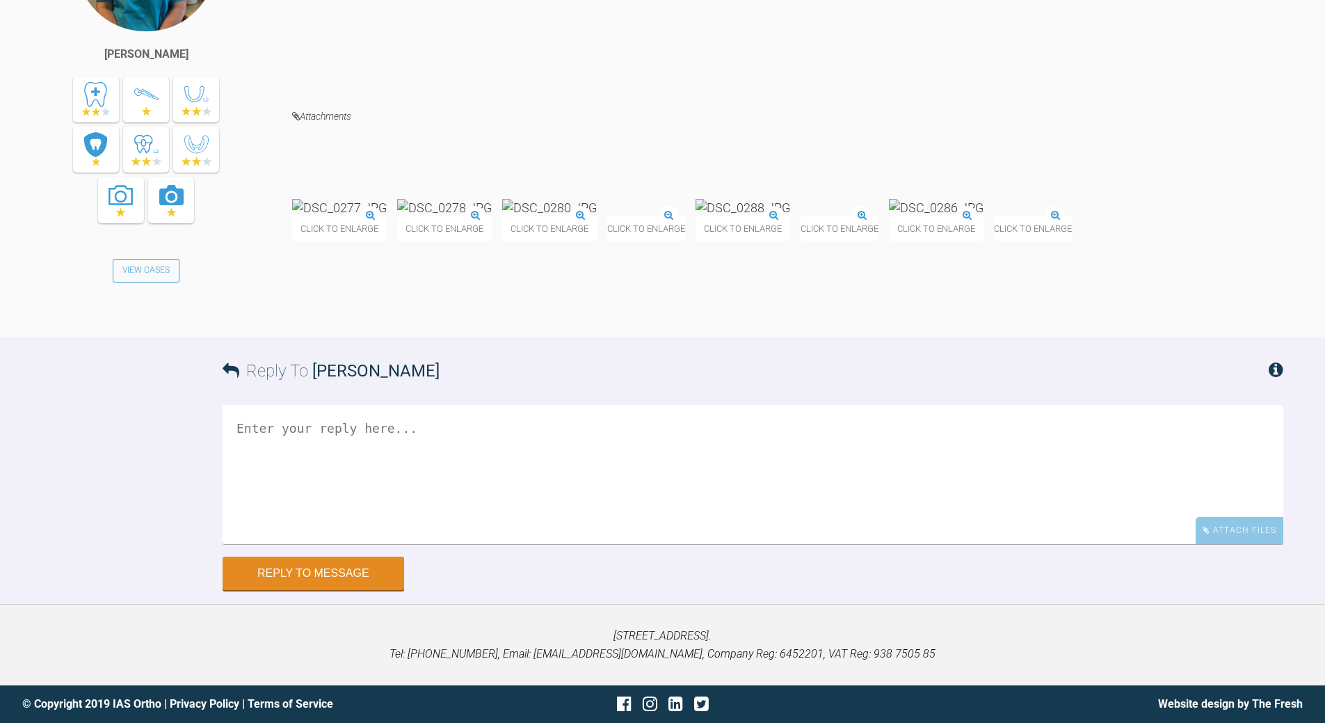
scroll to position [8053, 0]
click at [556, 522] on textarea at bounding box center [753, 474] width 1061 height 139
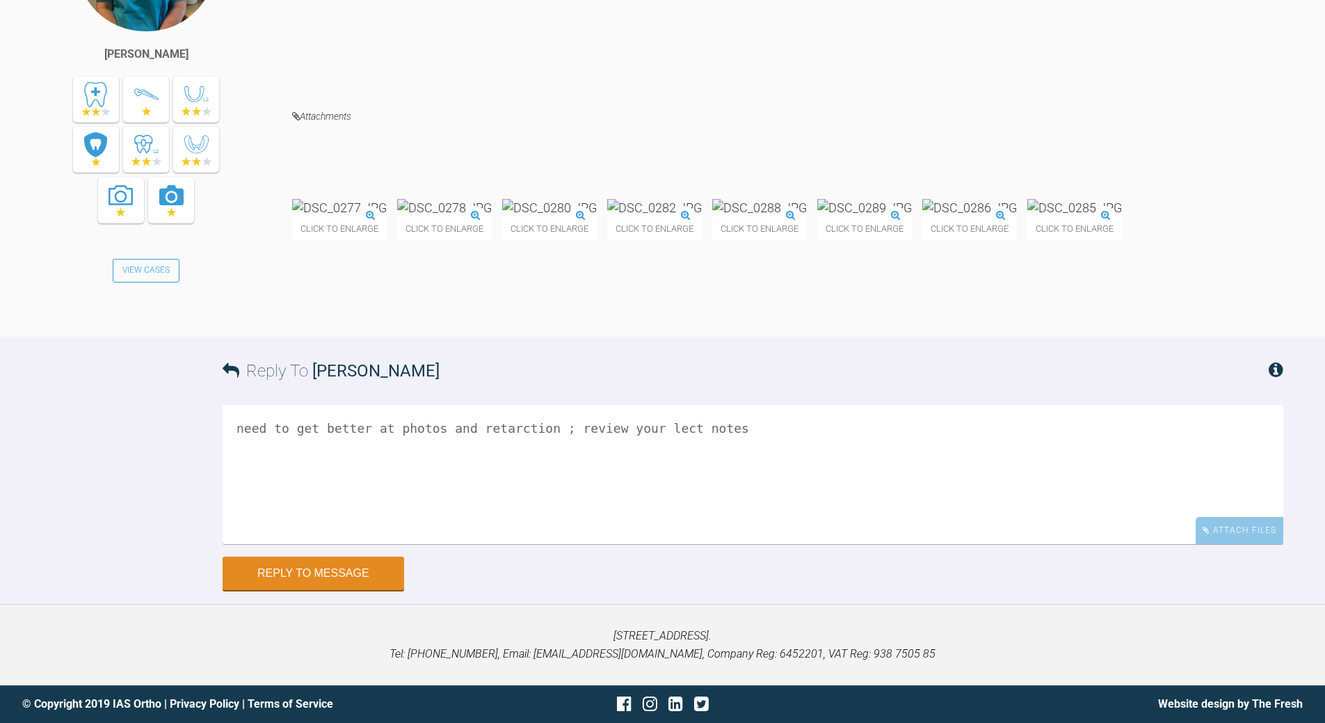
click at [807, 216] on img at bounding box center [759, 207] width 95 height 17
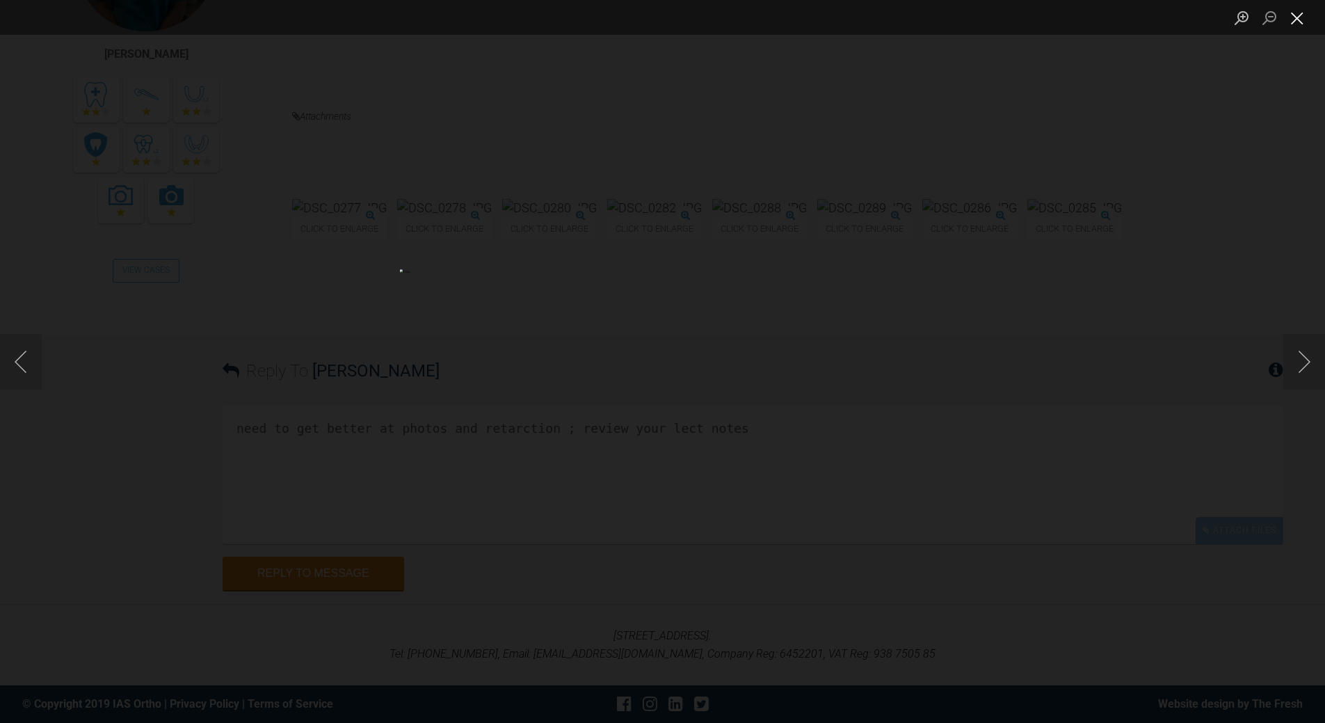
click at [911, 15] on button "Close lightbox" at bounding box center [1297, 18] width 28 height 24
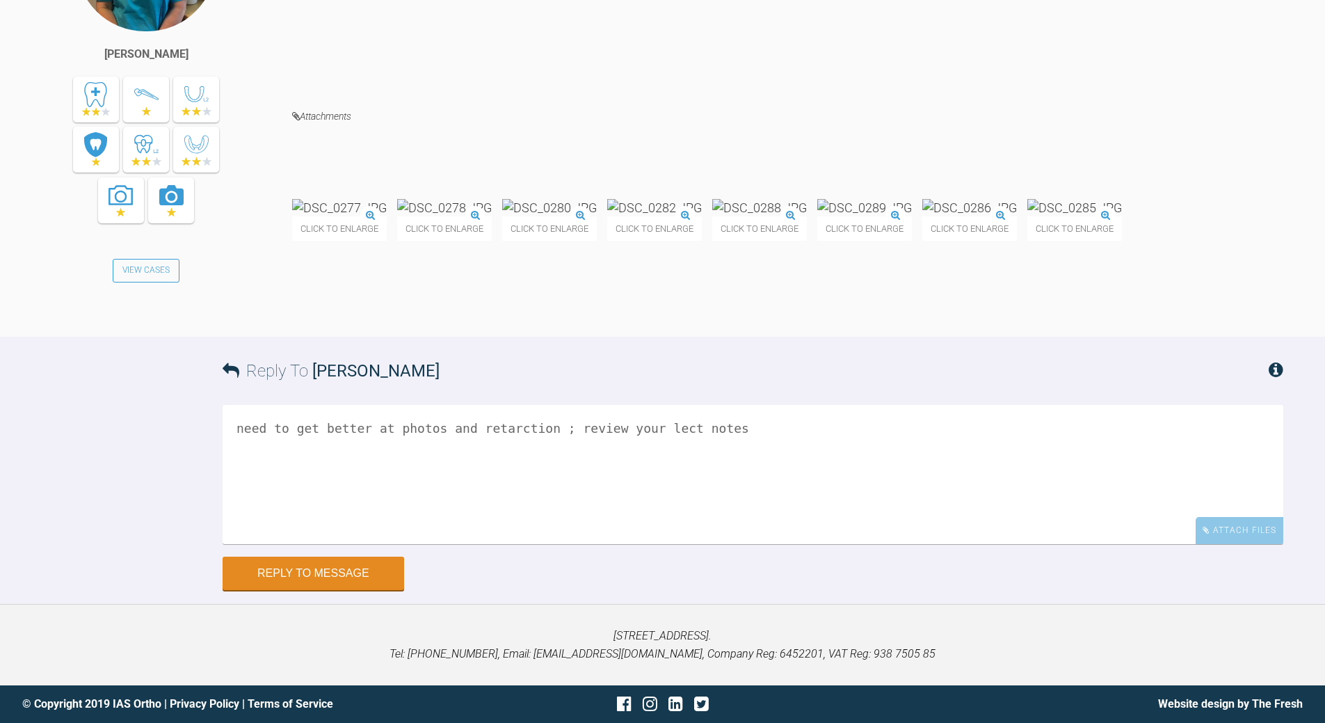
click at [492, 216] on img at bounding box center [444, 207] width 95 height 17
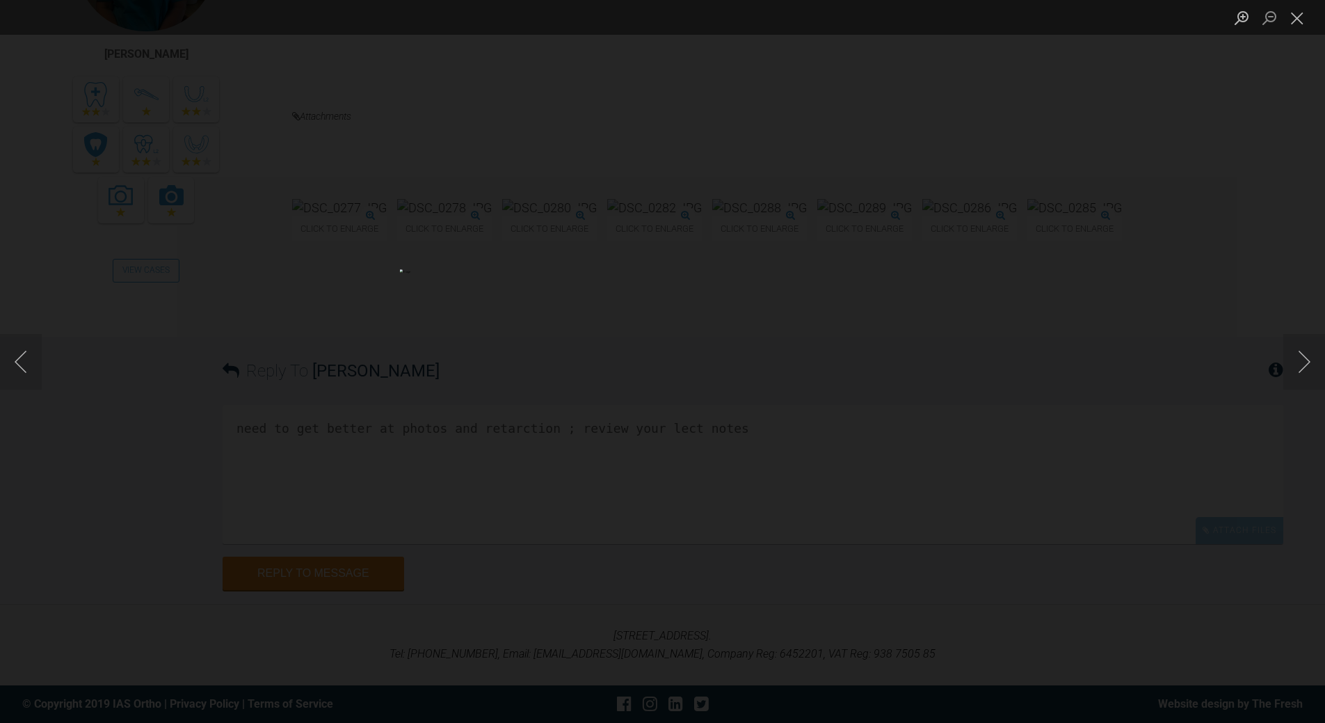
drag, startPoint x: 1293, startPoint y: 8, endPoint x: 1253, endPoint y: 33, distance: 46.9
click at [911, 10] on button "Close lightbox" at bounding box center [1297, 18] width 28 height 24
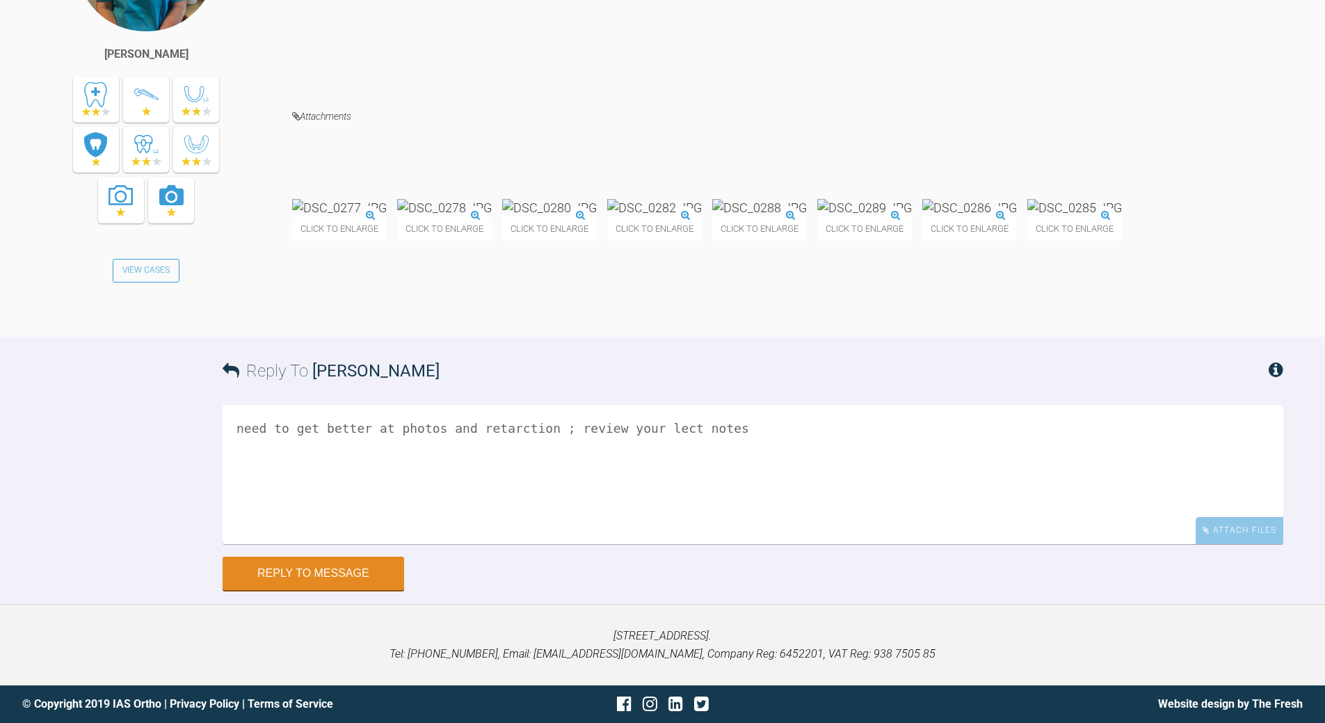
click at [739, 522] on textarea "need to get better at photos and retarction ; review your lect notes" at bounding box center [753, 474] width 1061 height 139
click at [387, 216] on img at bounding box center [339, 207] width 95 height 17
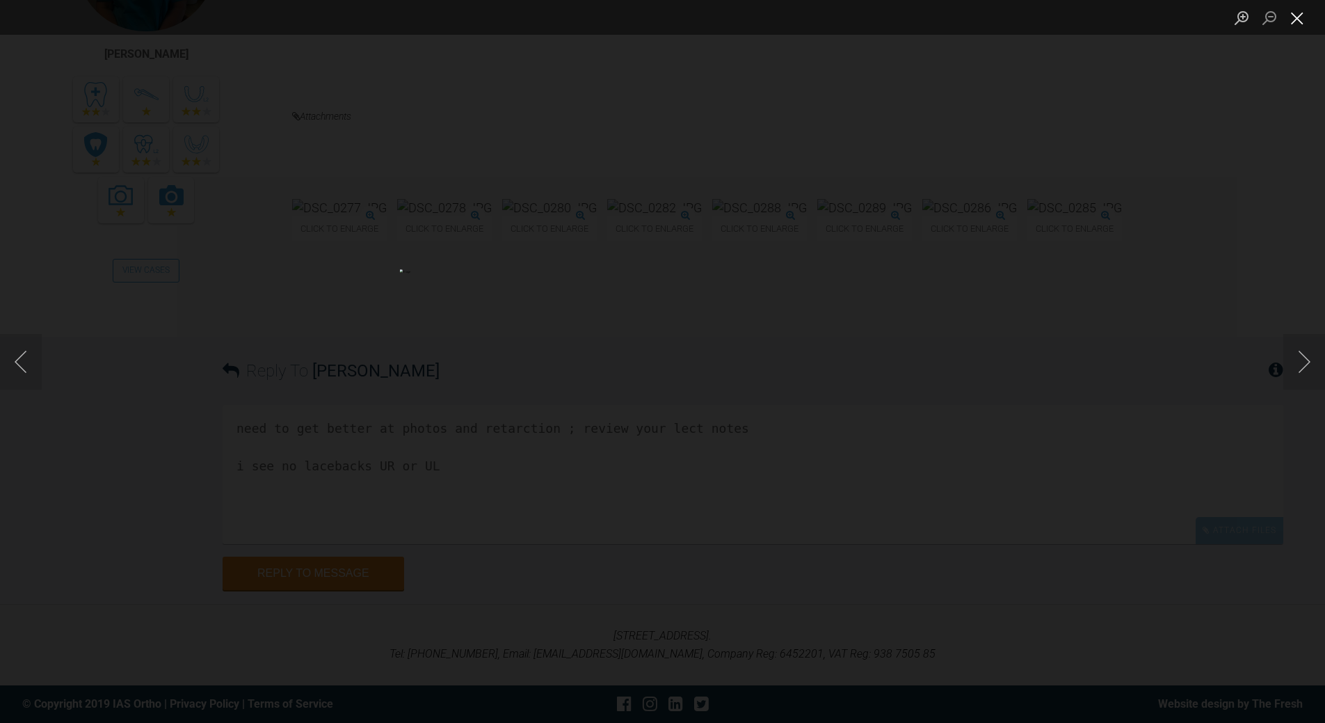
click at [911, 16] on button "Close lightbox" at bounding box center [1297, 18] width 28 height 24
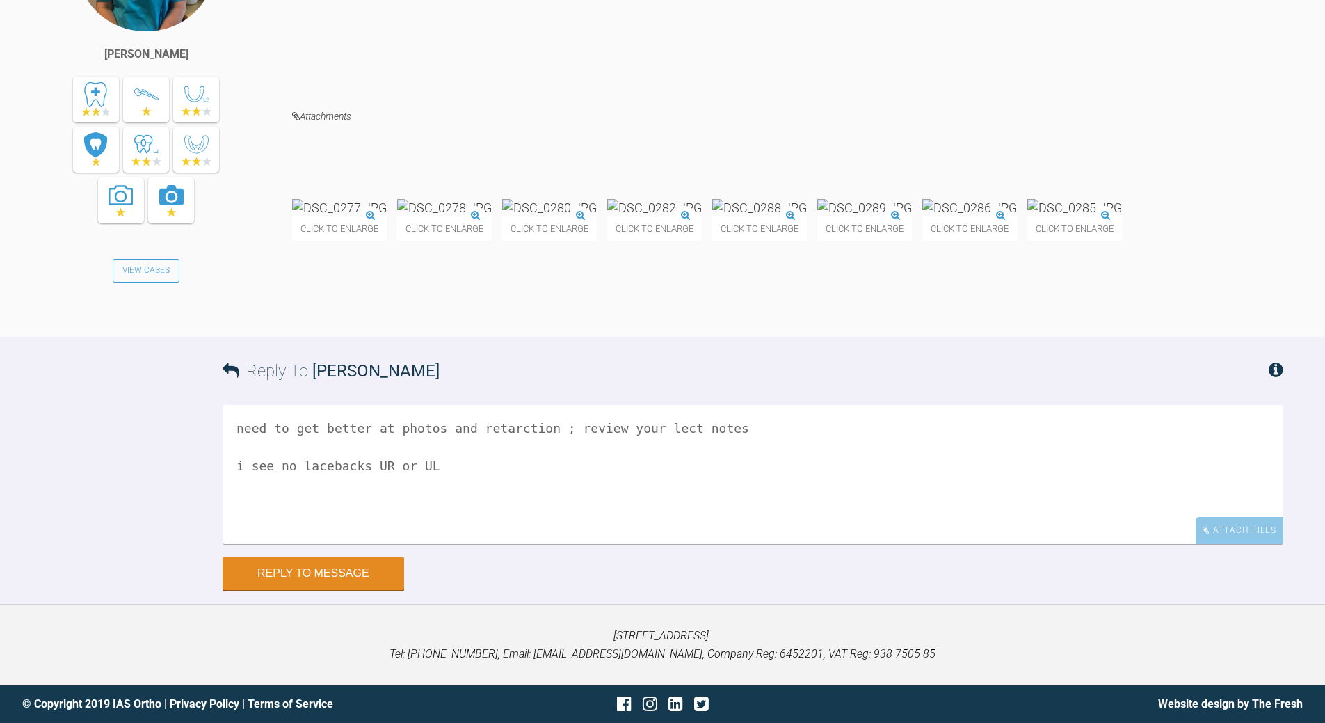
click at [441, 522] on textarea "need to get better at photos and retarction ; review your lect notes i see no l…" at bounding box center [753, 474] width 1061 height 139
click at [444, 522] on textarea "need to get better at photos and retarction ; review your lect notes i see no l…" at bounding box center [753, 474] width 1061 height 139
click at [641, 522] on textarea "need to get better at photos and retarction ; review your lect notes i see no l…" at bounding box center [753, 474] width 1061 height 139
click at [758, 522] on textarea "need to get better at photos and retarction ; review your lect notes i see no l…" at bounding box center [753, 474] width 1061 height 139
drag, startPoint x: 275, startPoint y: 641, endPoint x: 284, endPoint y: 636, distance: 10.9
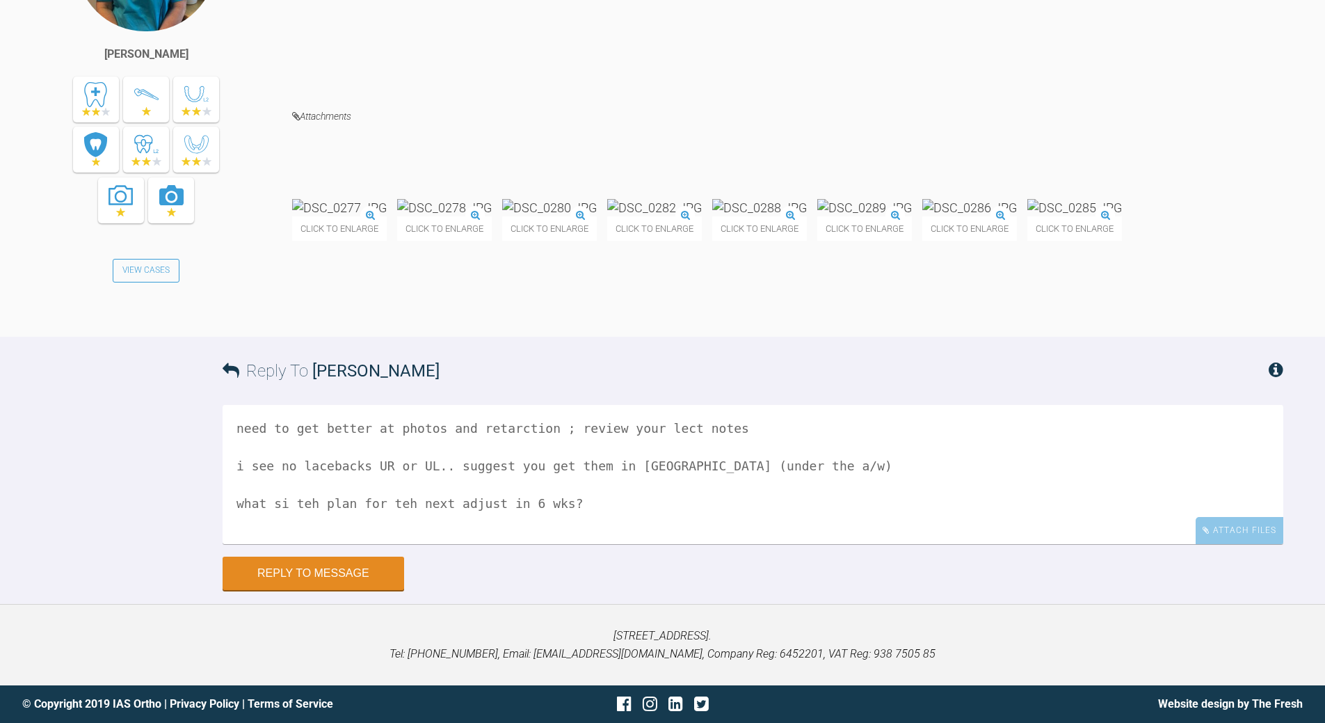
click at [275, 522] on textarea "need to get better at photos and retarction ; review your lect notes i see no l…" at bounding box center [753, 474] width 1061 height 139
click at [387, 522] on textarea "need to get better at photos and retarction ; review your lect notes i see no l…" at bounding box center [753, 474] width 1061 height 139
type textarea "need to get better at photos and retarction ; review your lect notes i see no l…"
click at [353, 522] on button "Reply to Message" at bounding box center [314, 574] width 182 height 33
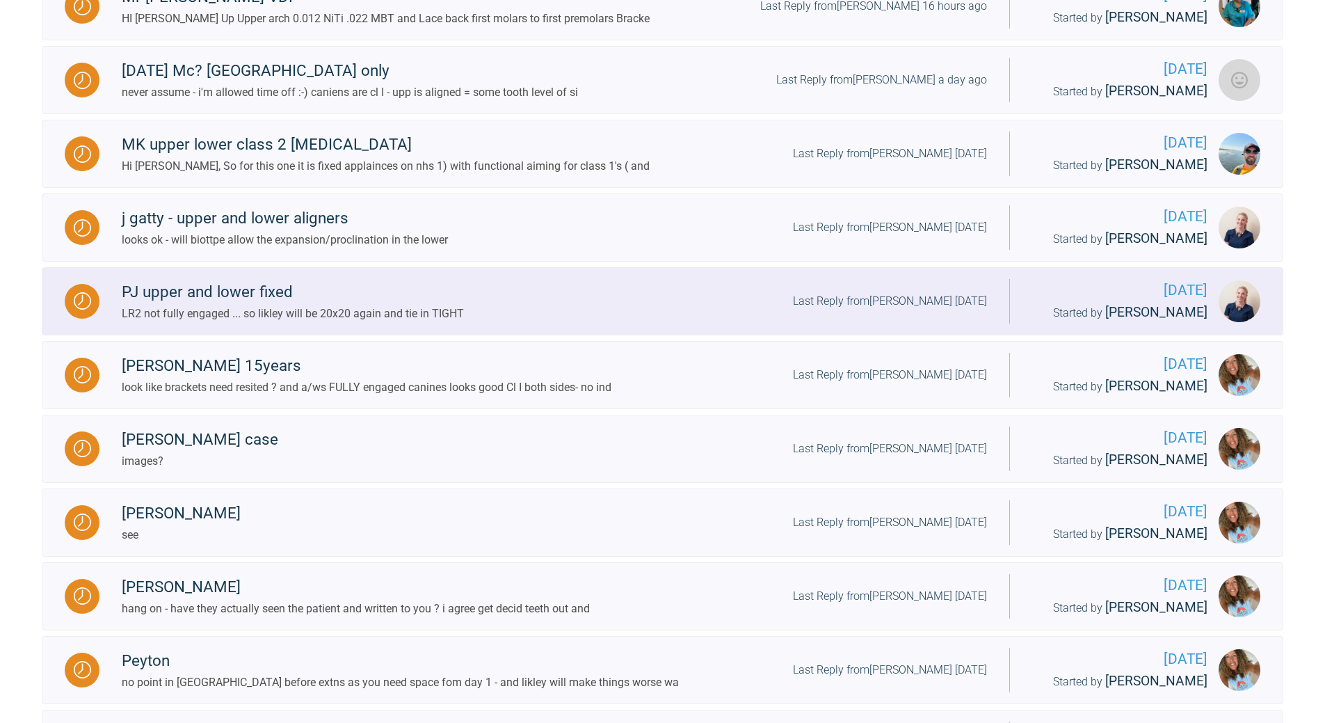
scroll to position [435, 0]
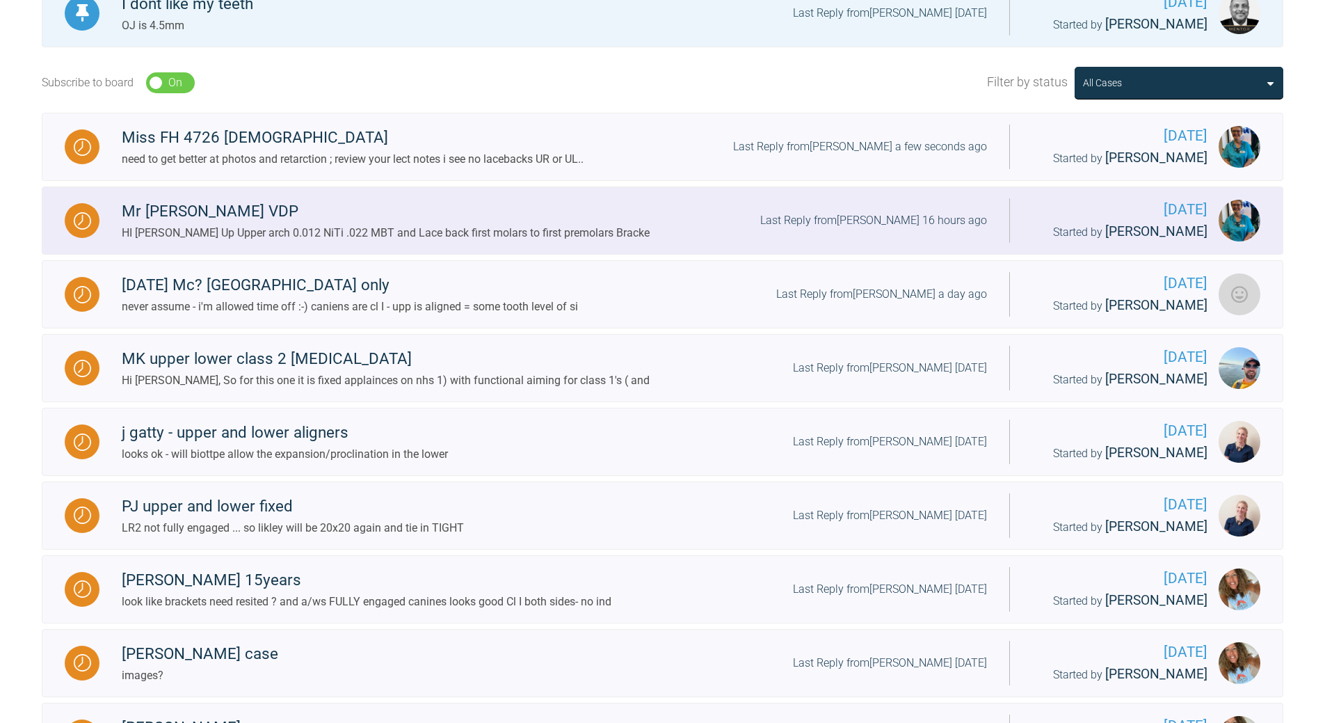
click at [844, 230] on div "Last Reply from [PERSON_NAME] 16 hours ago" at bounding box center [873, 220] width 227 height 18
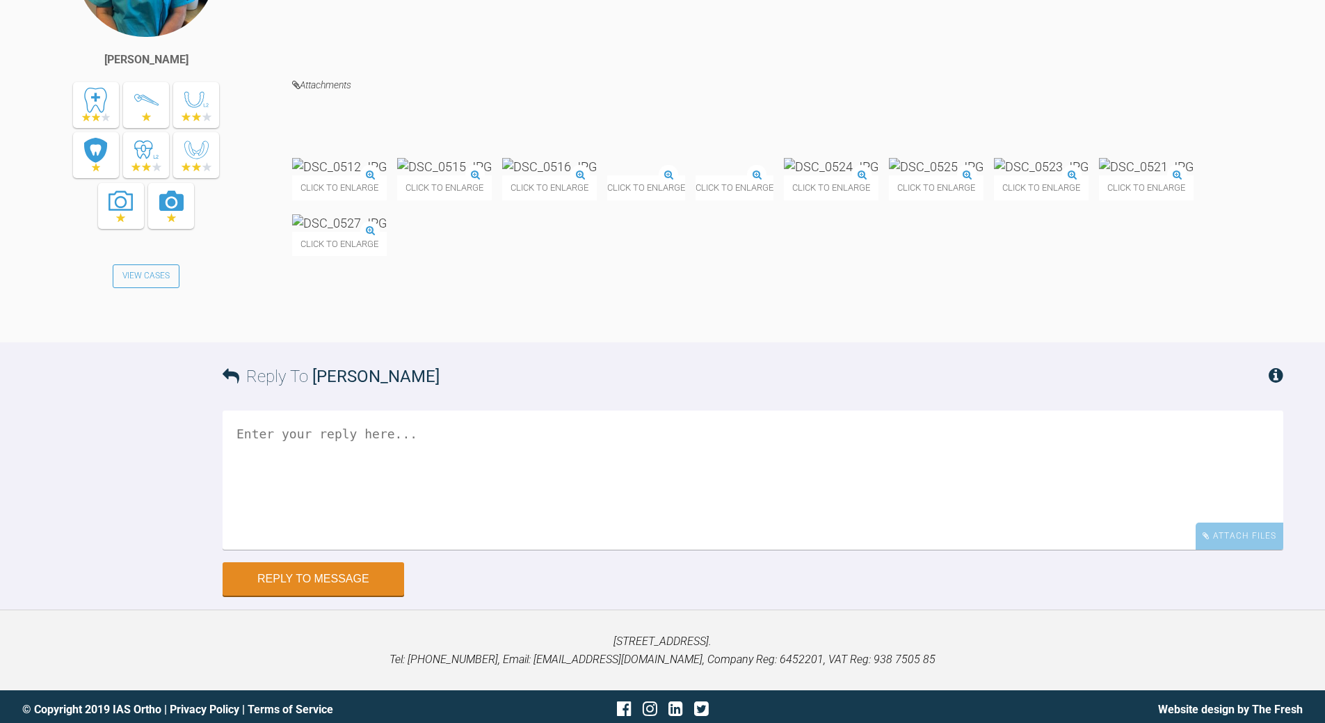
scroll to position [5265, 0]
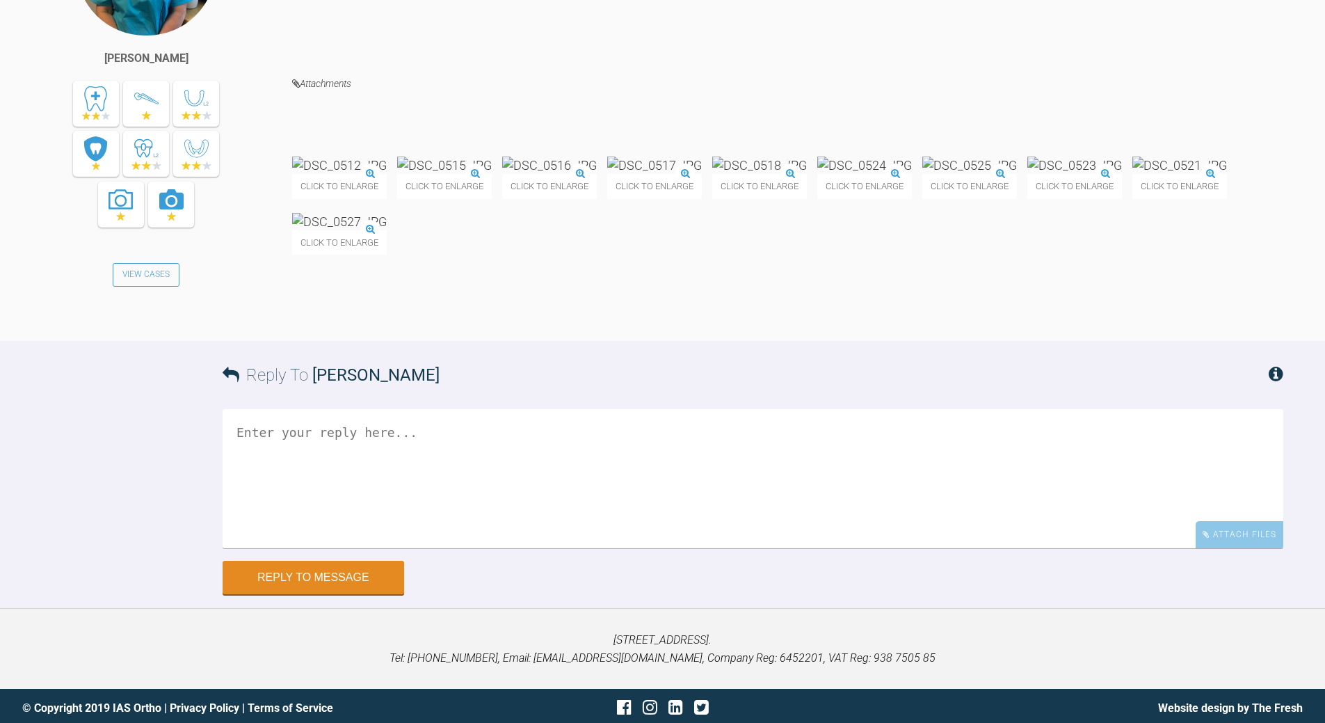
click at [387, 174] on img at bounding box center [339, 164] width 95 height 17
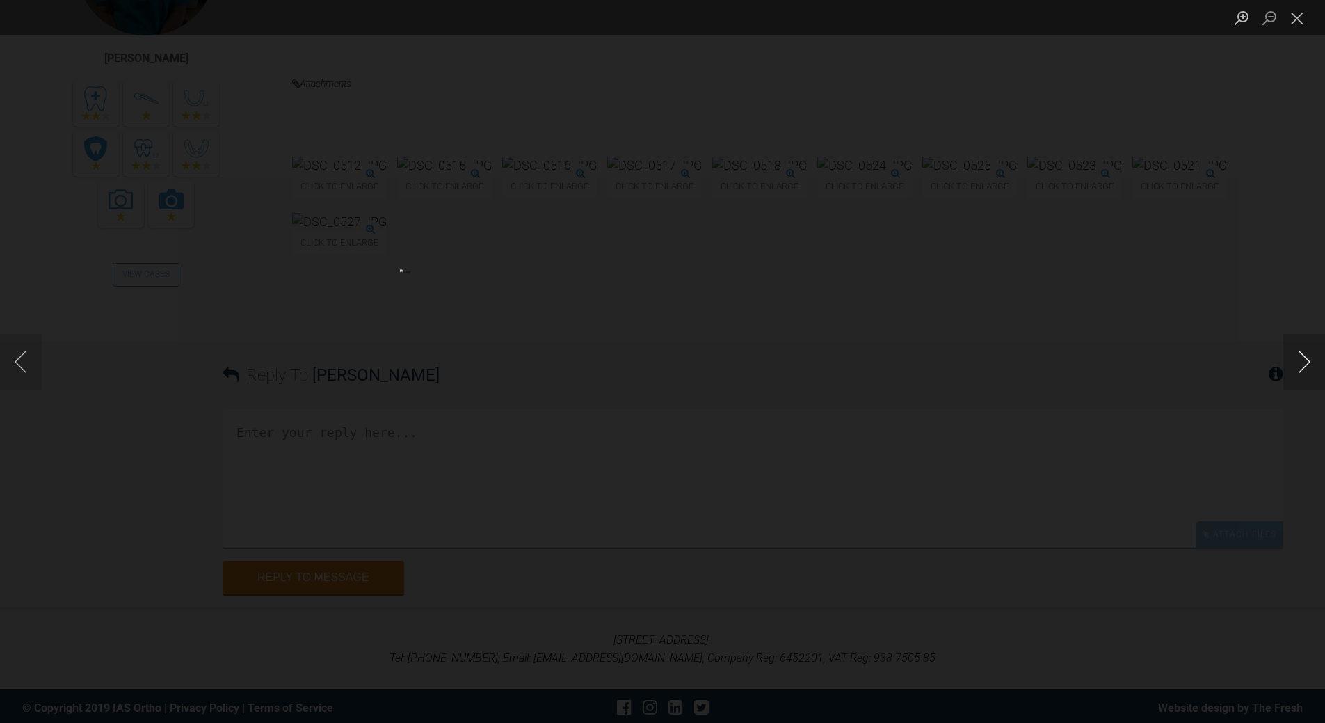
click at [911, 358] on button "Next image" at bounding box center [1304, 362] width 42 height 56
click at [911, 359] on button "Next image" at bounding box center [1304, 362] width 42 height 56
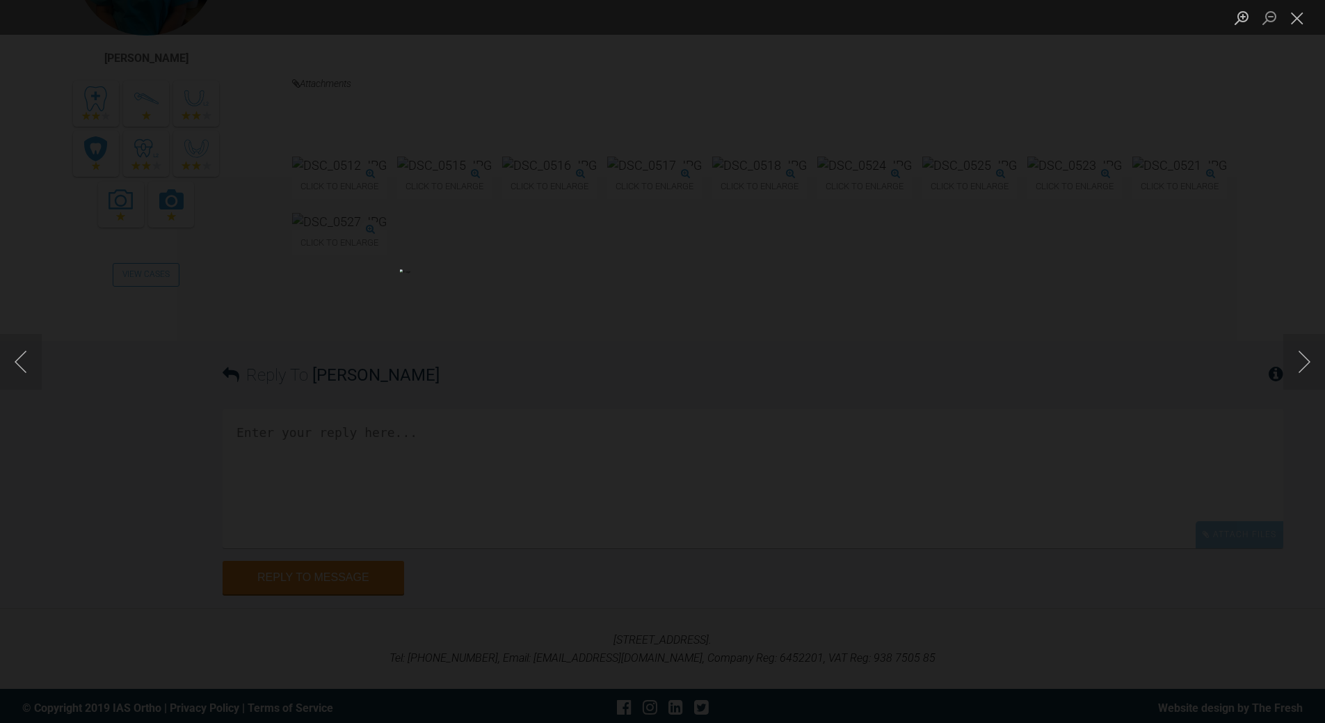
click at [911, 351] on button "Next image" at bounding box center [1304, 362] width 42 height 56
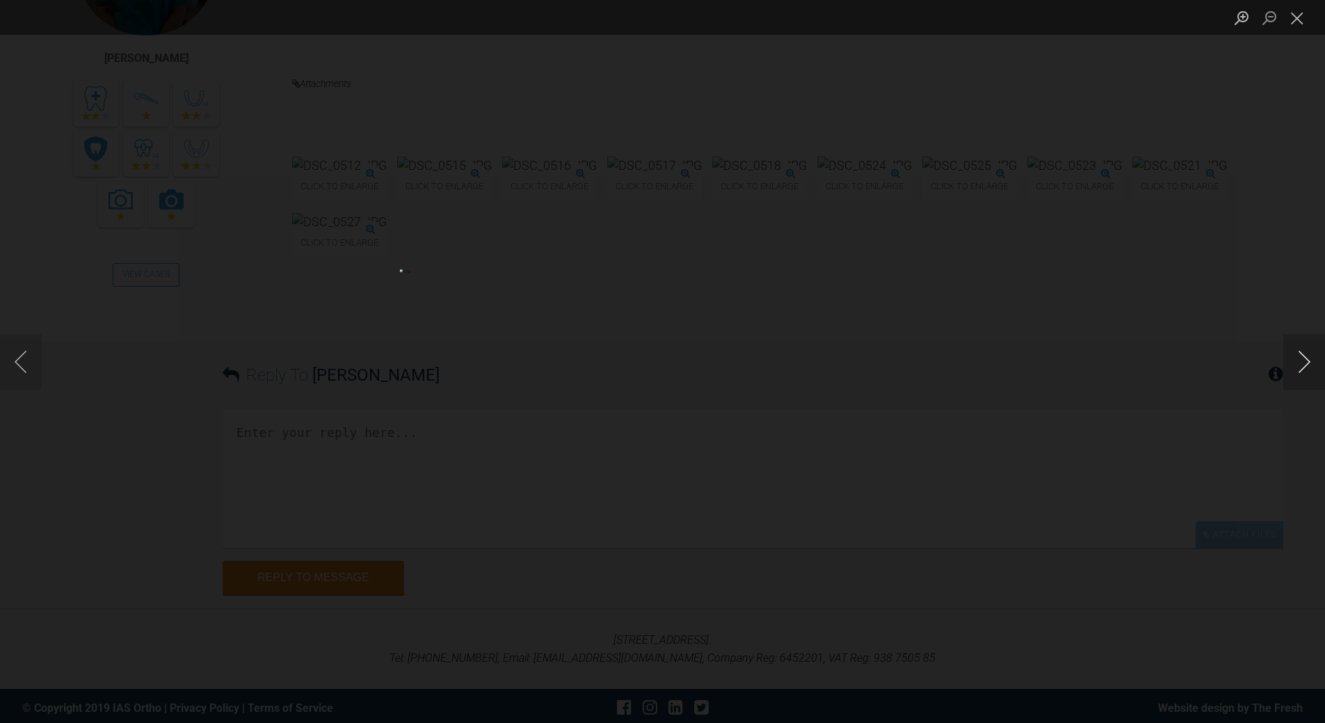
click at [911, 354] on button "Next image" at bounding box center [1304, 362] width 42 height 56
click at [911, 15] on button "Close lightbox" at bounding box center [1297, 18] width 28 height 24
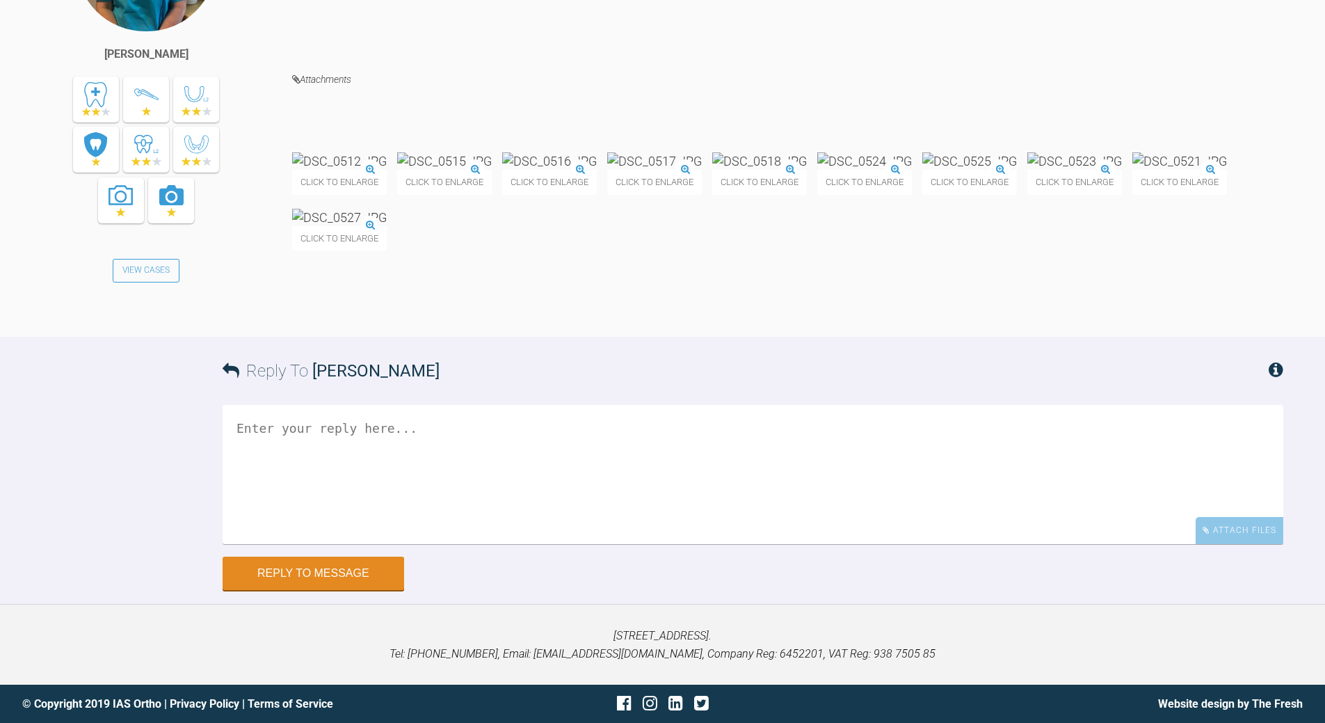
scroll to position [5543, 0]
click at [488, 459] on textarea at bounding box center [753, 474] width 1061 height 139
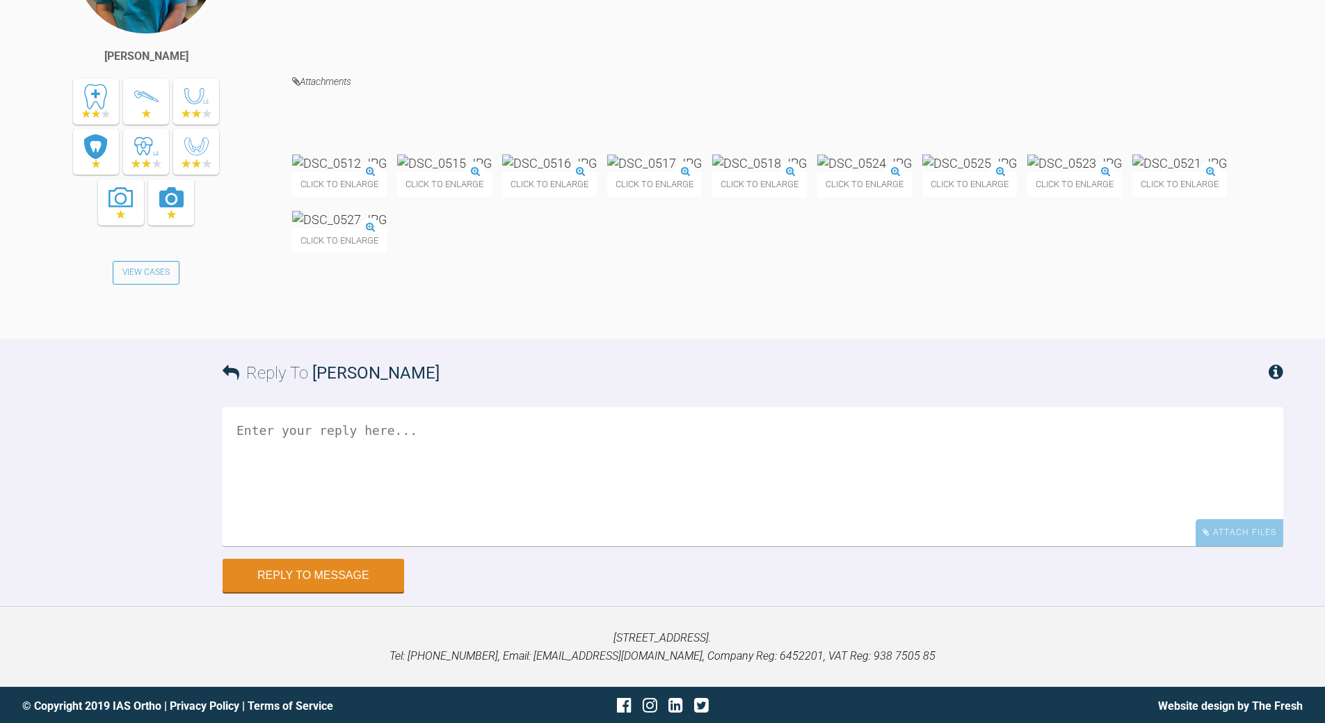
scroll to position [5335, 0]
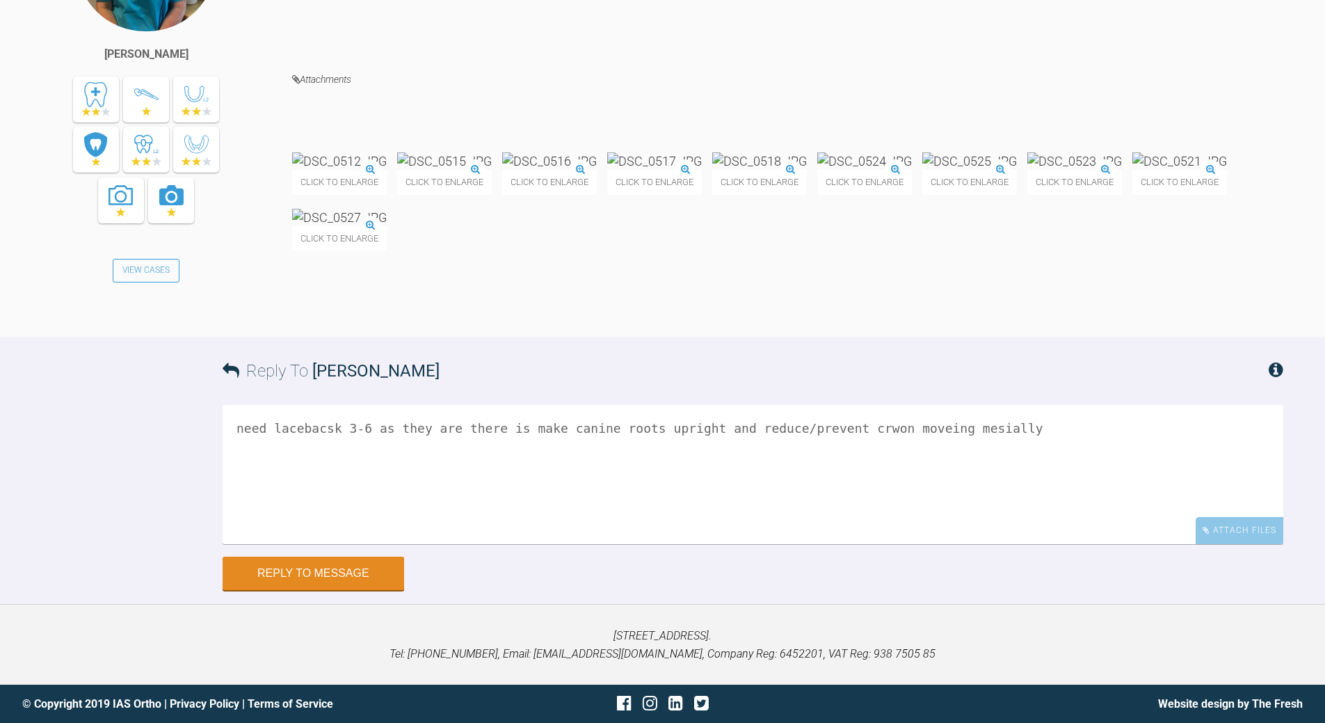
click at [323, 522] on textarea "need lacebacsk 3-6 as they are there is make canine roots upright and reduce/pr…" at bounding box center [753, 474] width 1061 height 139
click at [492, 170] on img at bounding box center [444, 160] width 95 height 17
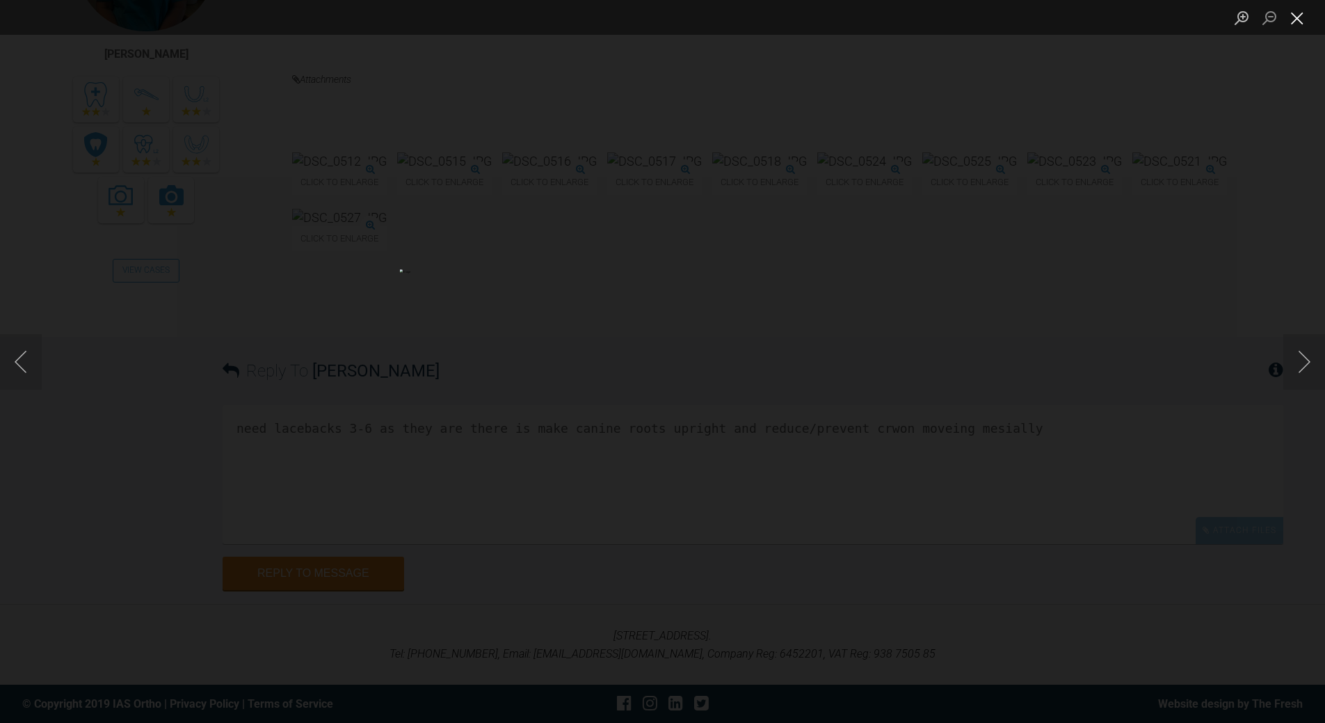
click at [911, 15] on button "Close lightbox" at bounding box center [1297, 18] width 28 height 24
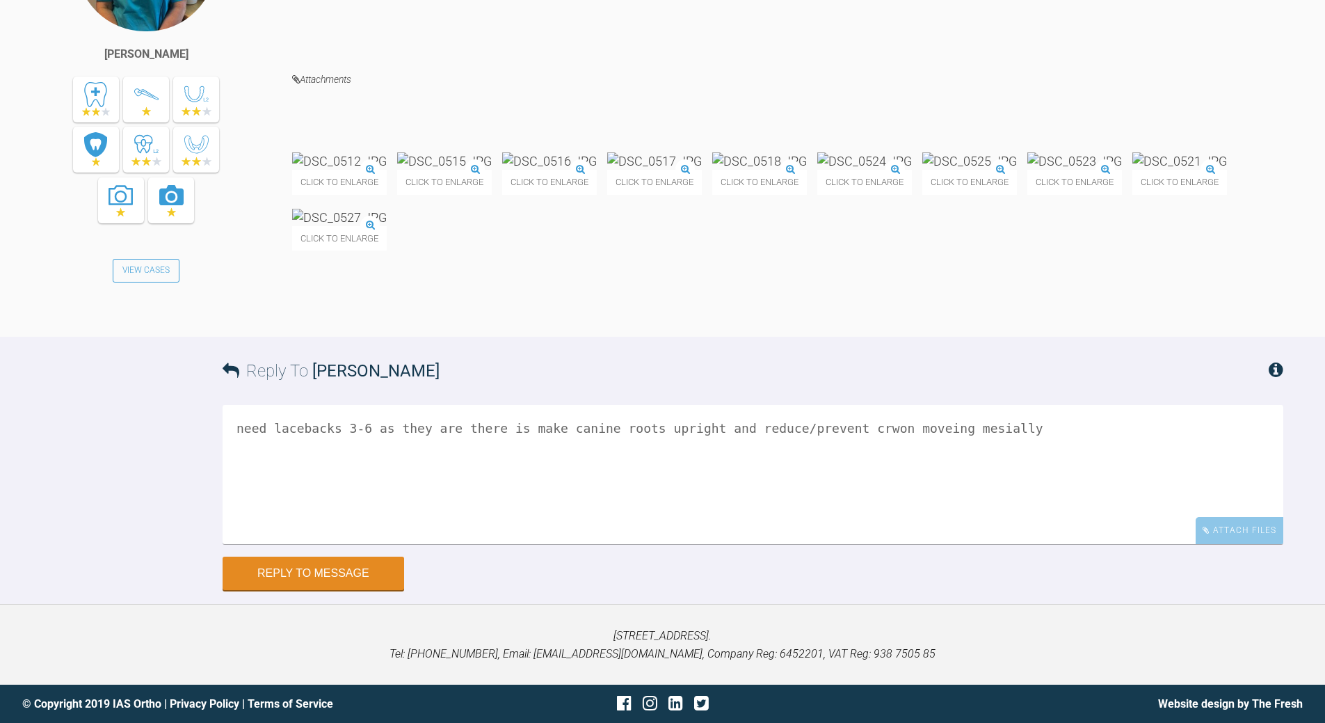
click at [236, 522] on textarea "need lacebacks 3-6 as they are there is make canine roots upright and reduce/pr…" at bounding box center [753, 474] width 1061 height 139
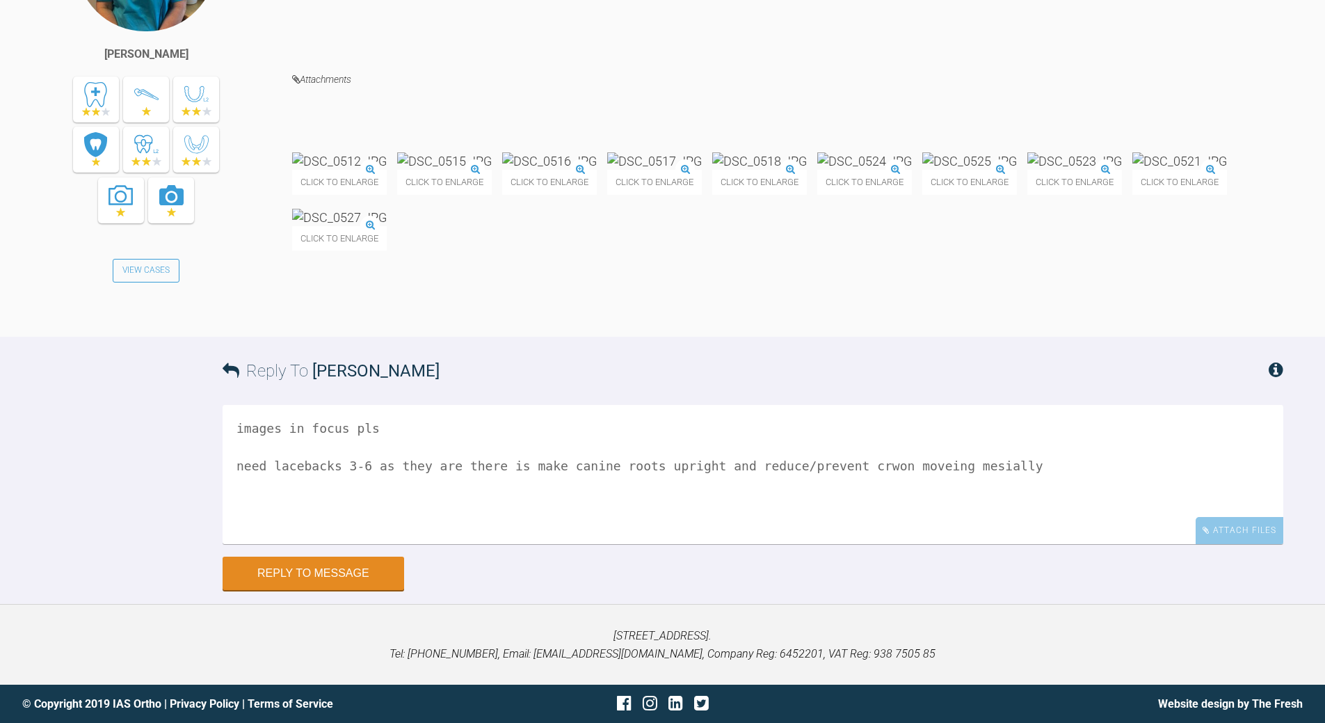
scroll to position [5474, 0]
click at [911, 522] on textarea "images in focus pls need lacebacks 3-6 as they are there is make canine roots u…" at bounding box center [753, 474] width 1061 height 139
click at [459, 522] on textarea "images in focus pls need lacebacks 3-6 as they are there is make canine roots u…" at bounding box center [753, 474] width 1061 height 139
type textarea "images in focus pls need lacebacks 3-6 as they are there is make canine roots u…"
click at [339, 522] on button "Reply to Message" at bounding box center [314, 574] width 182 height 33
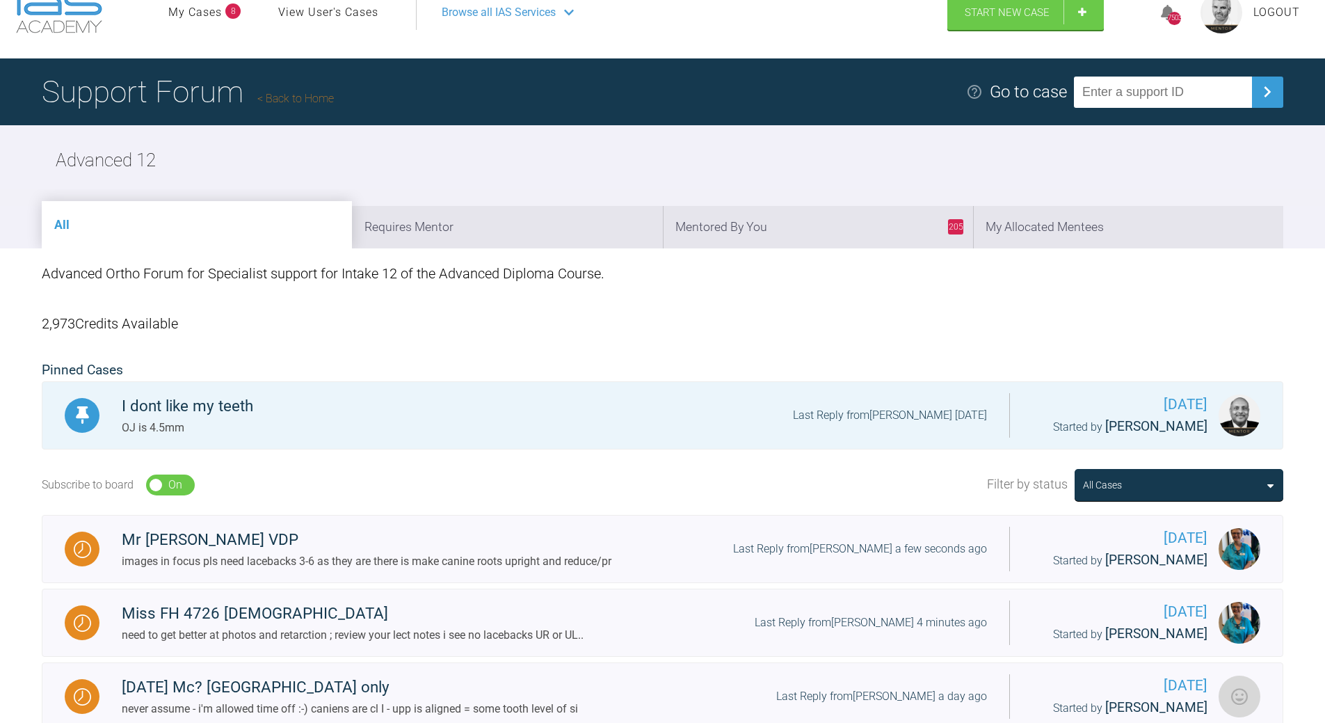
scroll to position [18, 0]
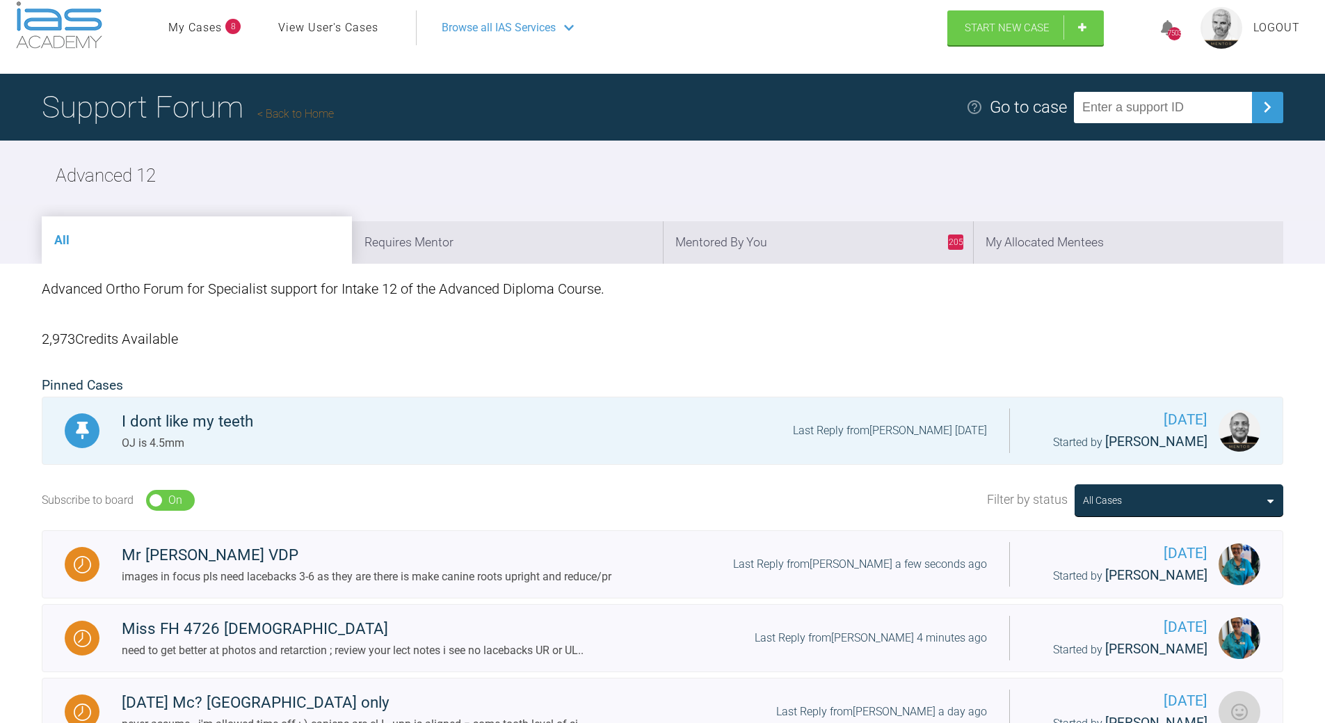
click at [310, 109] on link "Back to Home" at bounding box center [295, 113] width 77 height 13
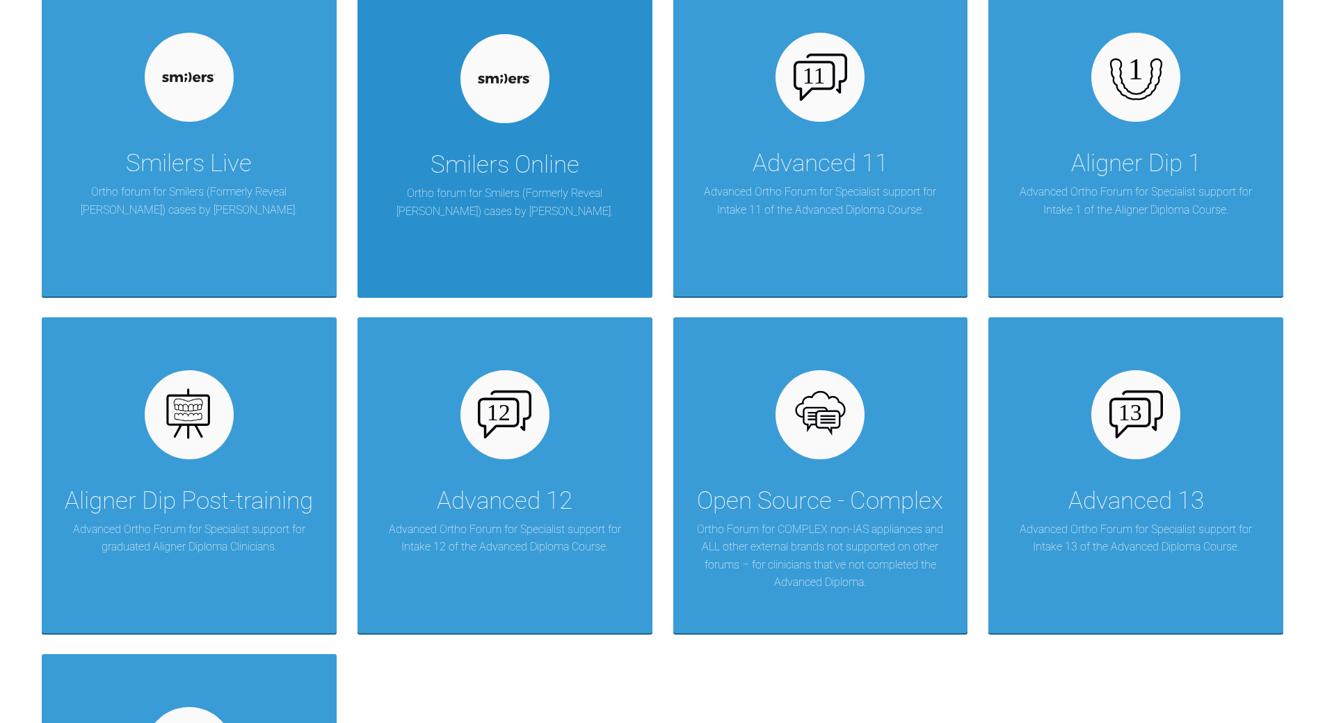
scroll to position [1896, 0]
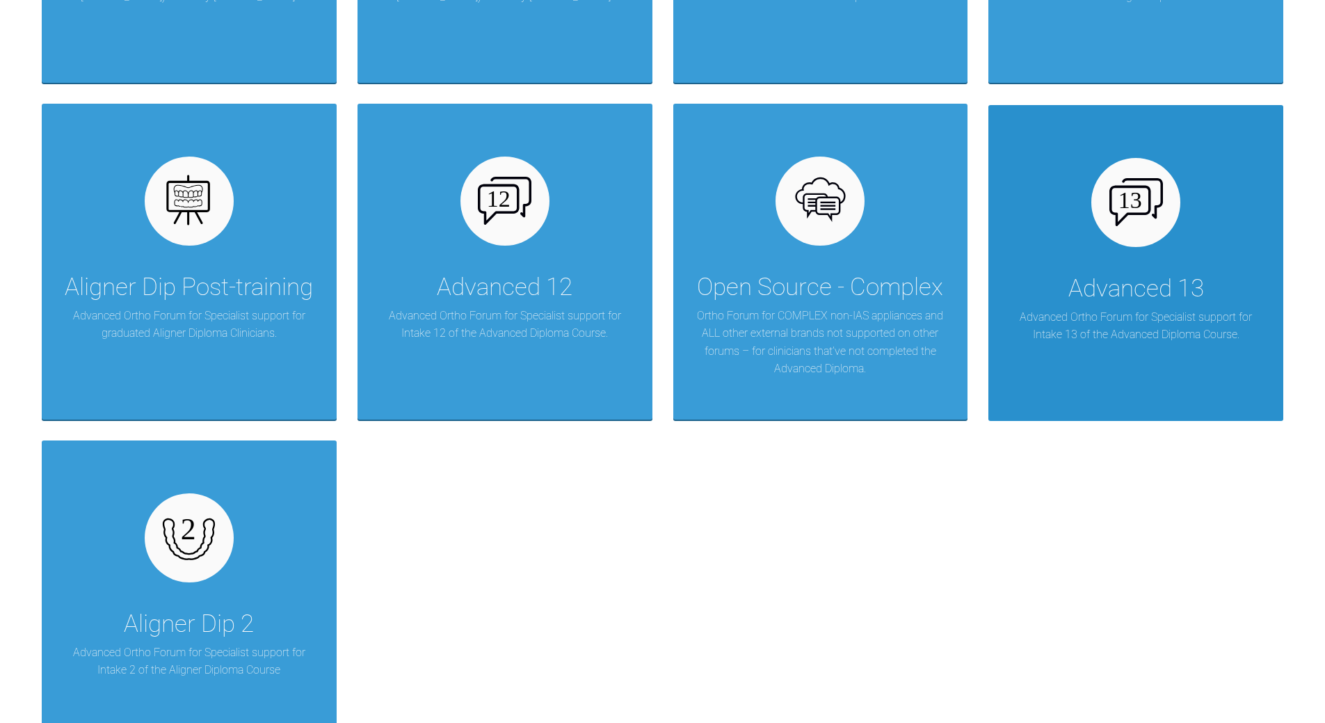
click at [911, 220] on img at bounding box center [1136, 201] width 54 height 47
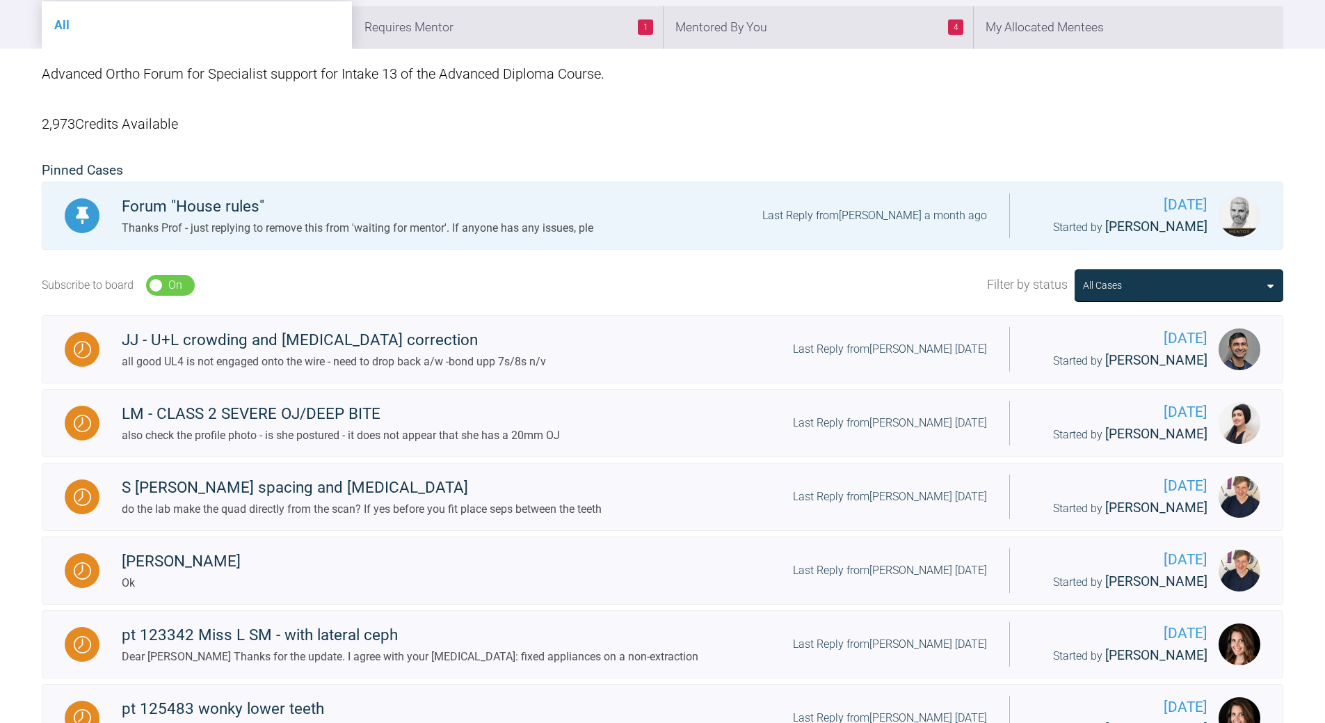
scroll to position [227, 0]
